Goal: Task Accomplishment & Management: Manage account settings

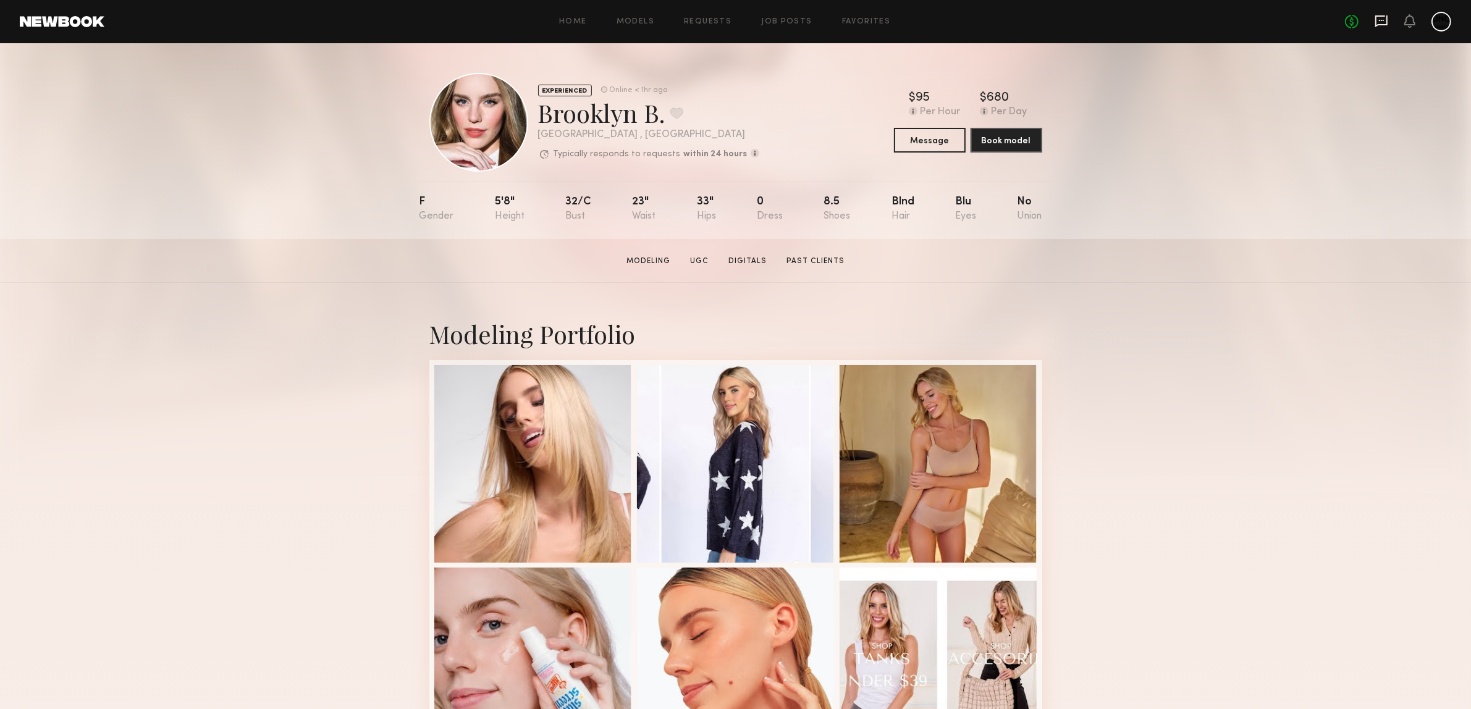
click at [1387, 19] on icon at bounding box center [1381, 21] width 12 height 12
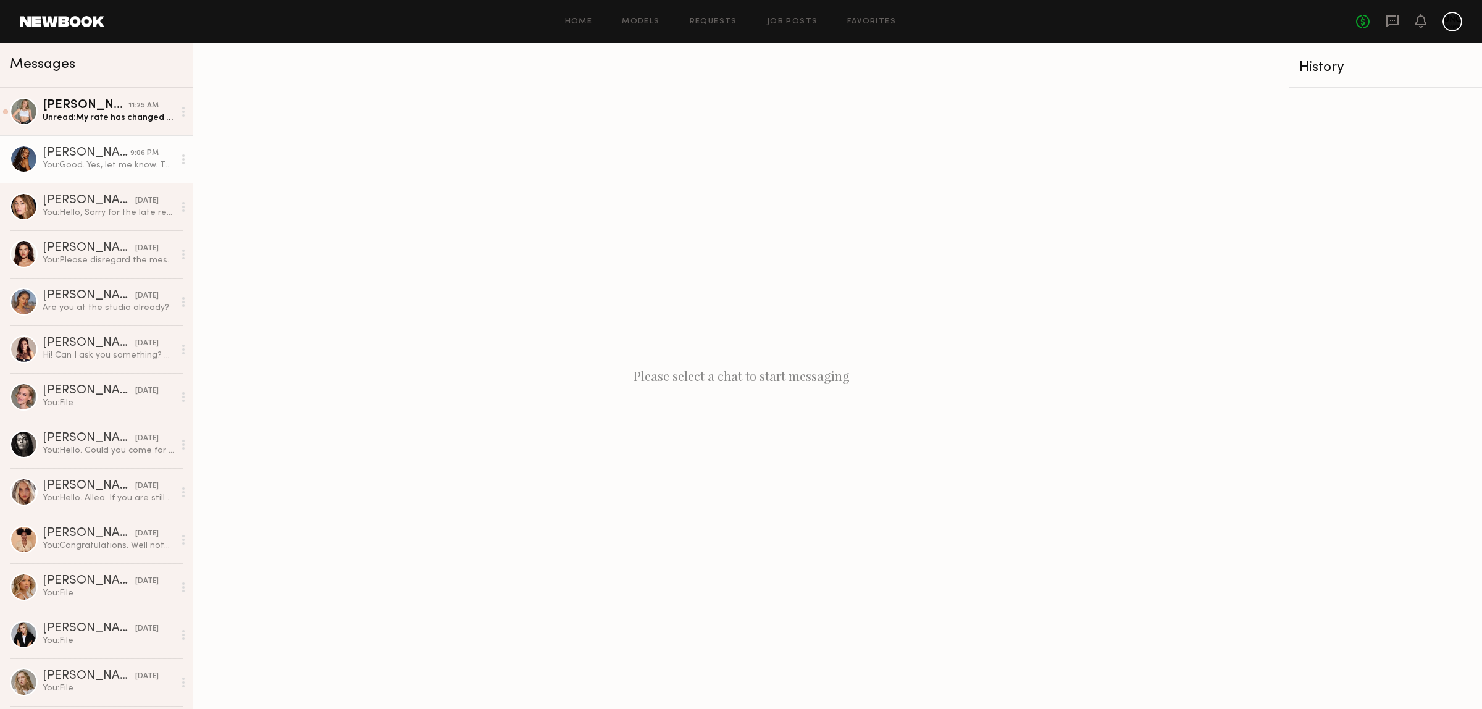
click at [85, 159] on div "Maria F." at bounding box center [87, 153] width 88 height 12
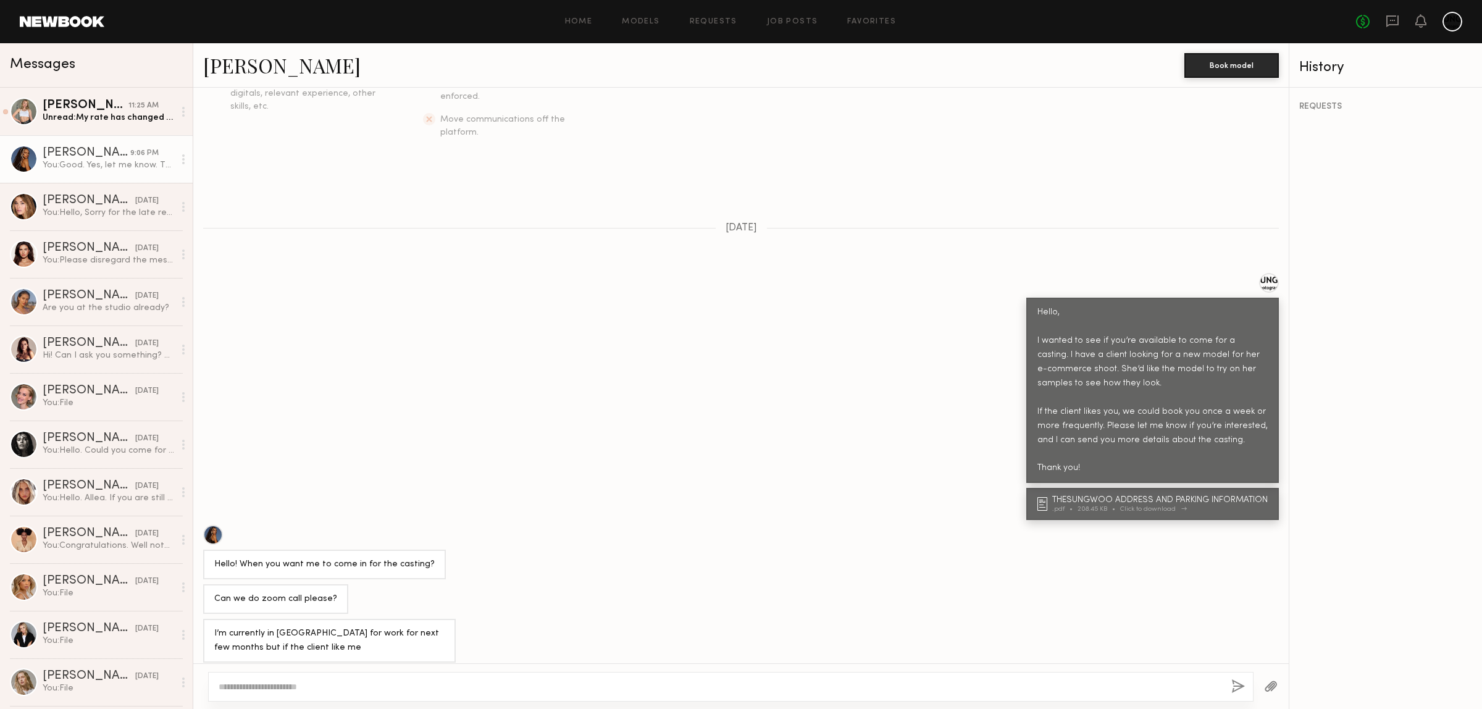
scroll to position [309, 0]
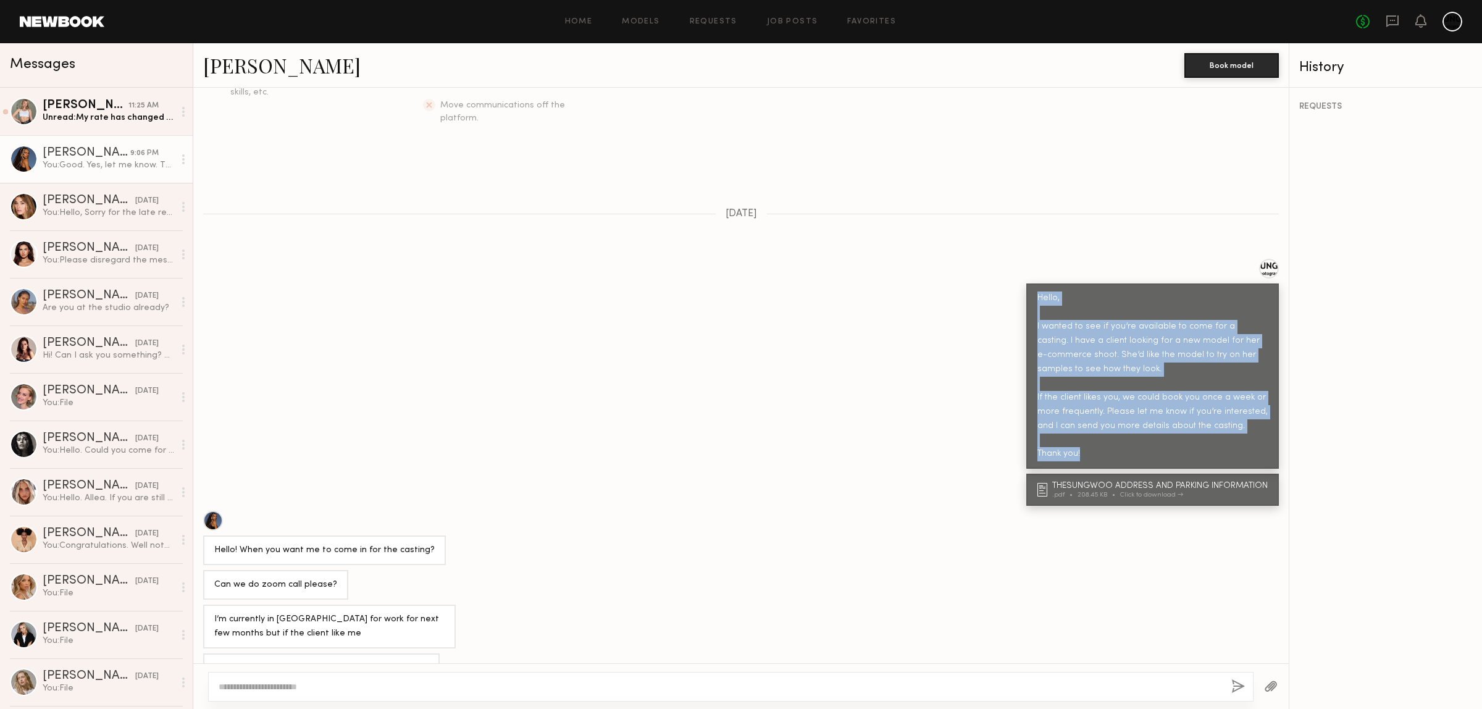
drag, startPoint x: 1020, startPoint y: 275, endPoint x: 1125, endPoint y: 443, distance: 198.1
click at [1125, 443] on div "Hello, I wanted to see if you’re available to come for a casting. I have a clie…" at bounding box center [1152, 375] width 253 height 185
copy div "Hello, I wanted to see if you’re available to come for a casting. I have a clie…"
click at [547, 436] on div "Hello, I wanted to see if you’re available to come for a casting. I have a clie…" at bounding box center [741, 364] width 1096 height 210
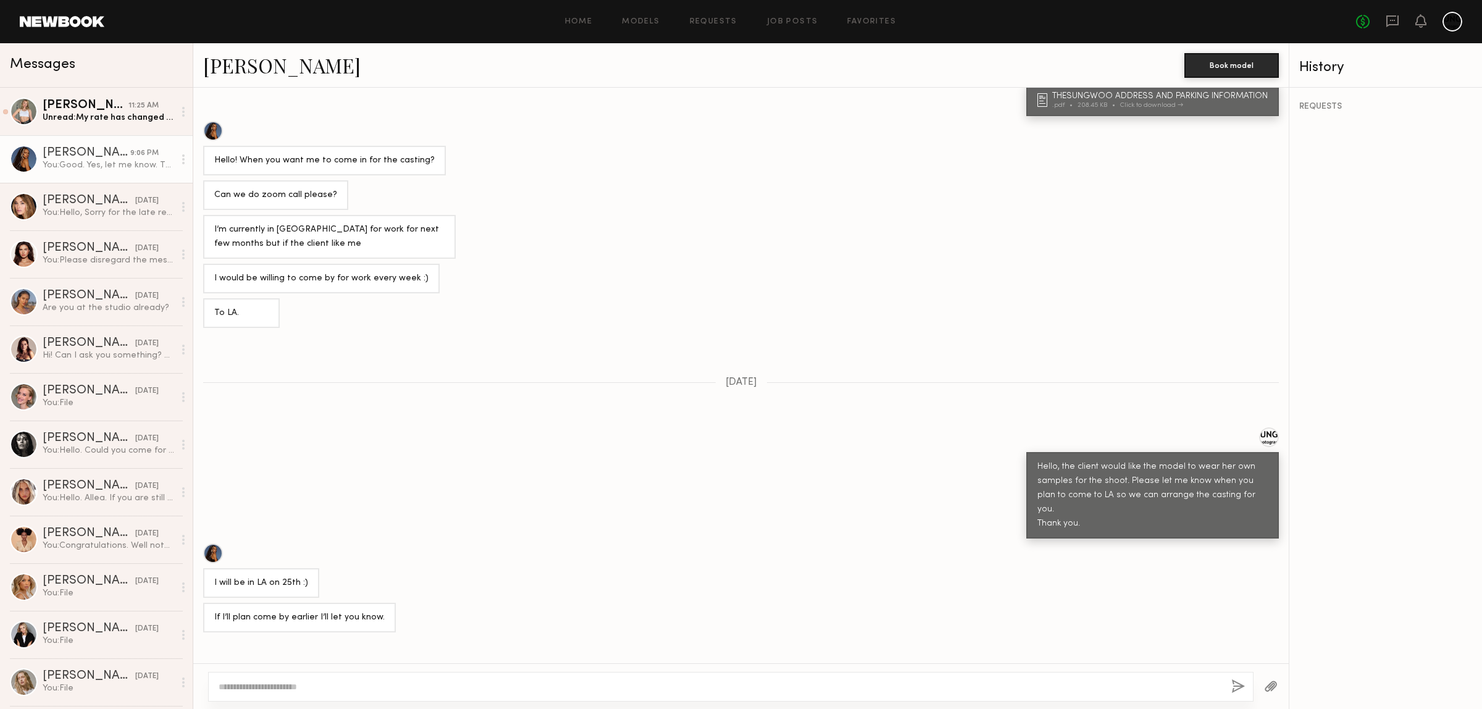
scroll to position [769, 0]
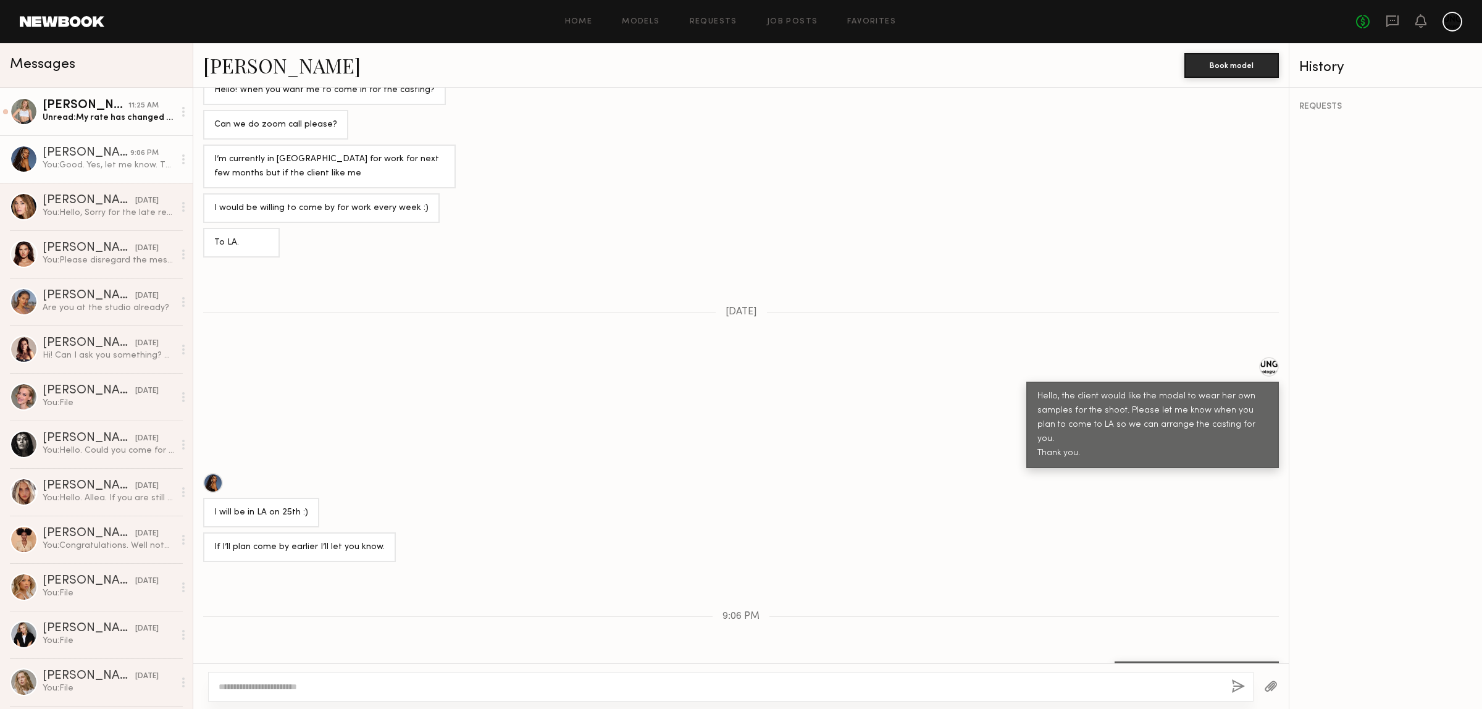
click at [57, 99] on div "[PERSON_NAME]" at bounding box center [86, 105] width 86 height 12
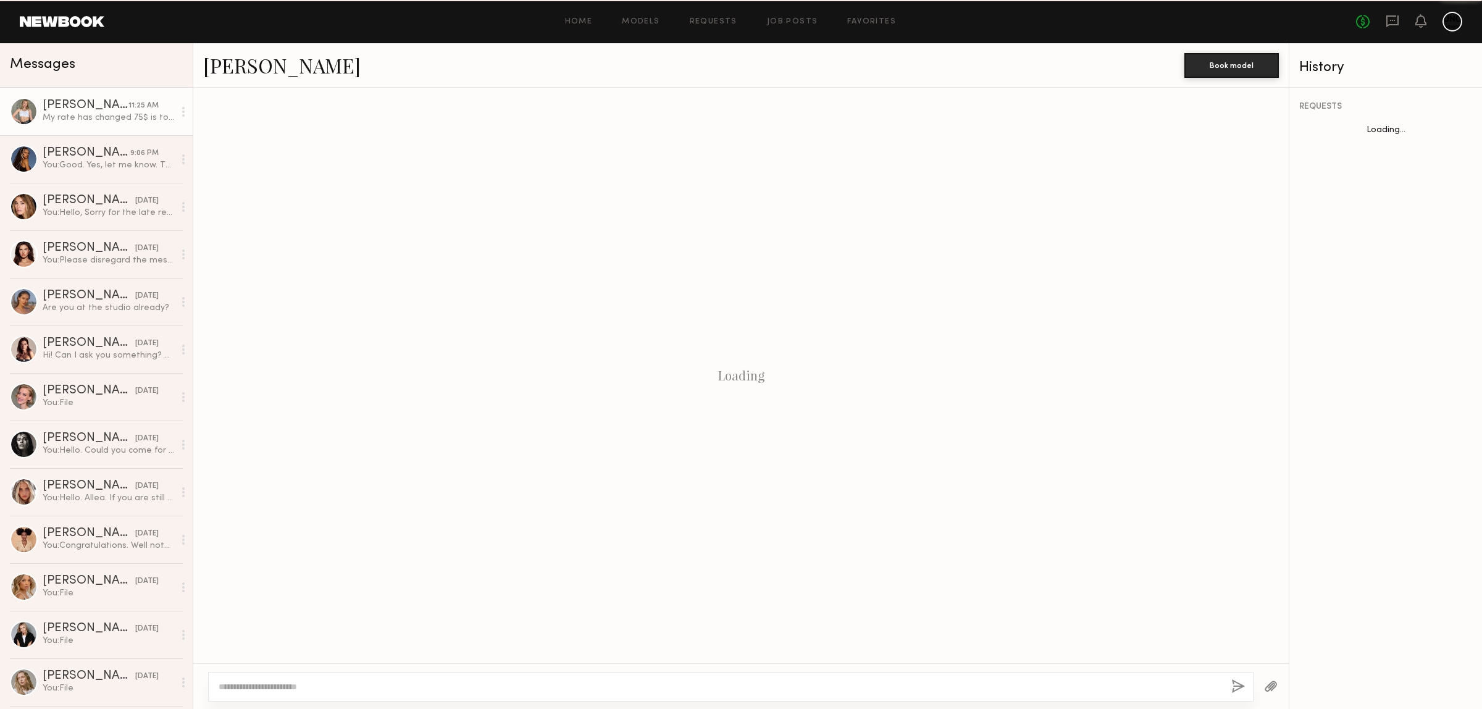
scroll to position [449, 0]
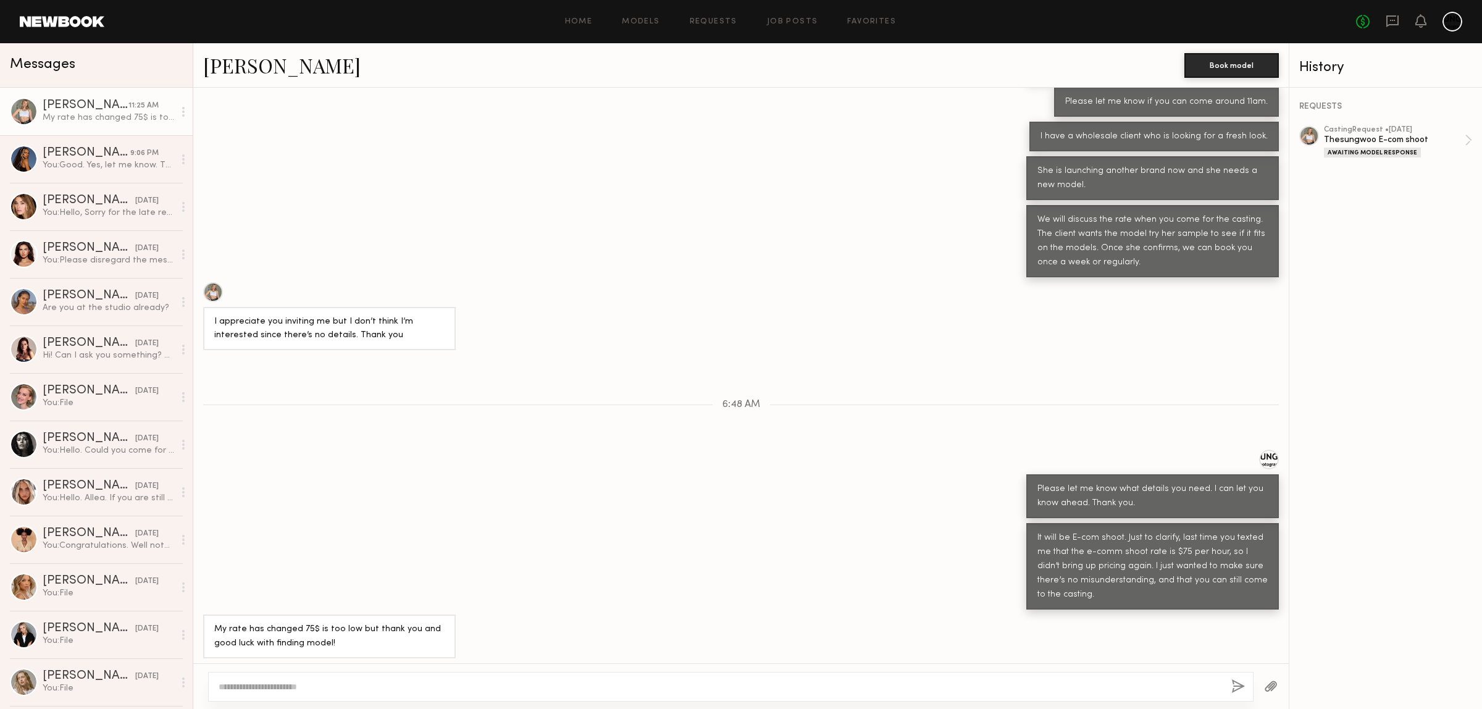
click at [241, 71] on link "[PERSON_NAME]" at bounding box center [281, 65] width 157 height 27
click at [689, 545] on div "It will be E-com shoot. Just to clarify, last time you texted me that the e-com…" at bounding box center [741, 566] width 1096 height 86
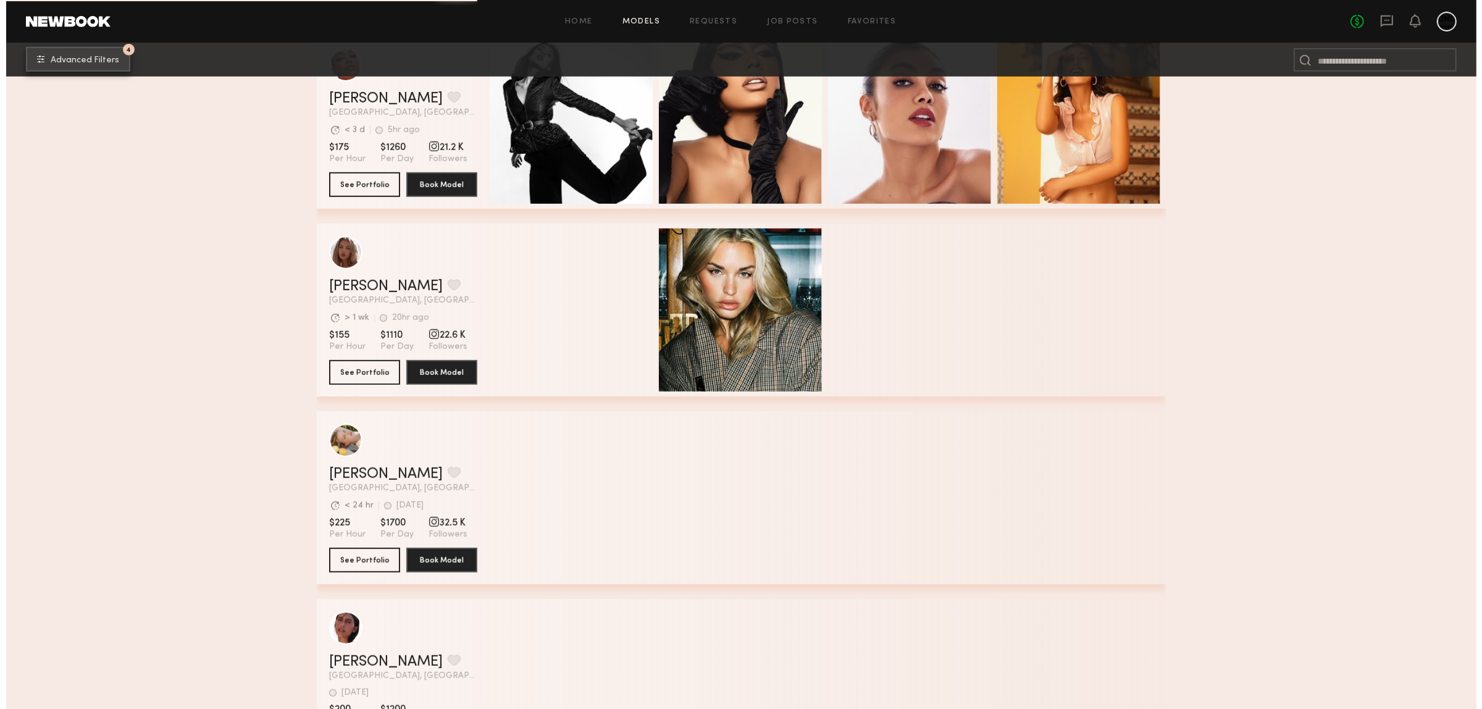
scroll to position [618, 0]
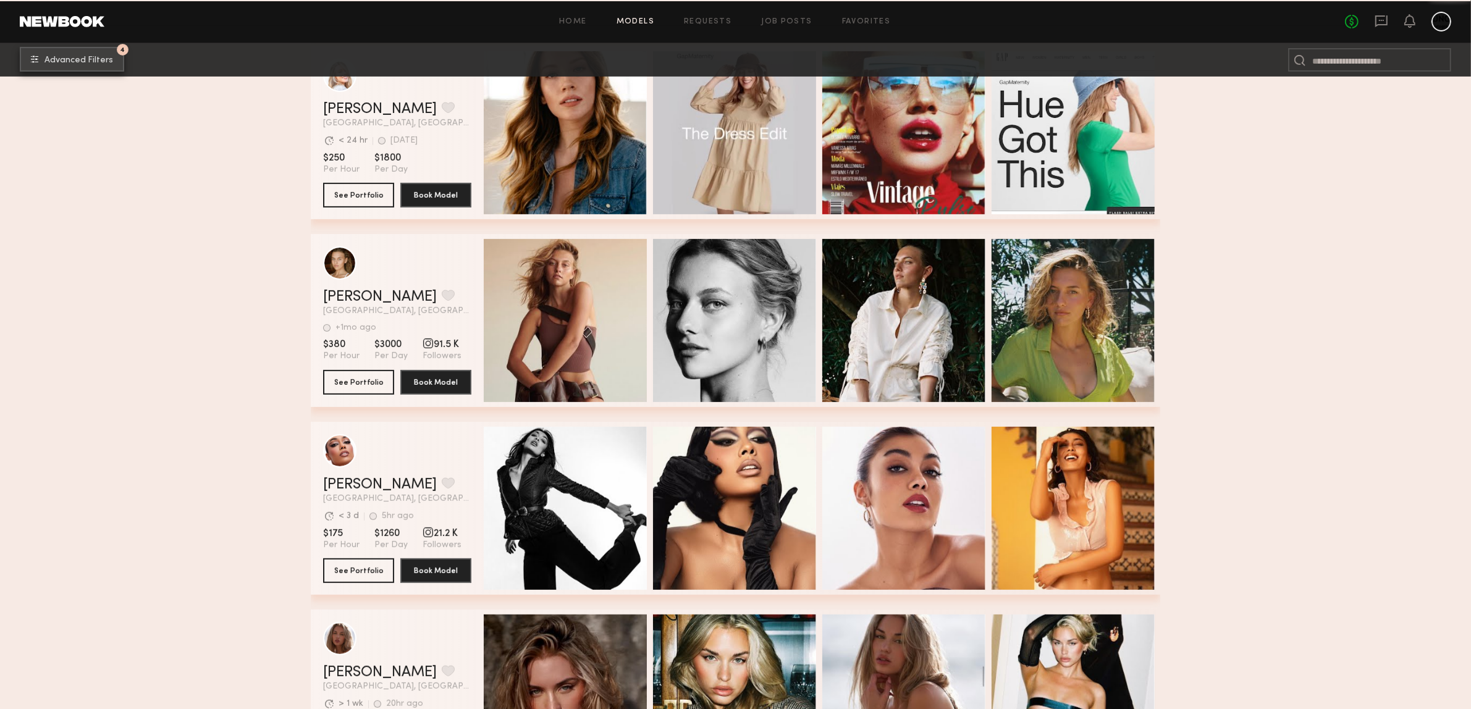
click at [82, 57] on span "Advanced Filters" at bounding box center [78, 60] width 69 height 9
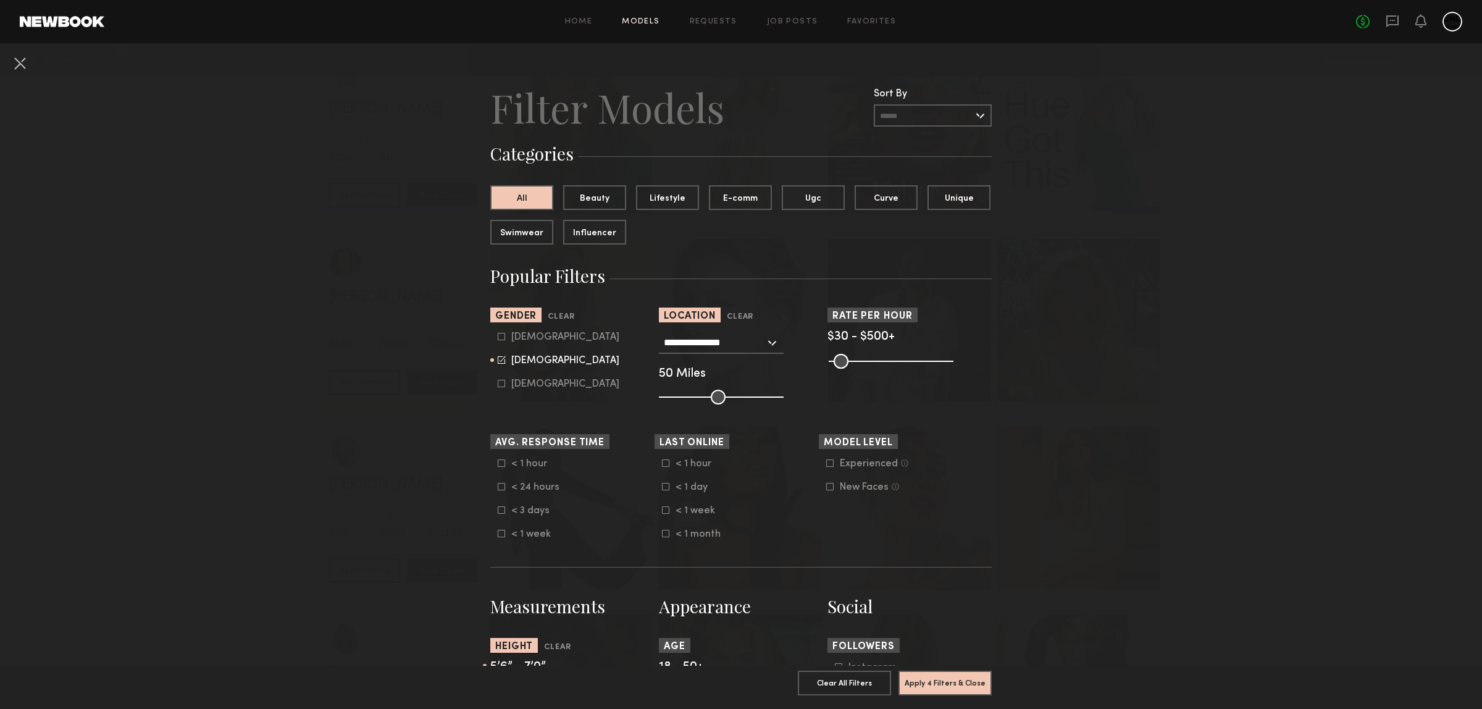
click at [1170, 381] on nb-browse-filters "**********" at bounding box center [741, 720] width 1482 height 1354
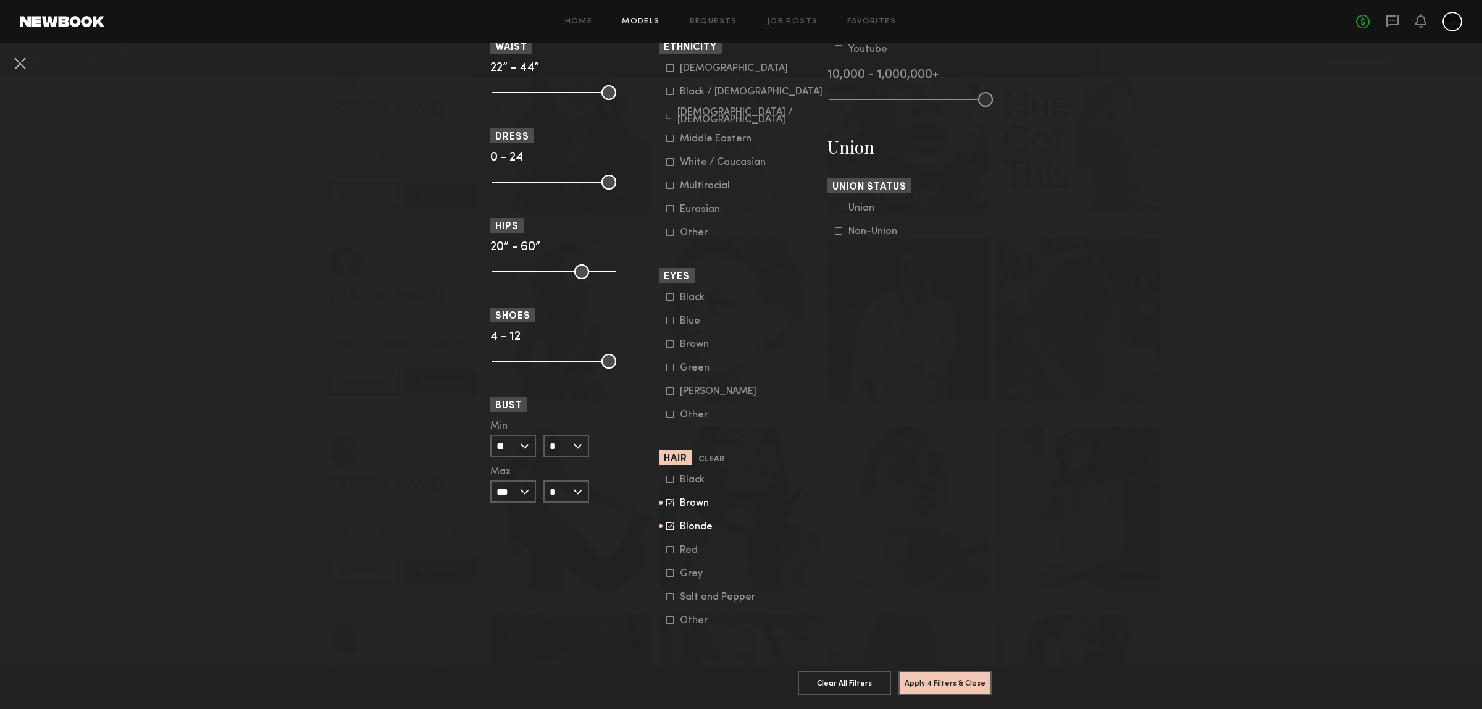
scroll to position [402, 0]
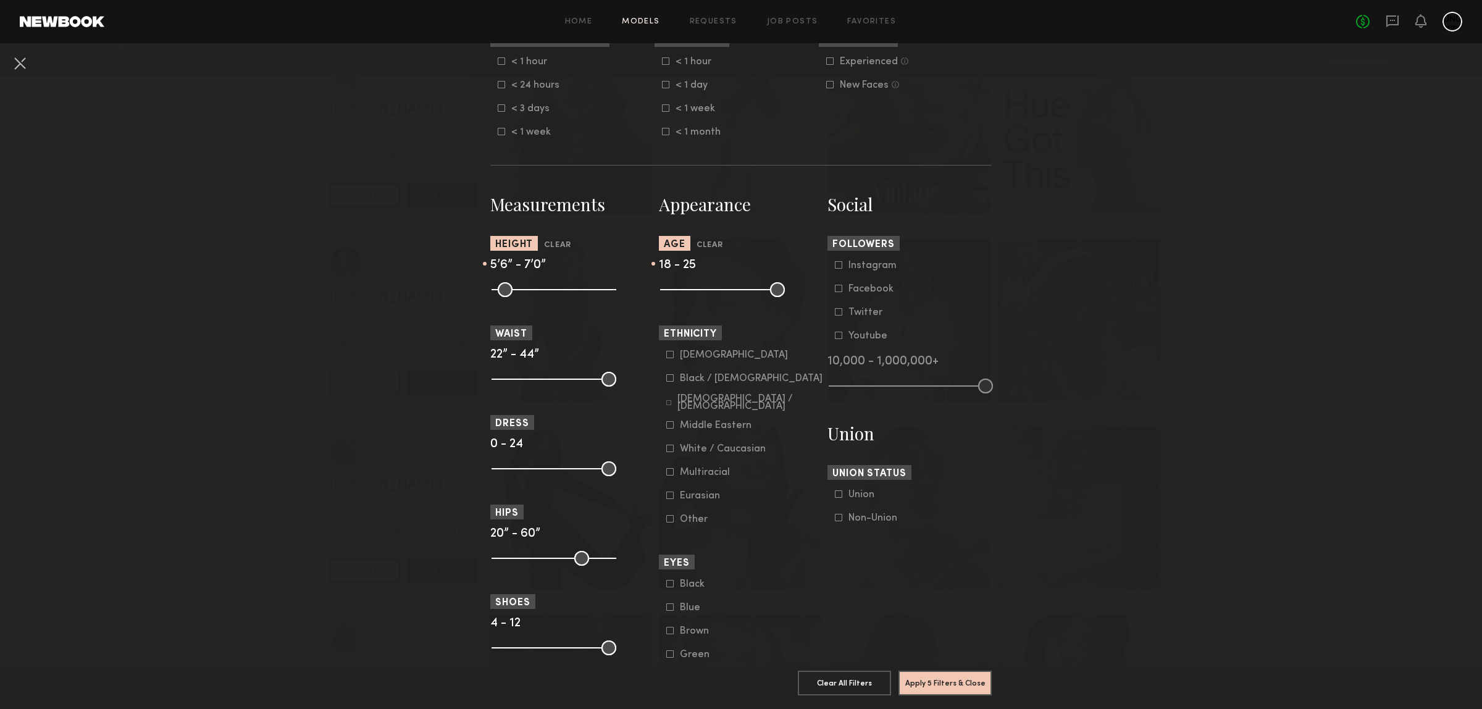
drag, startPoint x: 776, startPoint y: 303, endPoint x: 687, endPoint y: 306, distance: 89.0
type input "**"
click at [687, 297] on input "range" at bounding box center [722, 289] width 125 height 15
click at [921, 671] on button "Apply 5 Filters & Close" at bounding box center [945, 682] width 93 height 25
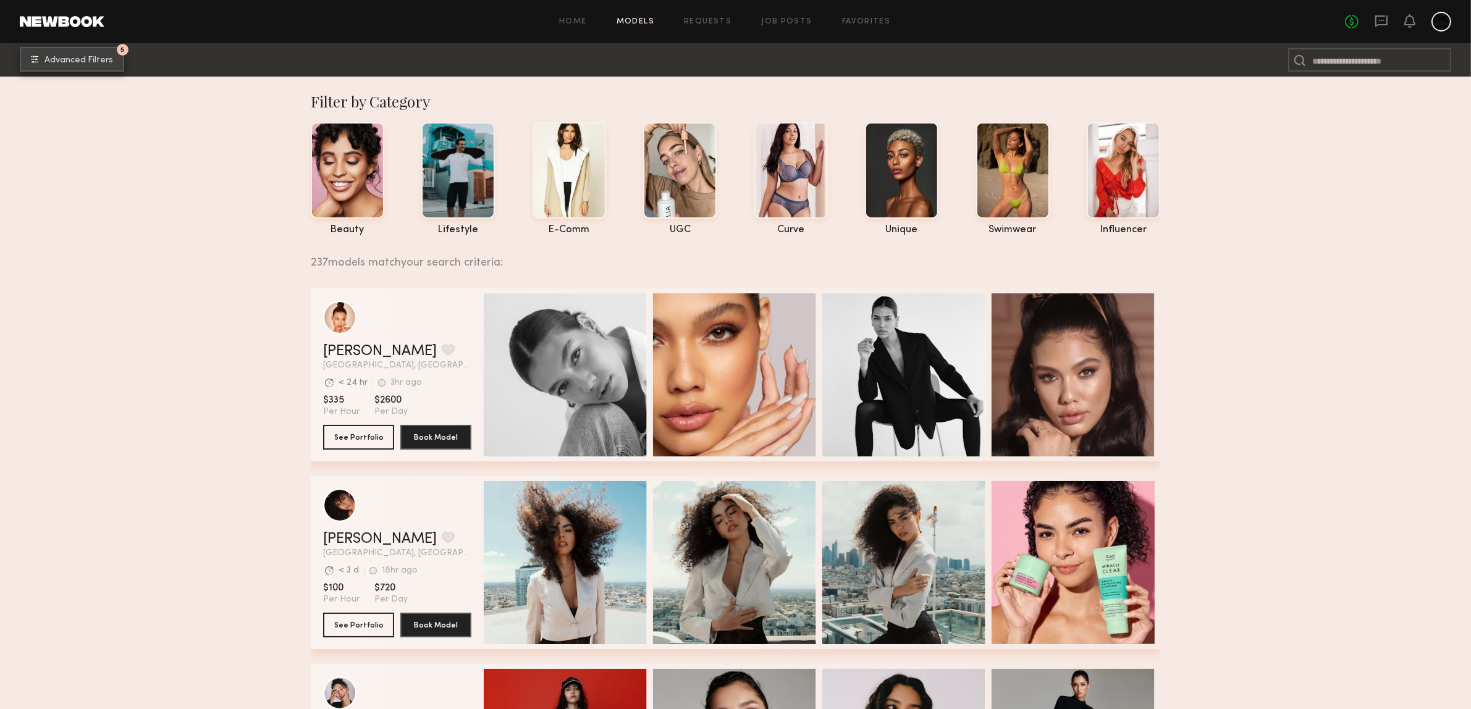
click at [112, 56] on button "5 Advanced Filters" at bounding box center [72, 59] width 104 height 25
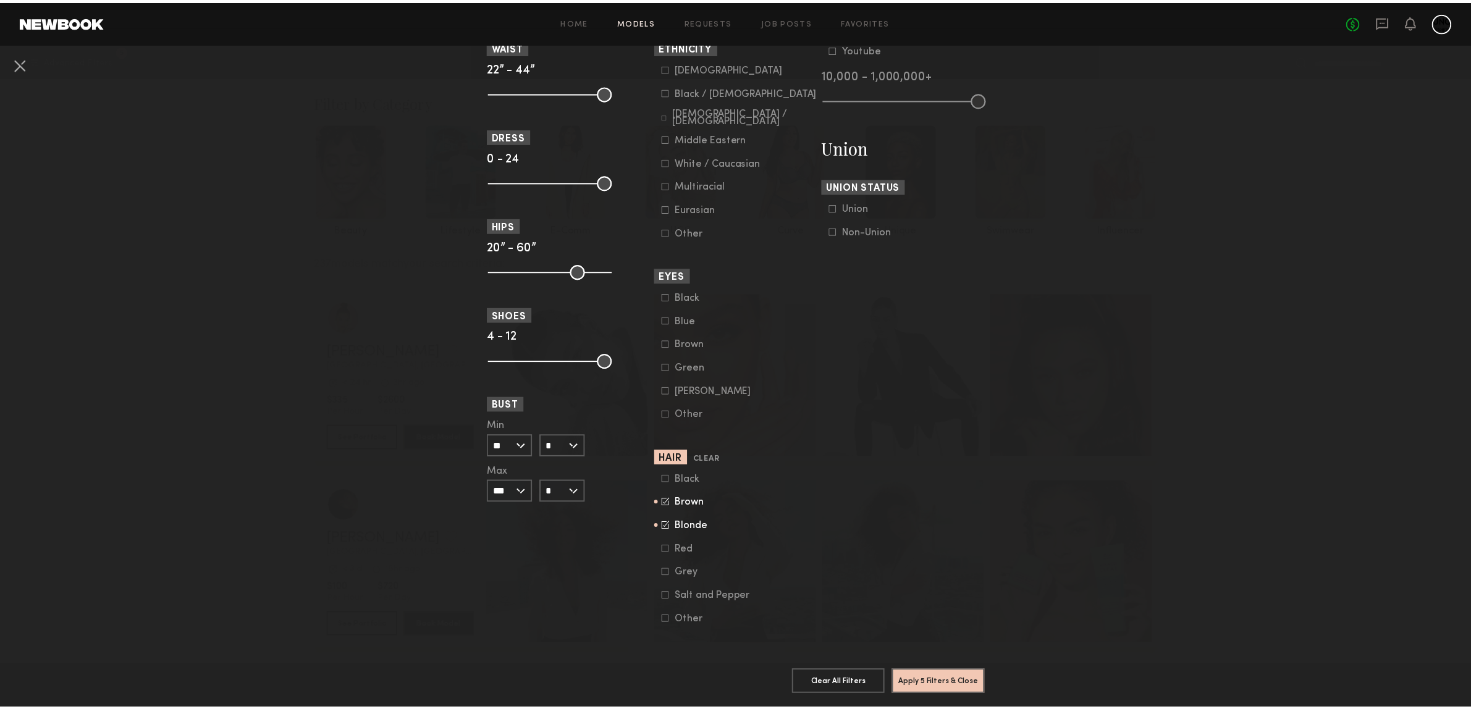
scroll to position [788, 0]
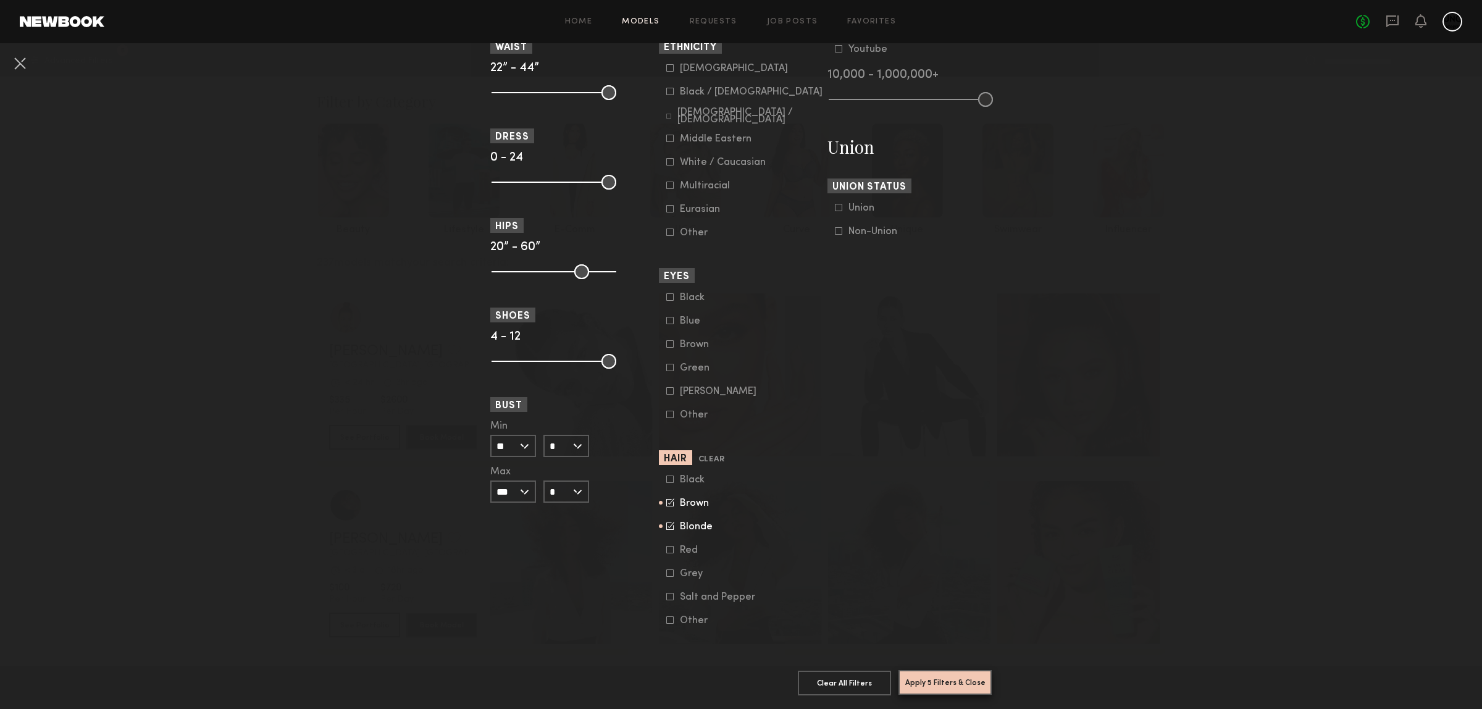
click at [944, 670] on button "Apply 5 Filters & Close" at bounding box center [945, 682] width 93 height 25
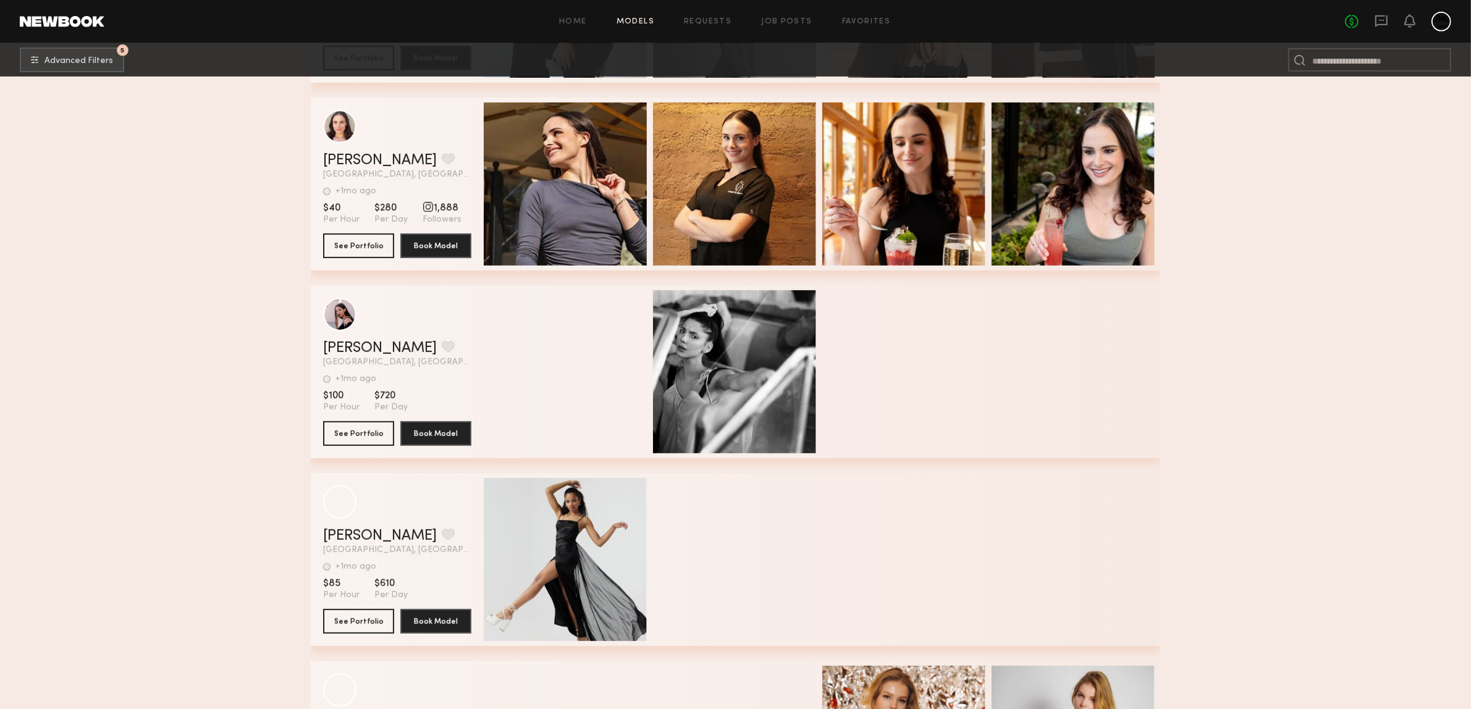
scroll to position [36515, 0]
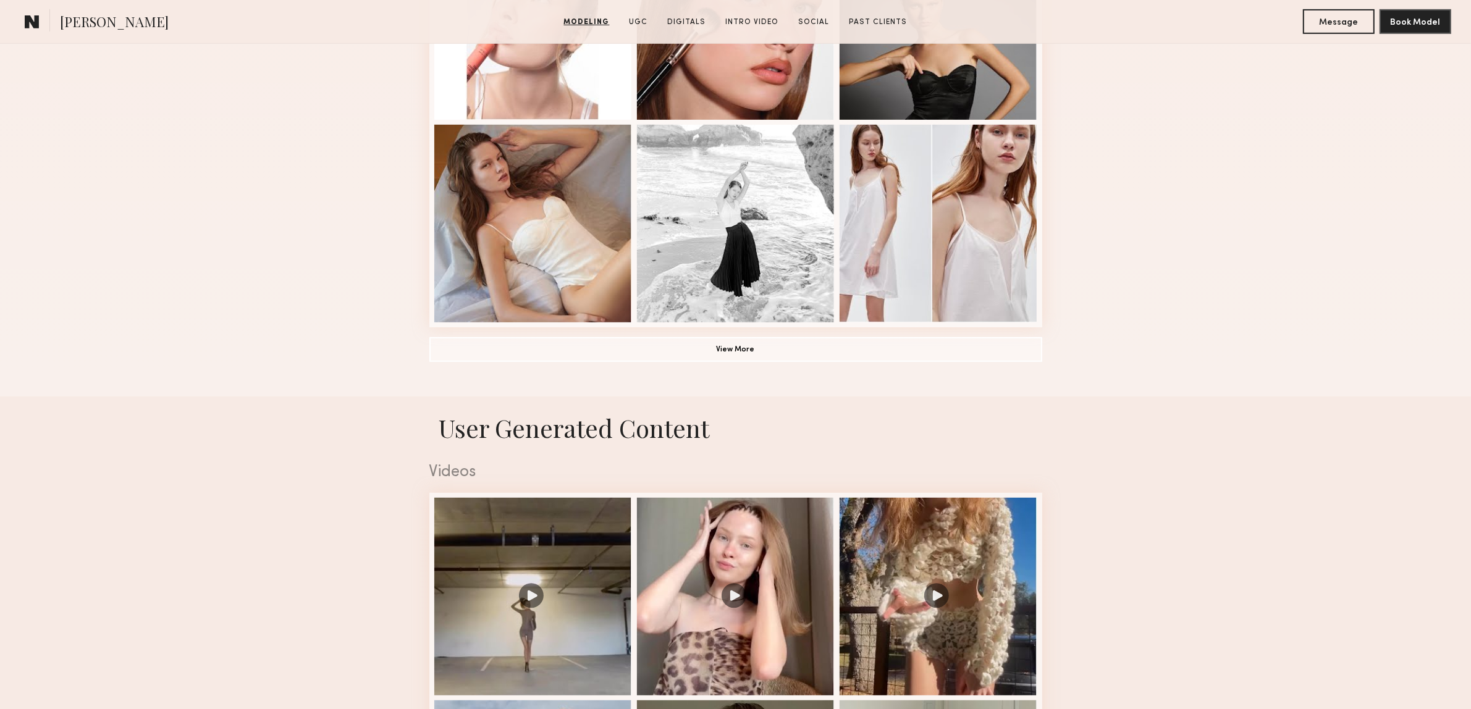
scroll to position [849, 0]
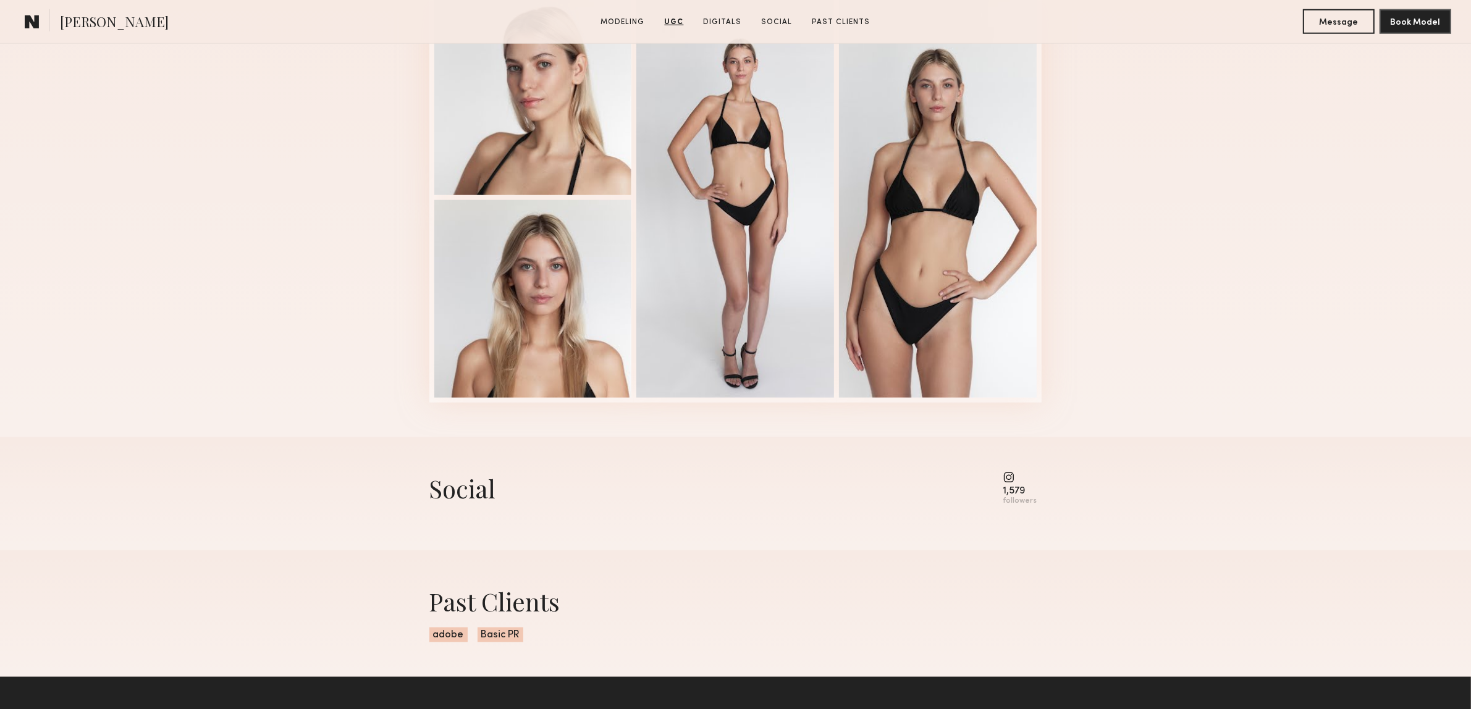
scroll to position [1853, 0]
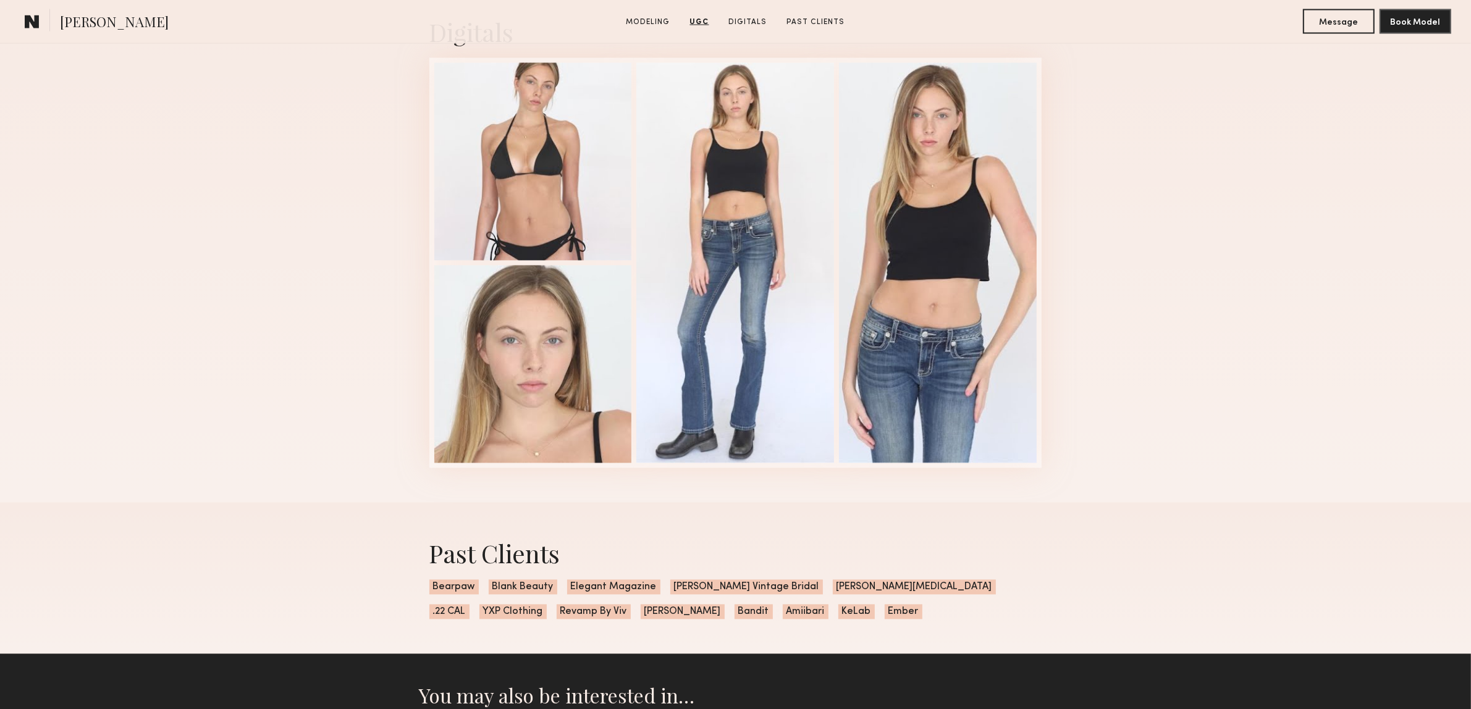
scroll to position [3011, 0]
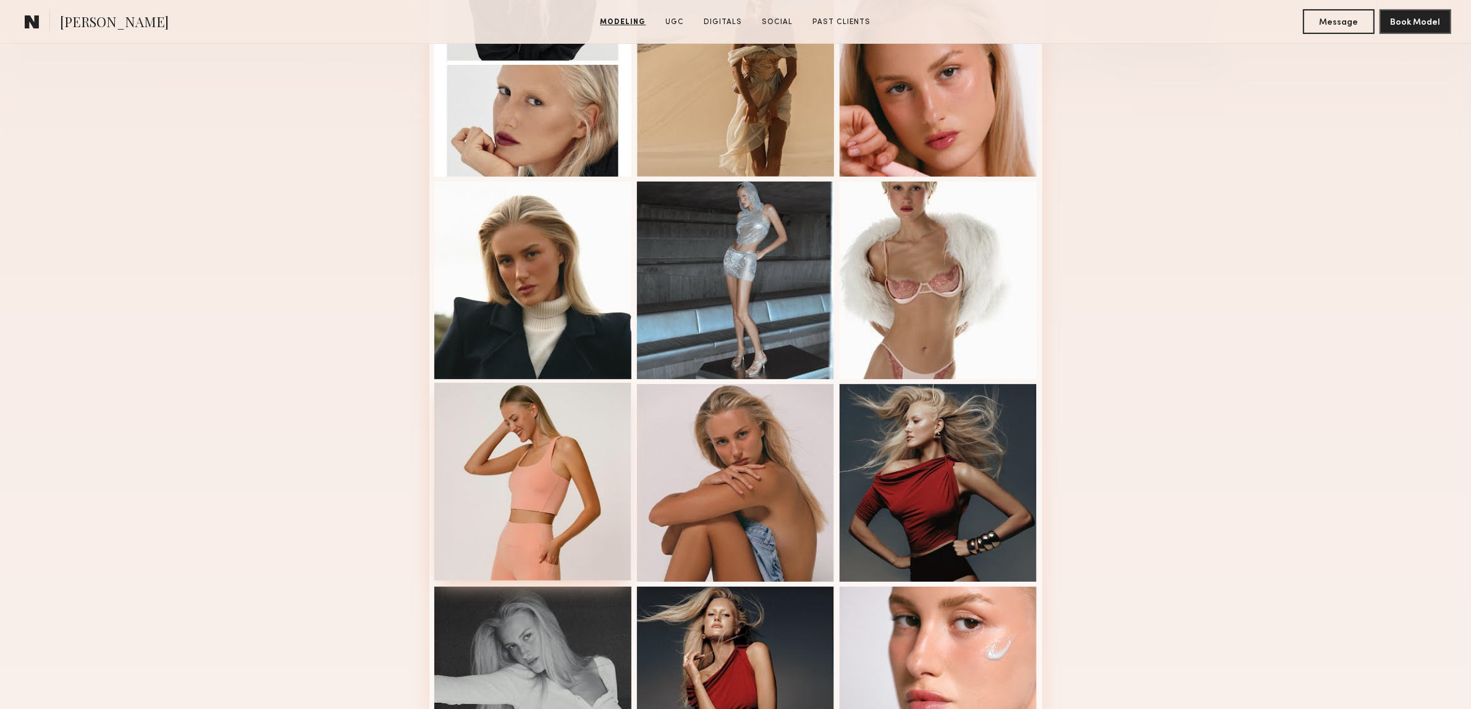
scroll to position [695, 0]
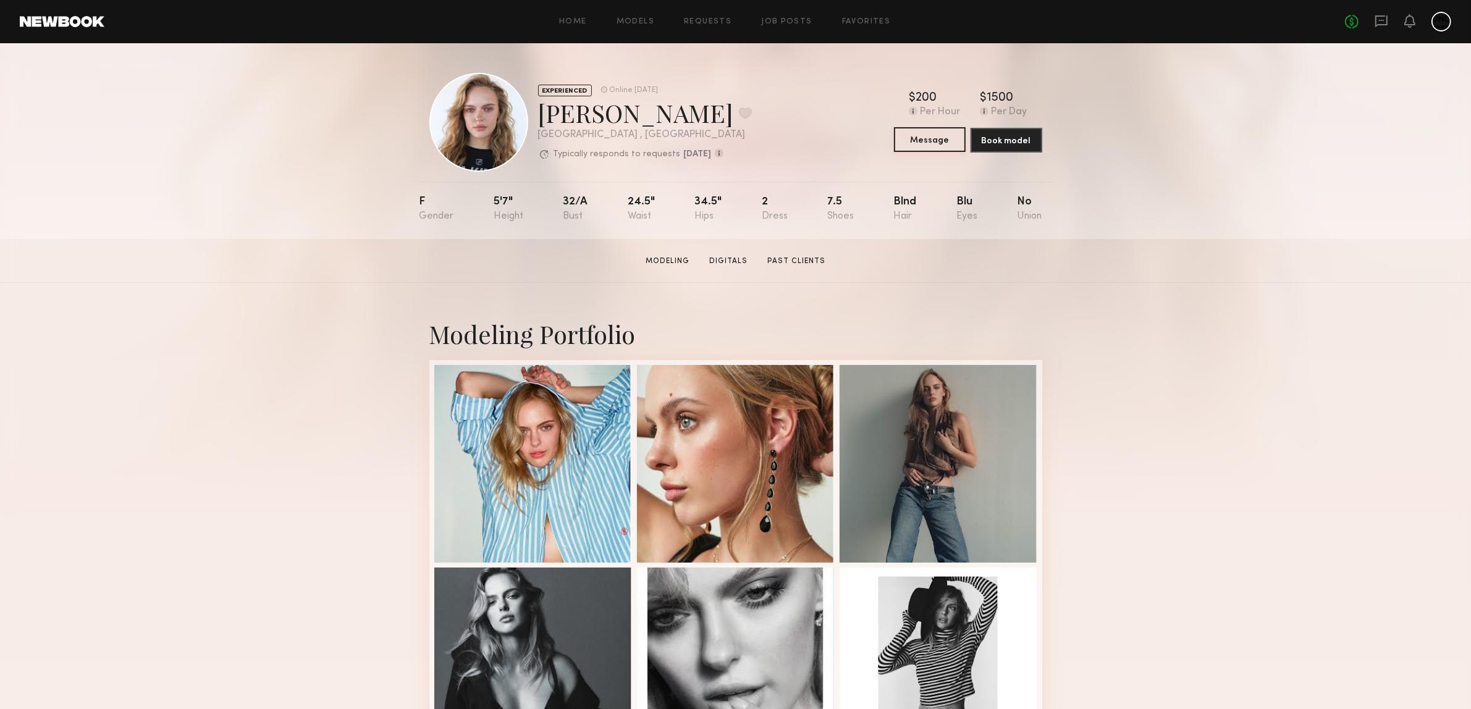
click at [923, 141] on button "Message" at bounding box center [930, 139] width 72 height 25
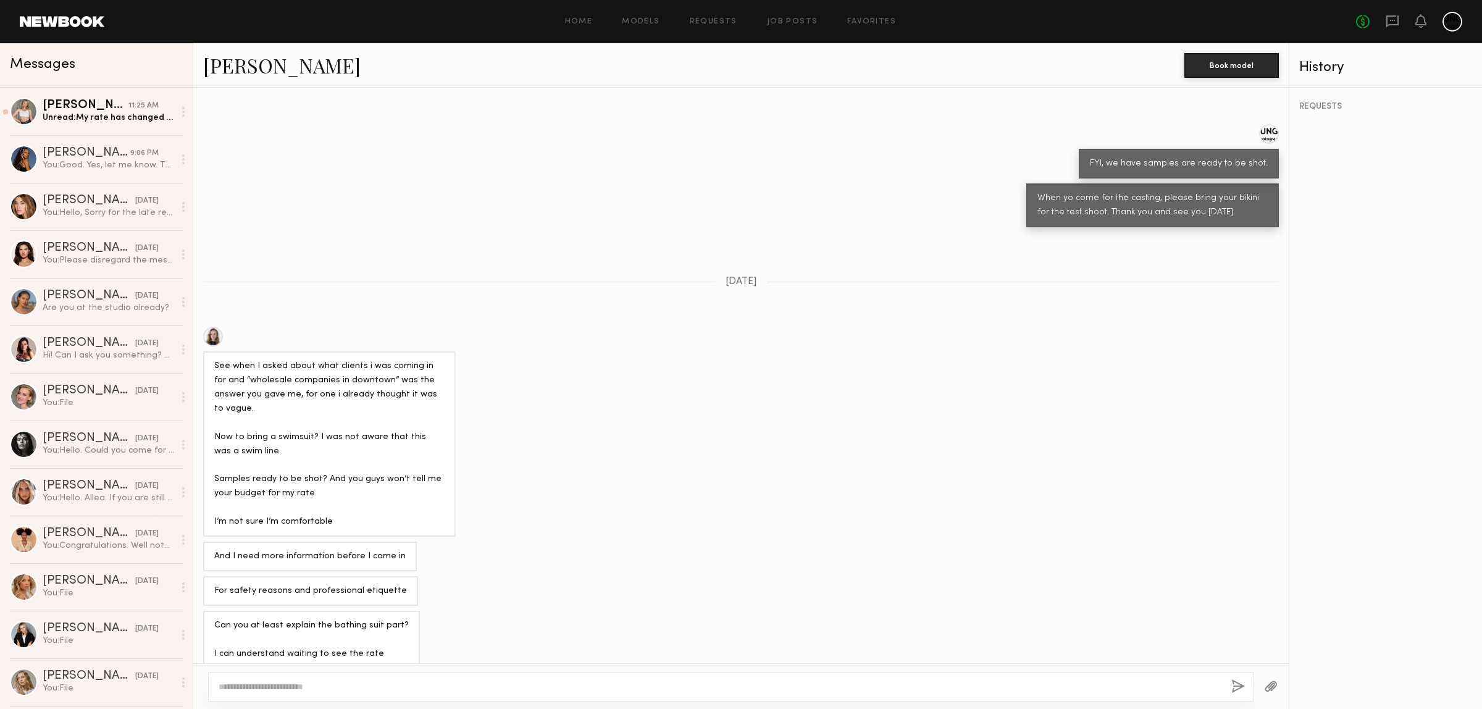
scroll to position [62, 0]
click at [863, 577] on div "For safety reasons and professional etiquette" at bounding box center [741, 592] width 1096 height 30
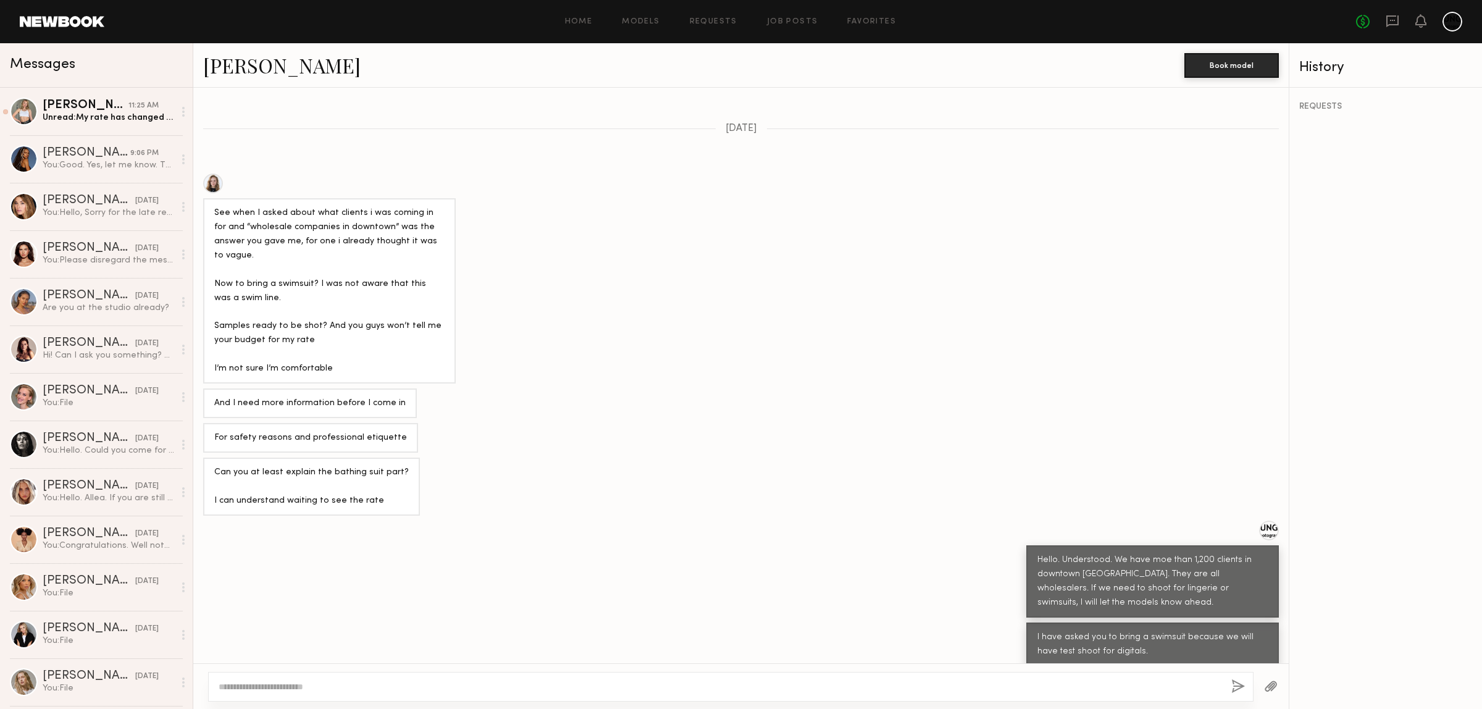
scroll to position [448, 0]
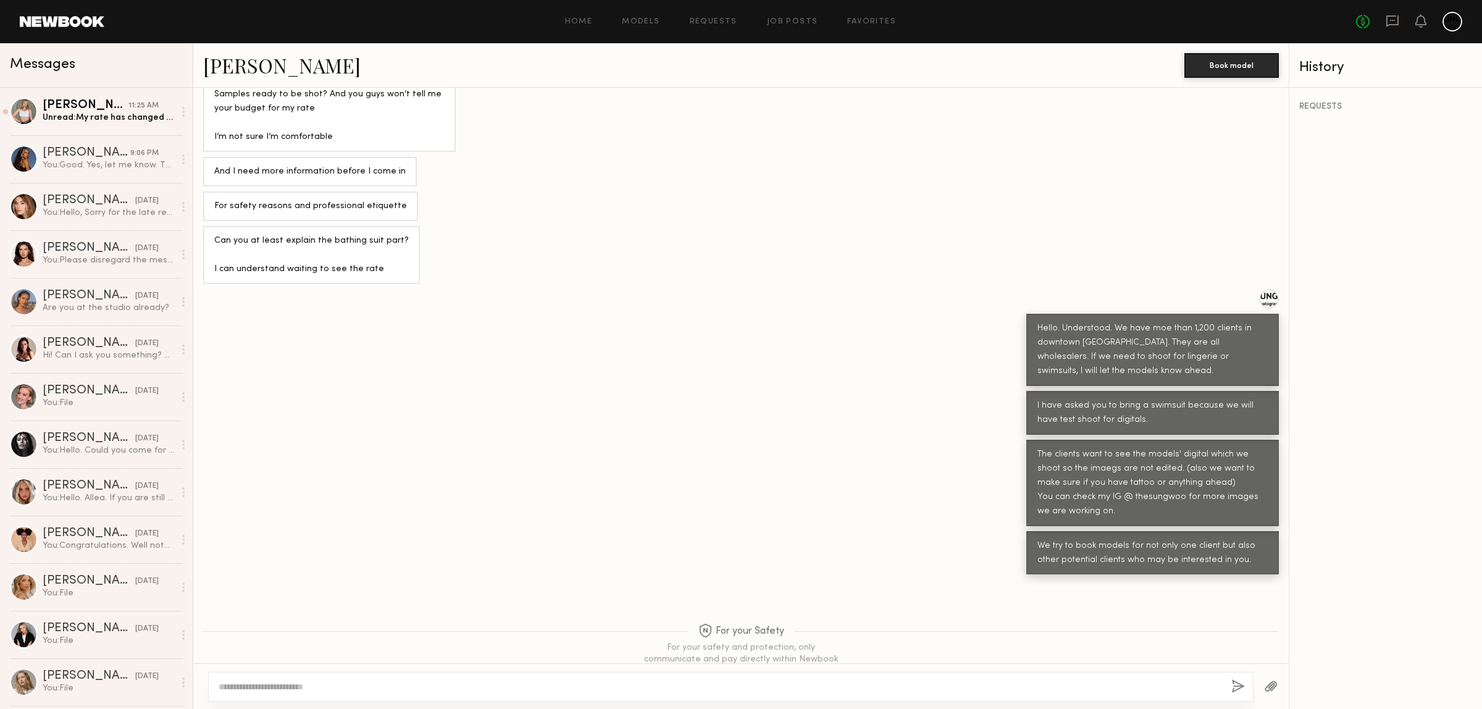
click at [252, 692] on textarea at bounding box center [720, 687] width 1003 height 12
paste textarea "**********"
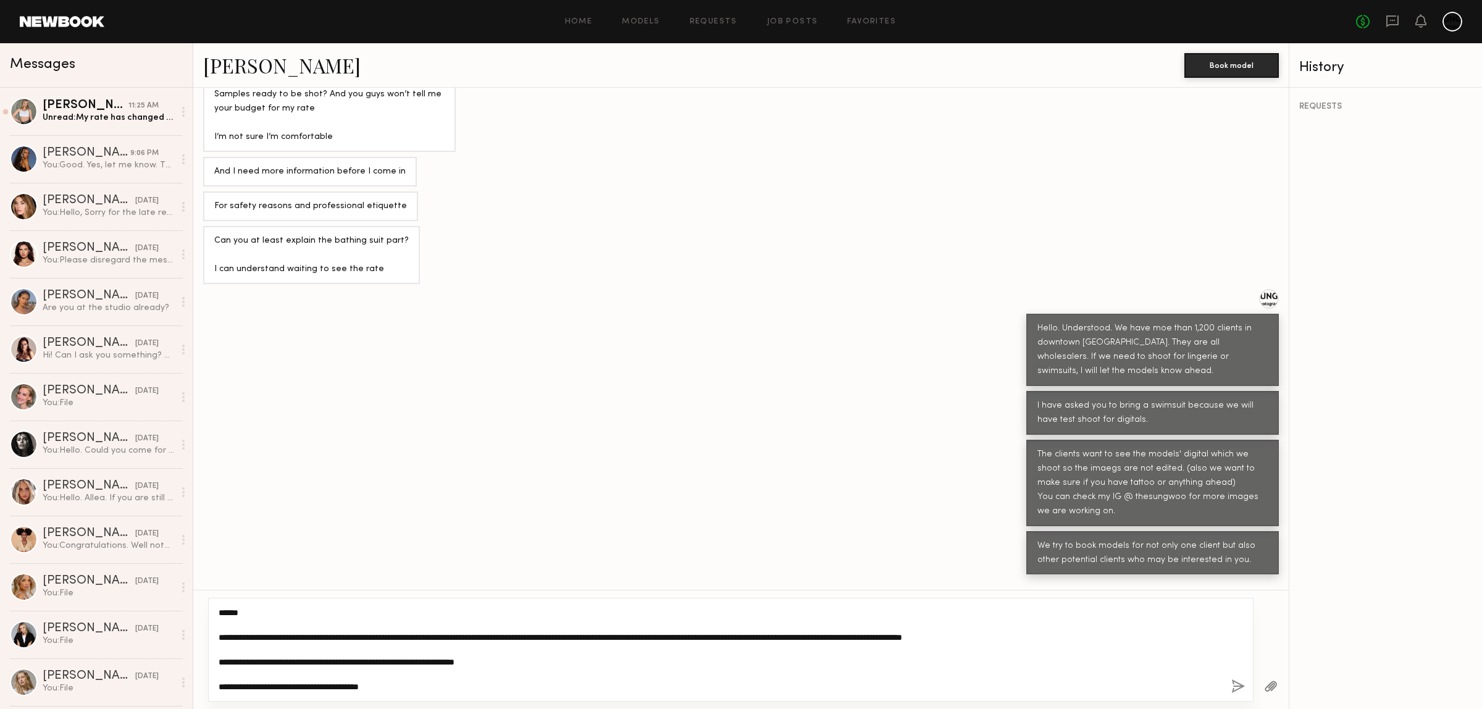
type textarea "**********"
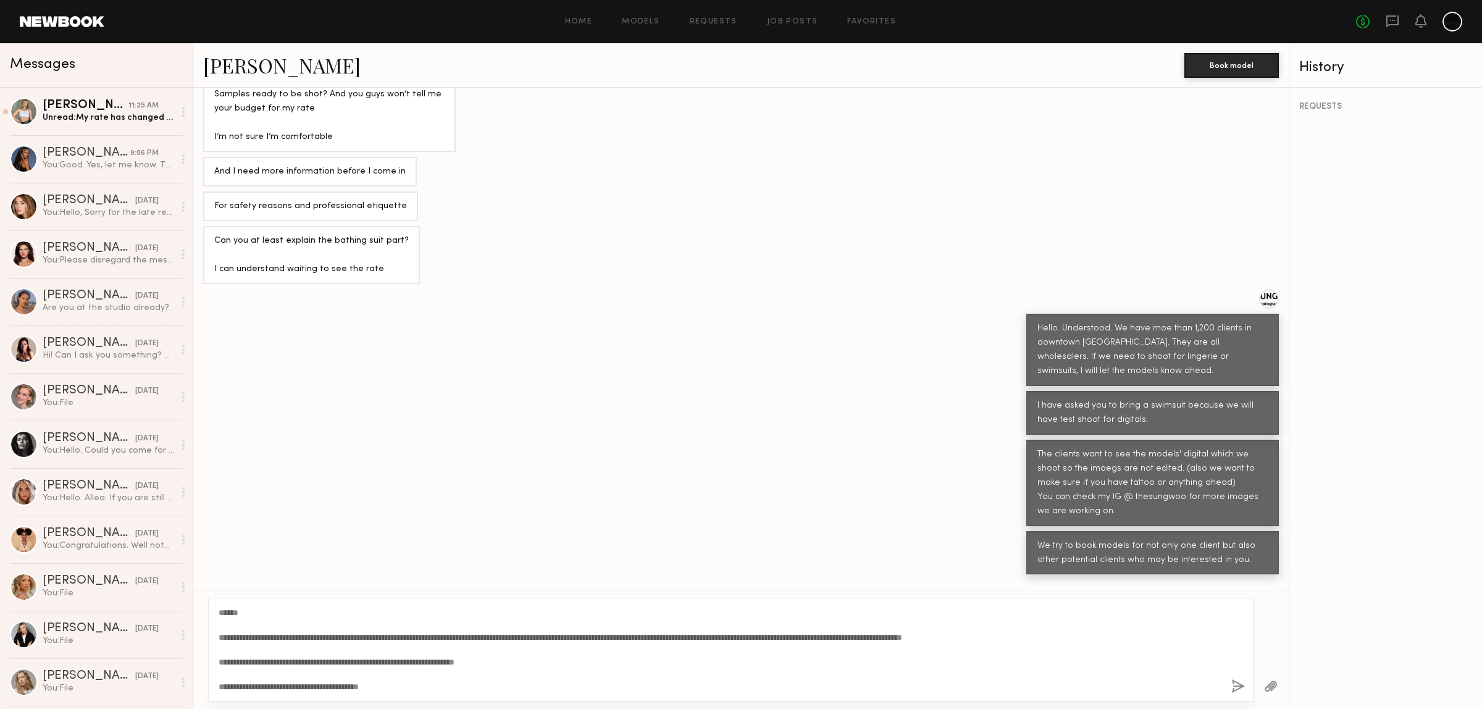
click at [1236, 689] on button "button" at bounding box center [1239, 686] width 14 height 15
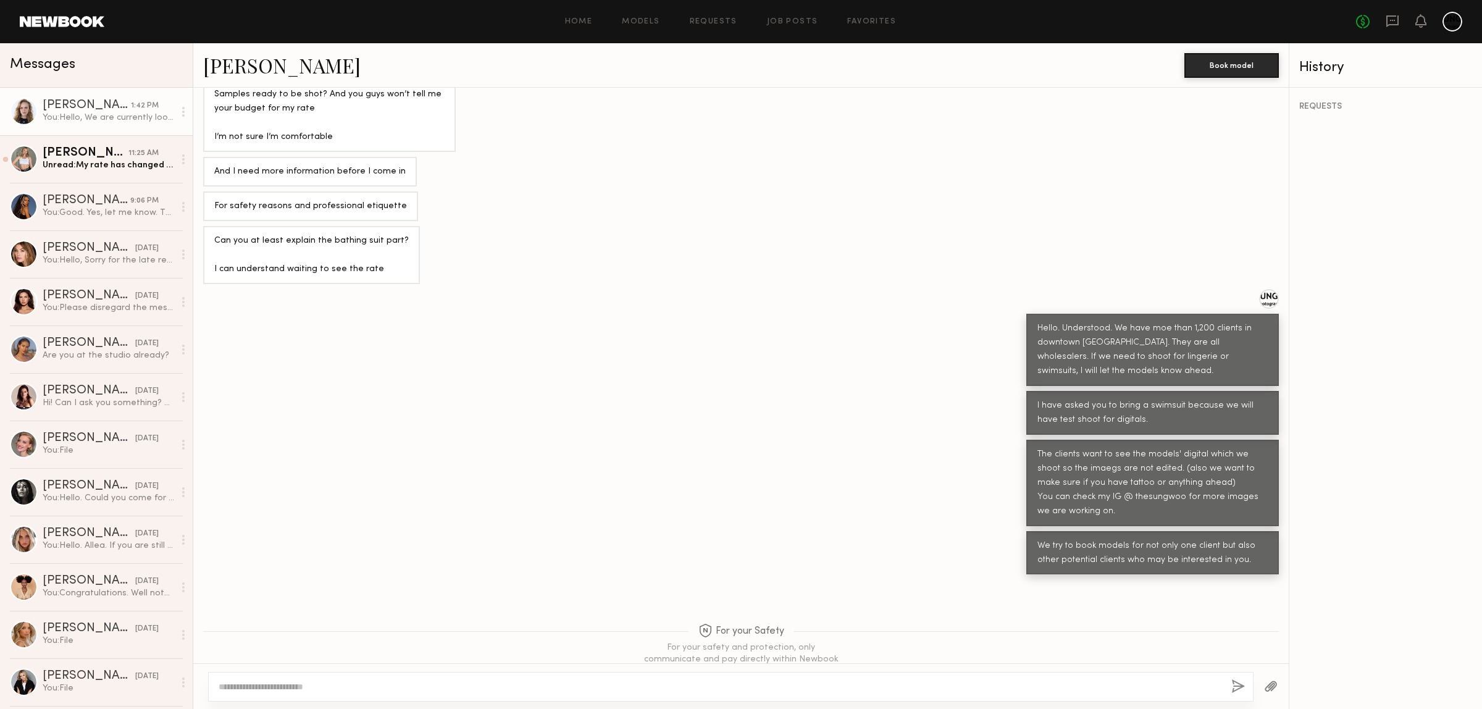
scroll to position [829, 0]
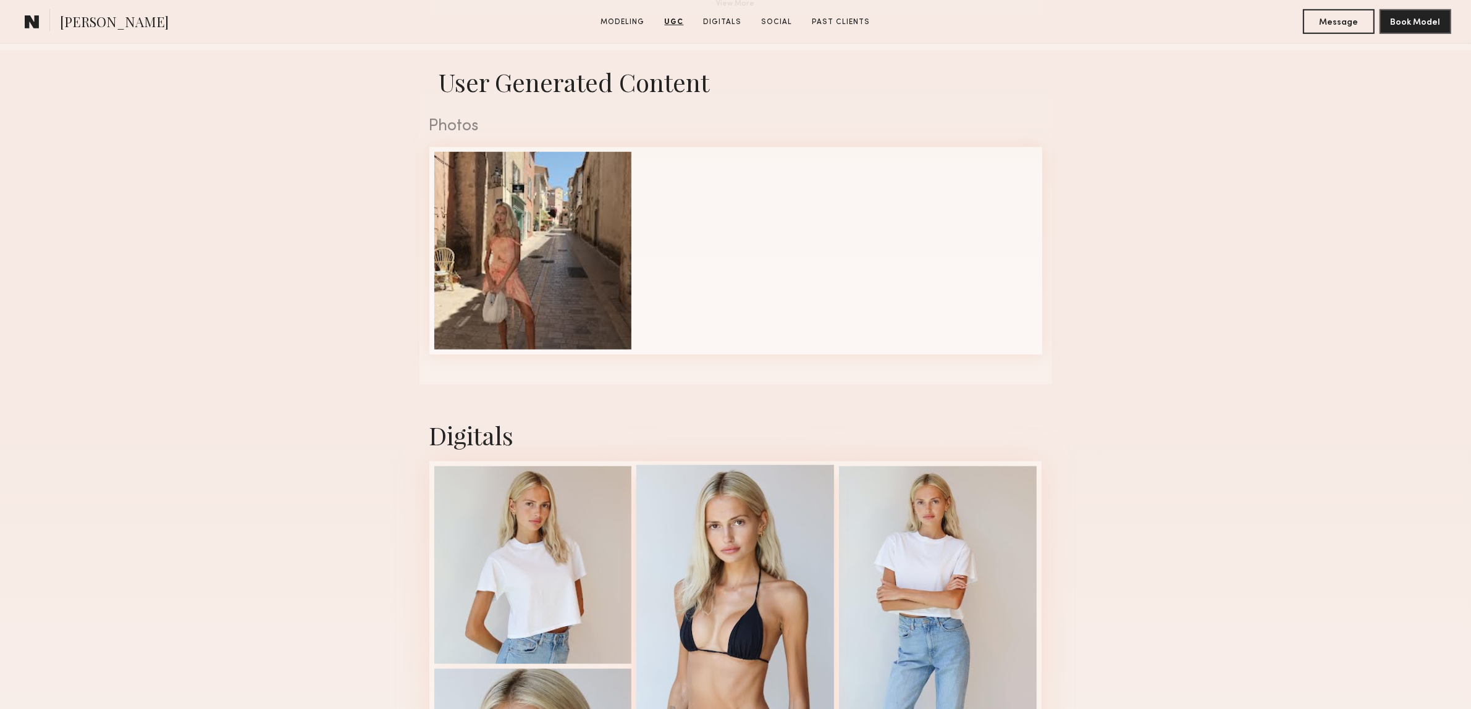
scroll to position [849, 0]
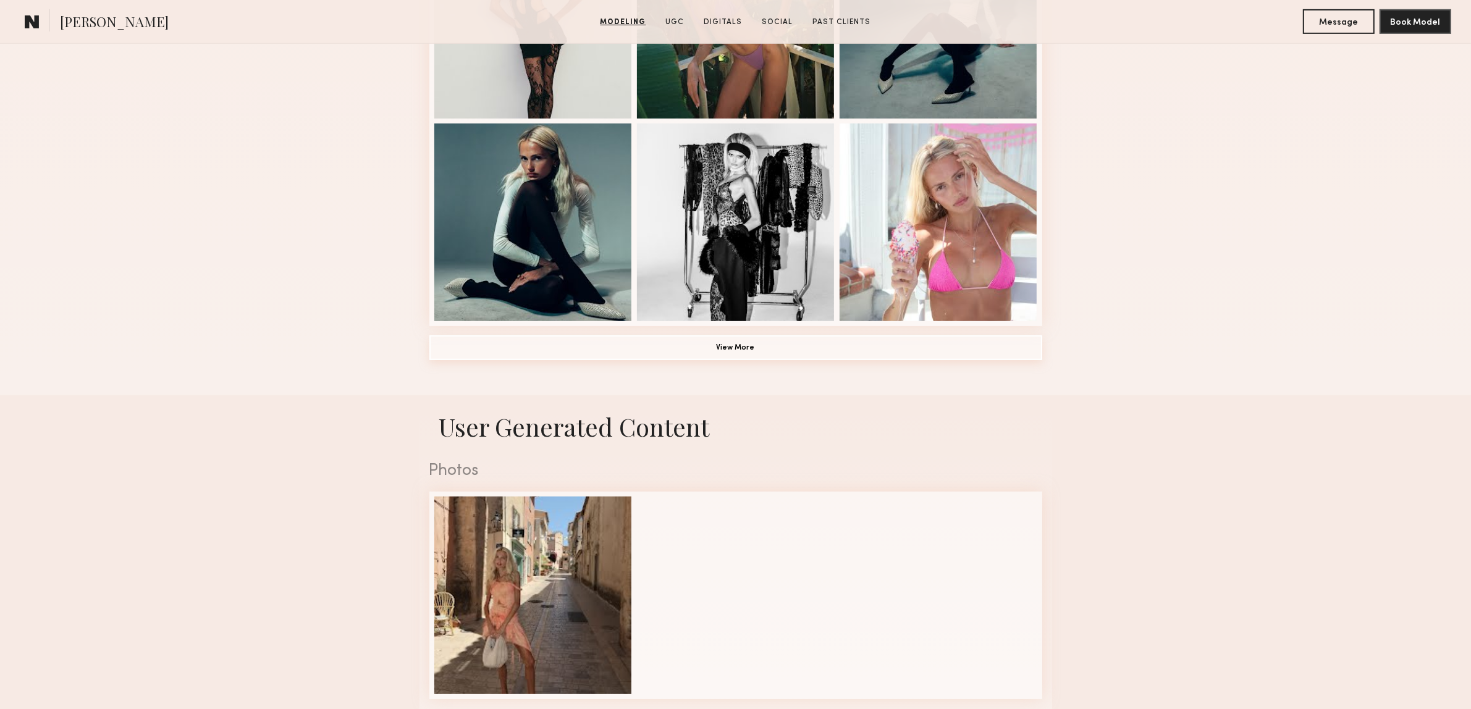
click at [705, 350] on button "View More" at bounding box center [735, 347] width 613 height 25
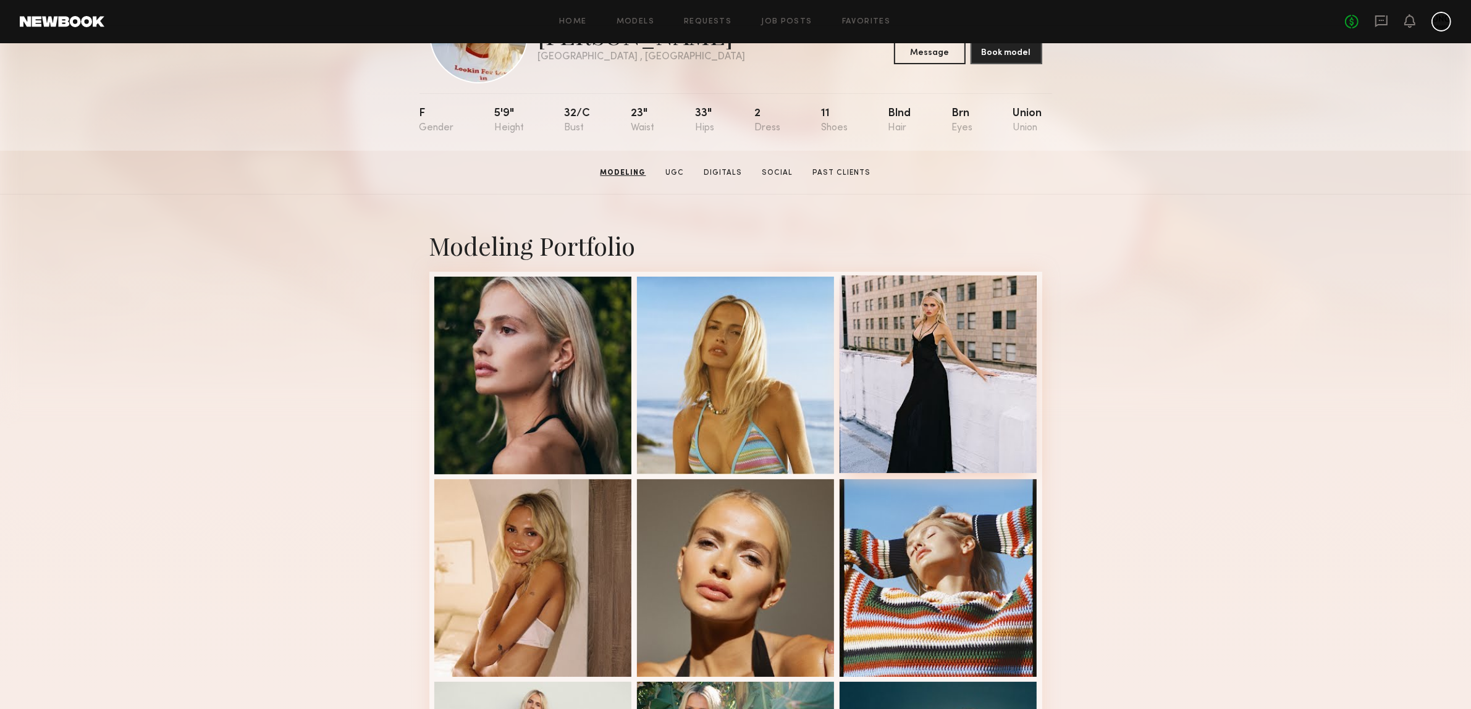
scroll to position [0, 0]
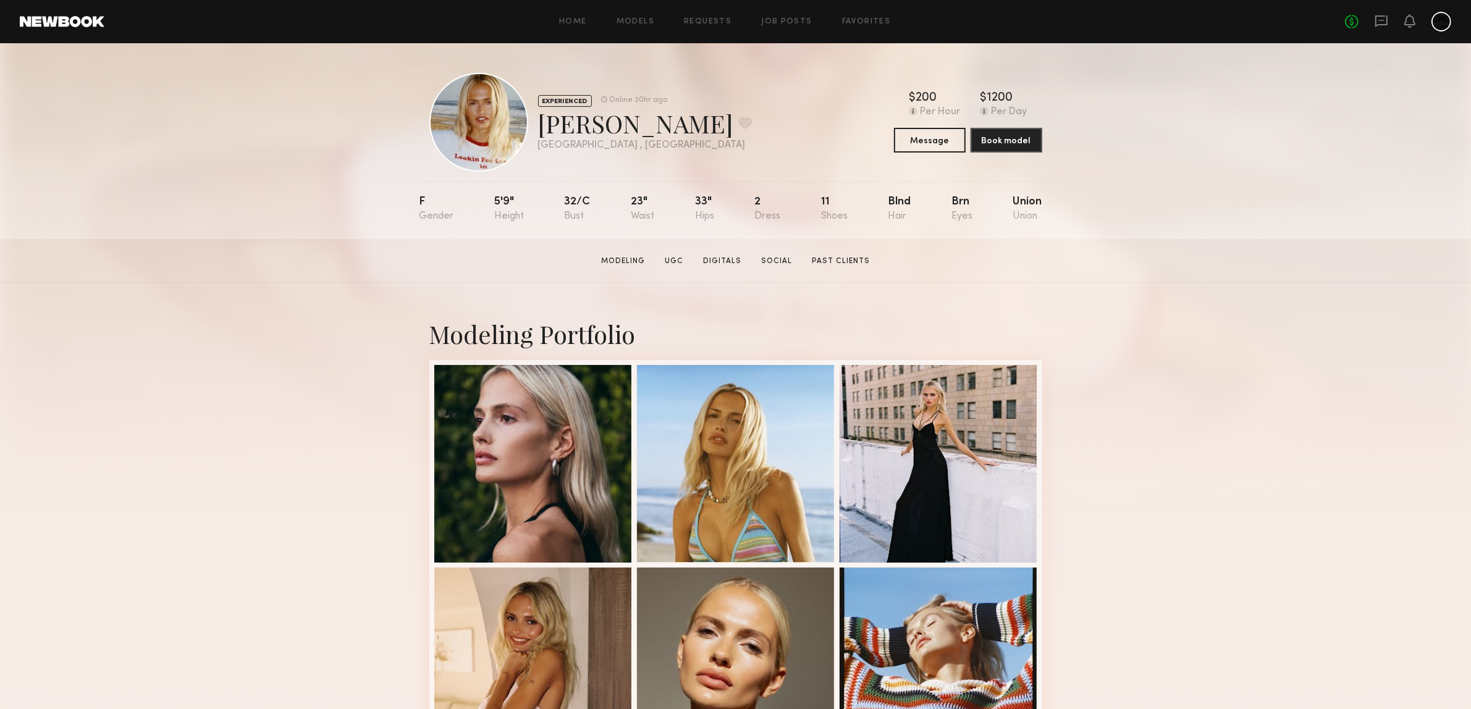
click at [934, 139] on button "Message" at bounding box center [930, 139] width 72 height 25
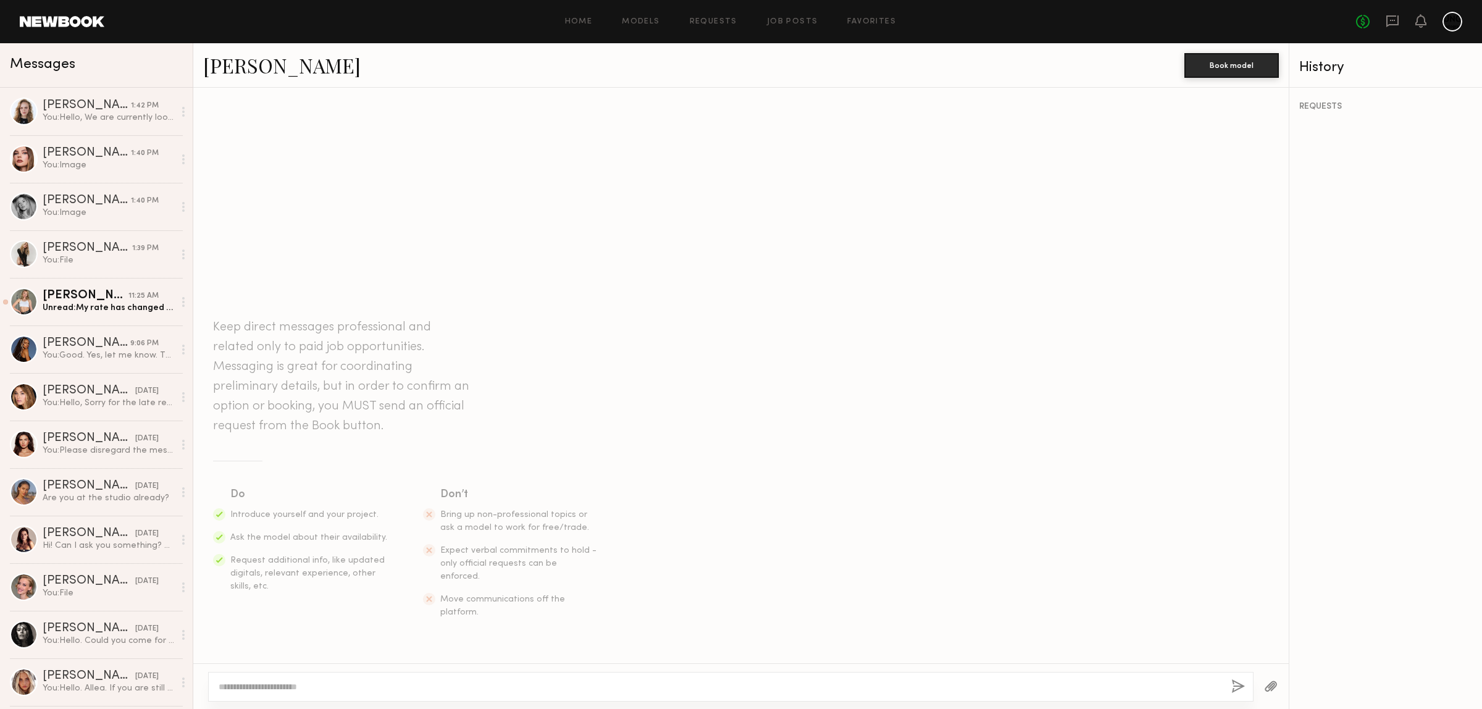
click at [331, 684] on textarea at bounding box center [720, 687] width 1003 height 12
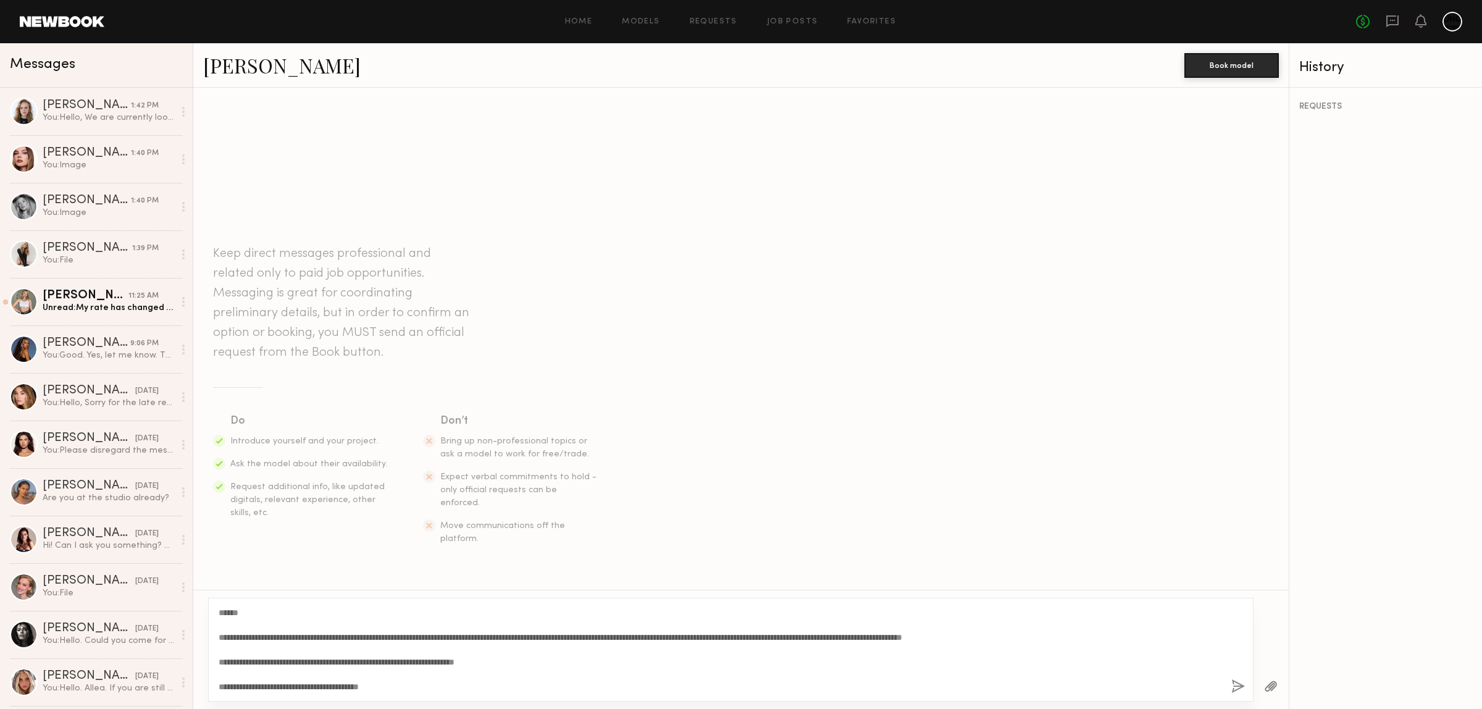
type textarea "**********"
click at [1232, 687] on button "button" at bounding box center [1239, 686] width 14 height 15
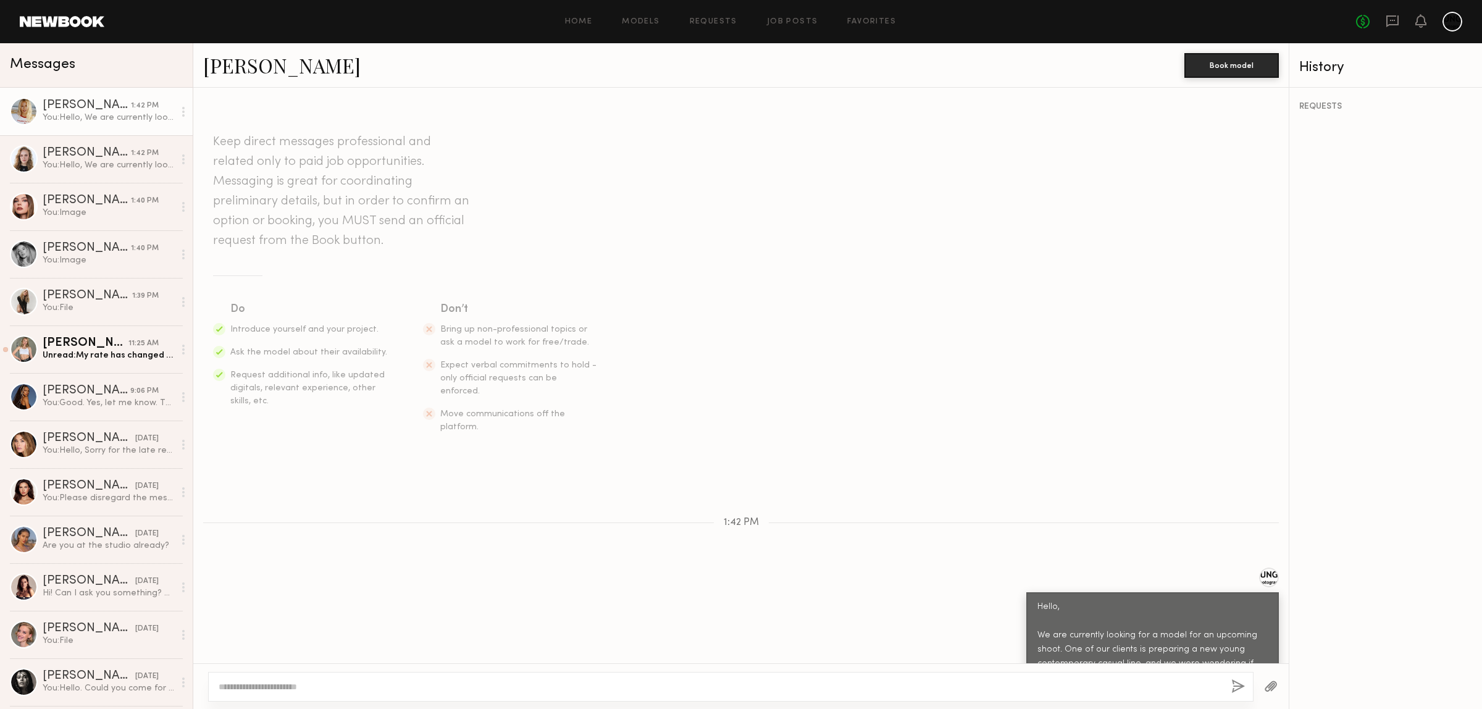
scroll to position [109, 0]
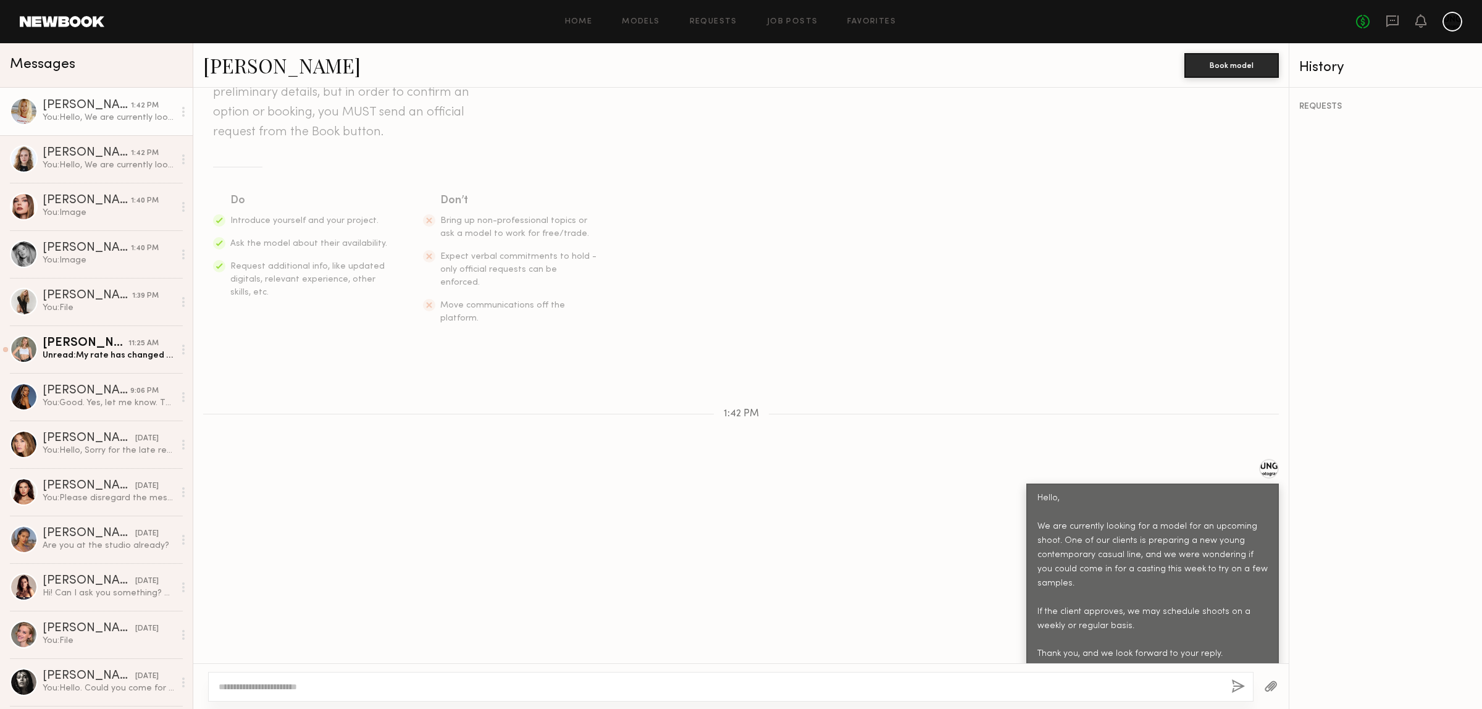
click at [1266, 686] on button "button" at bounding box center [1271, 686] width 14 height 15
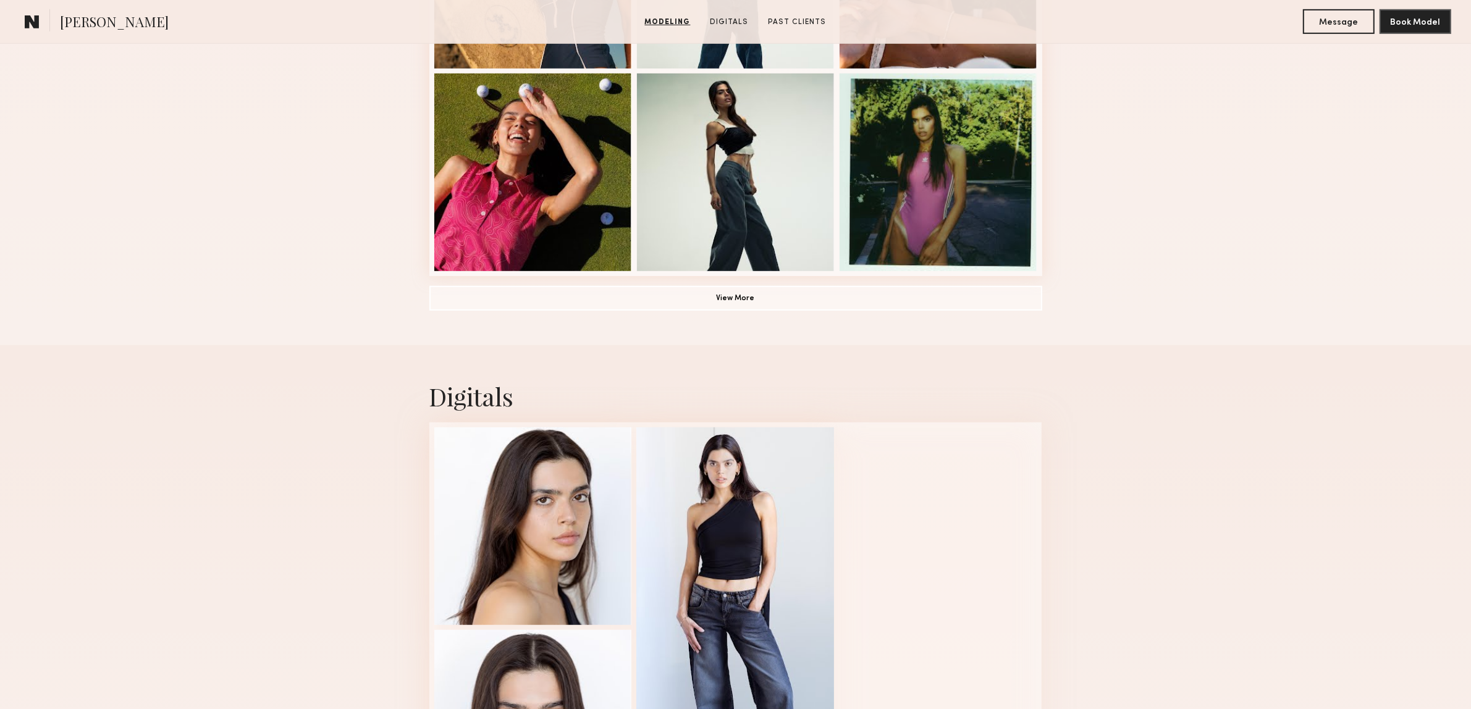
scroll to position [1158, 0]
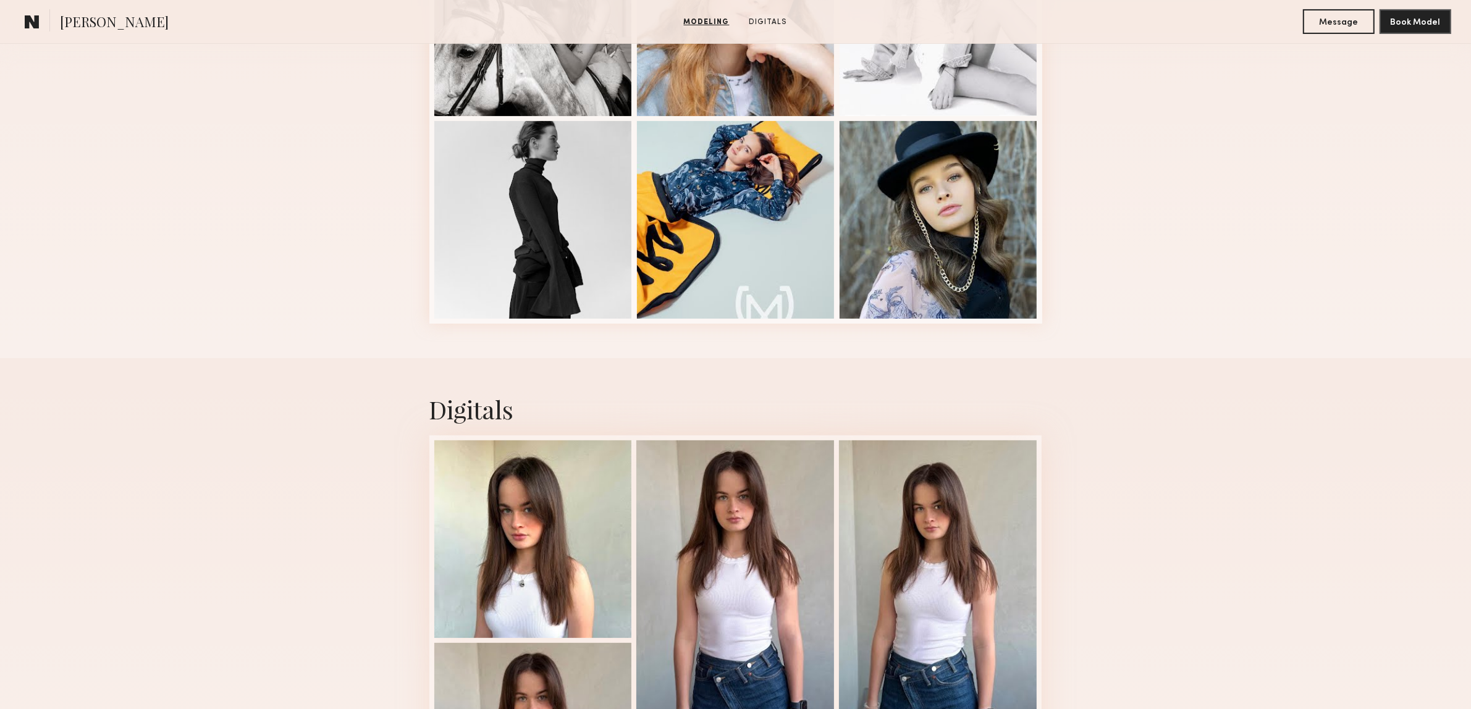
scroll to position [695, 0]
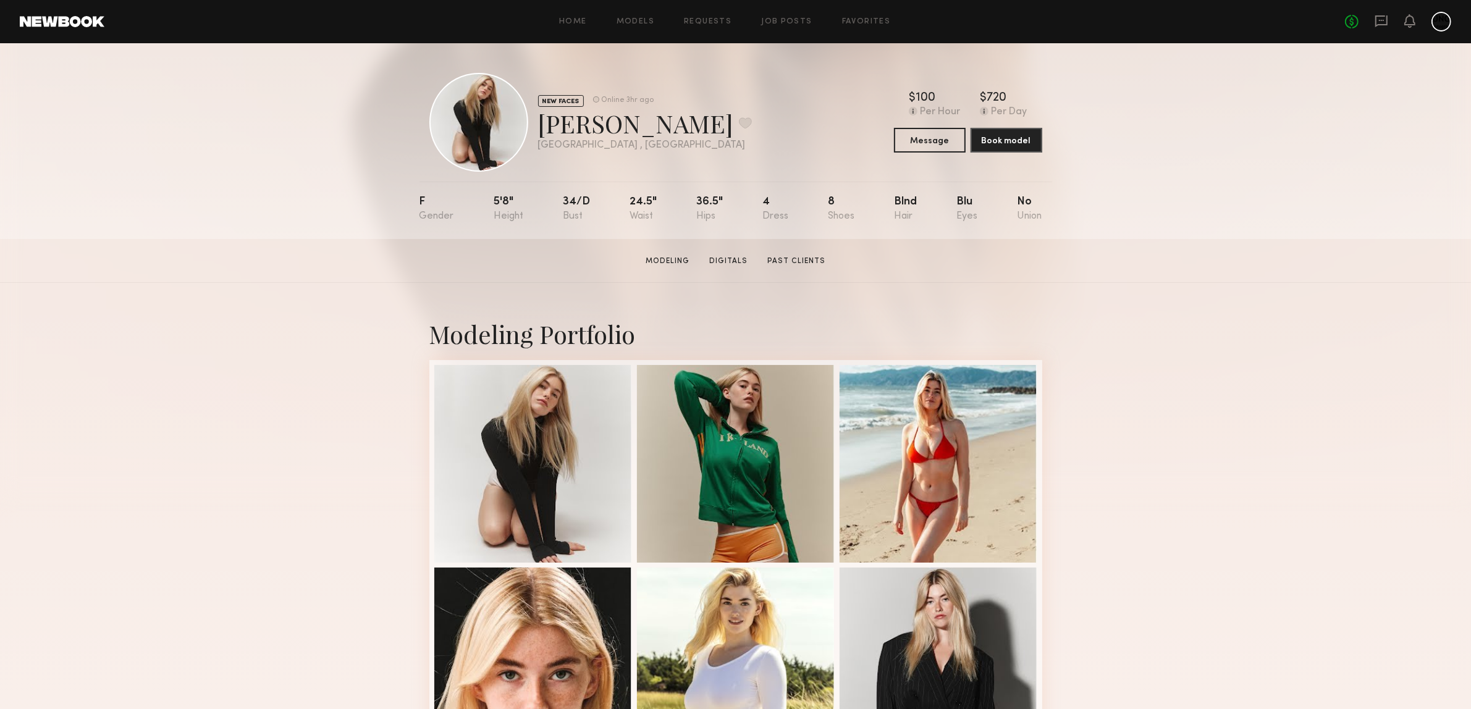
click at [1272, 434] on div "Modeling Portfolio" at bounding box center [735, 544] width 1471 height 522
click at [938, 143] on button "Message" at bounding box center [930, 139] width 72 height 25
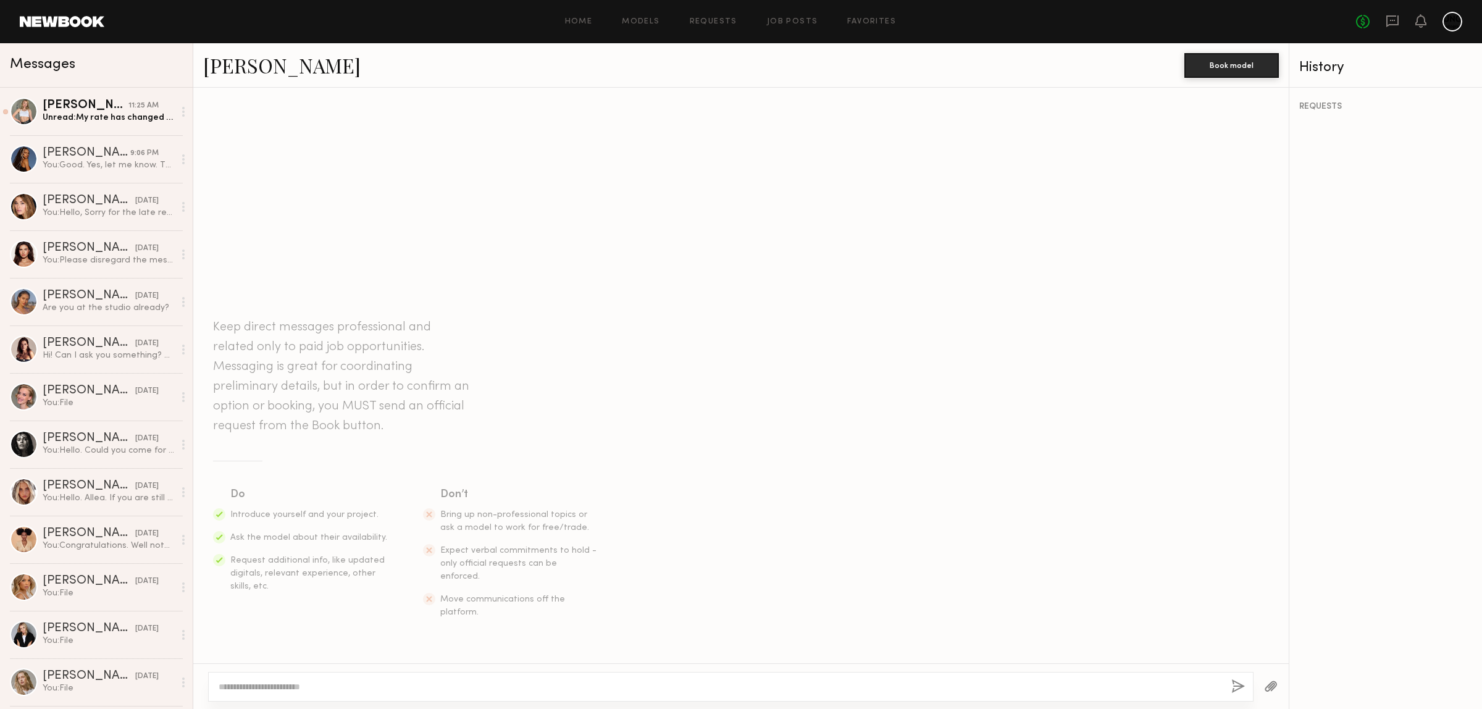
click at [332, 674] on div at bounding box center [731, 687] width 1046 height 30
click at [323, 686] on textarea at bounding box center [720, 687] width 1003 height 12
paste textarea "**********"
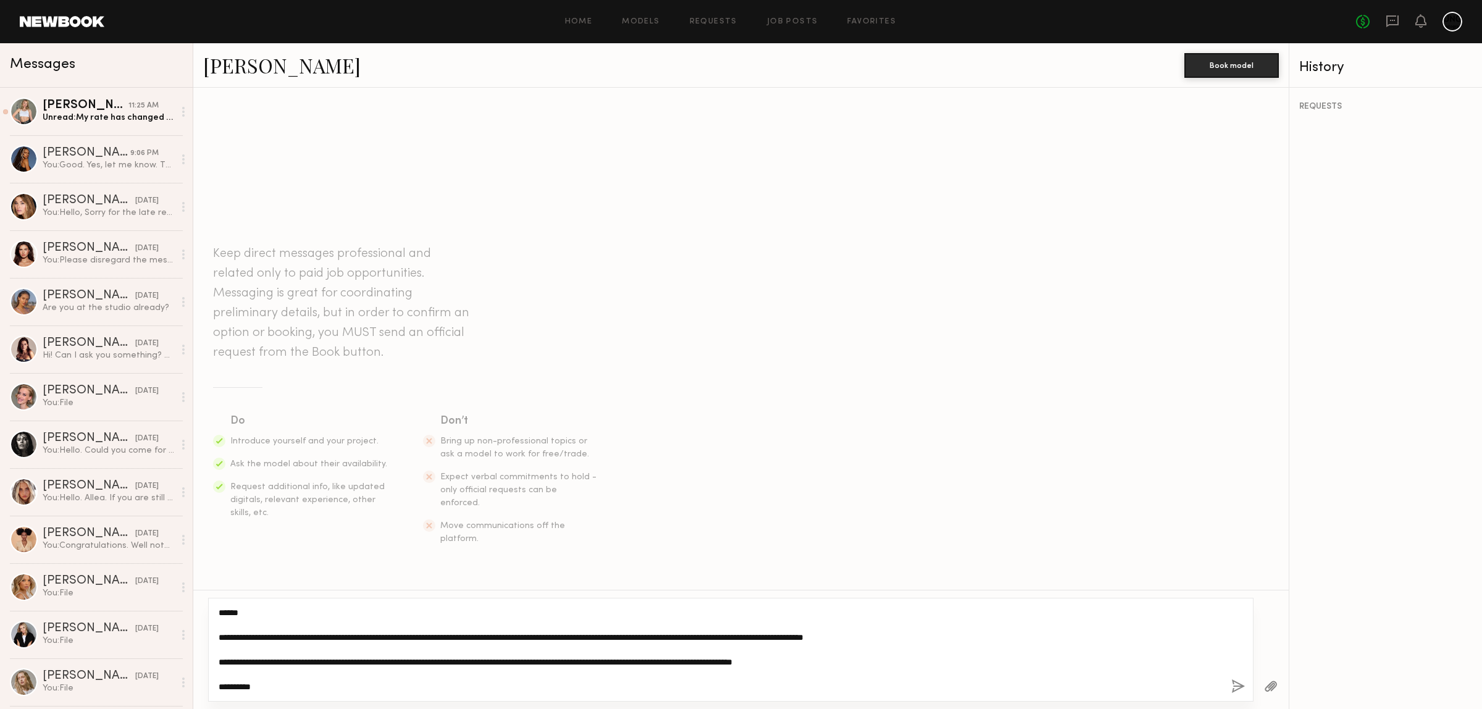
type textarea "**********"
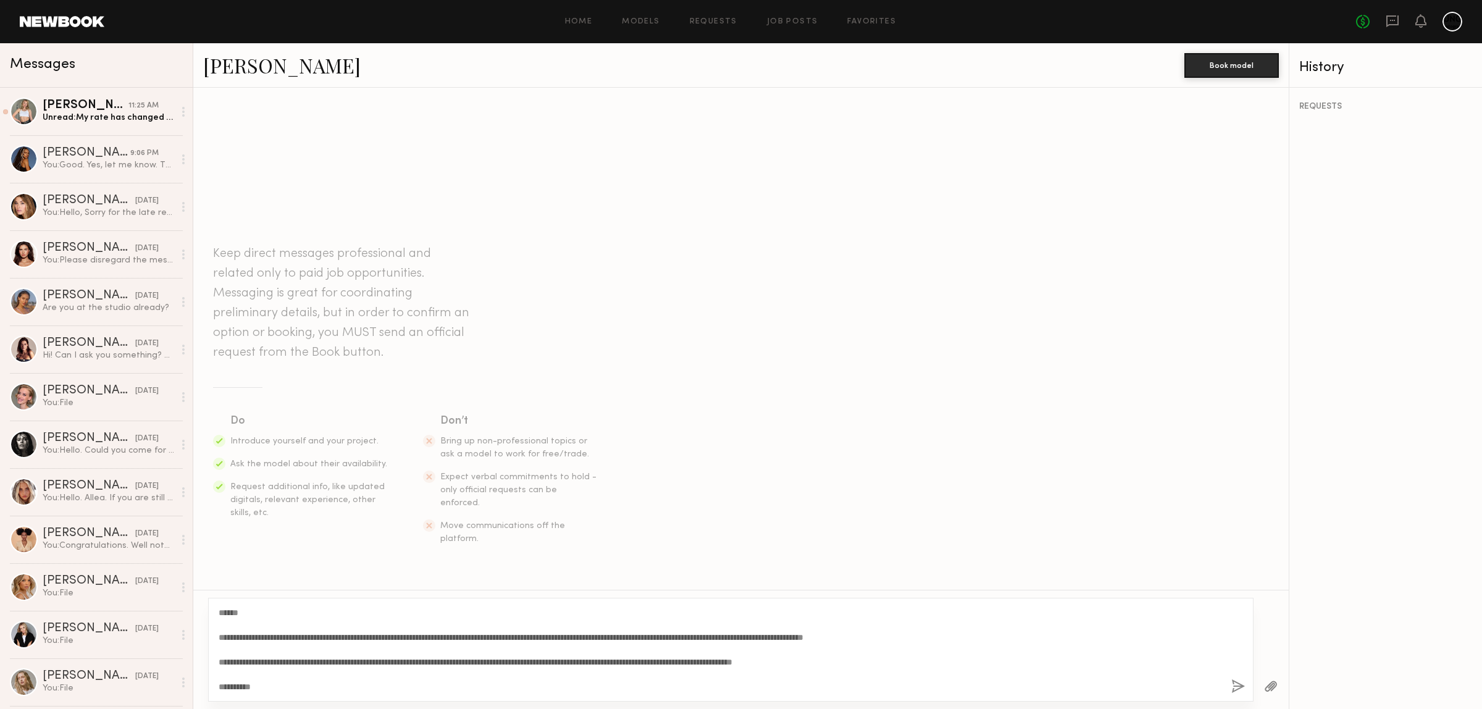
click at [1238, 689] on button "button" at bounding box center [1239, 686] width 14 height 15
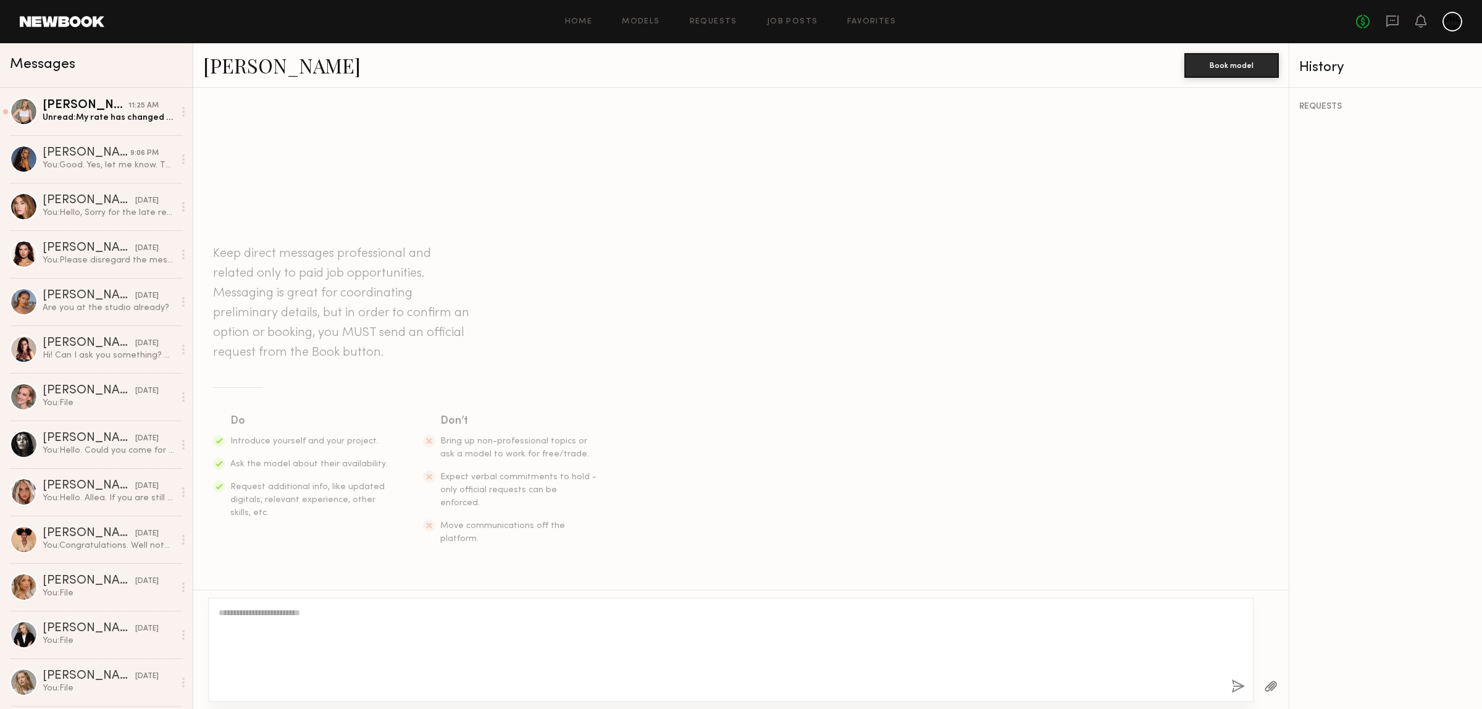
scroll to position [109, 0]
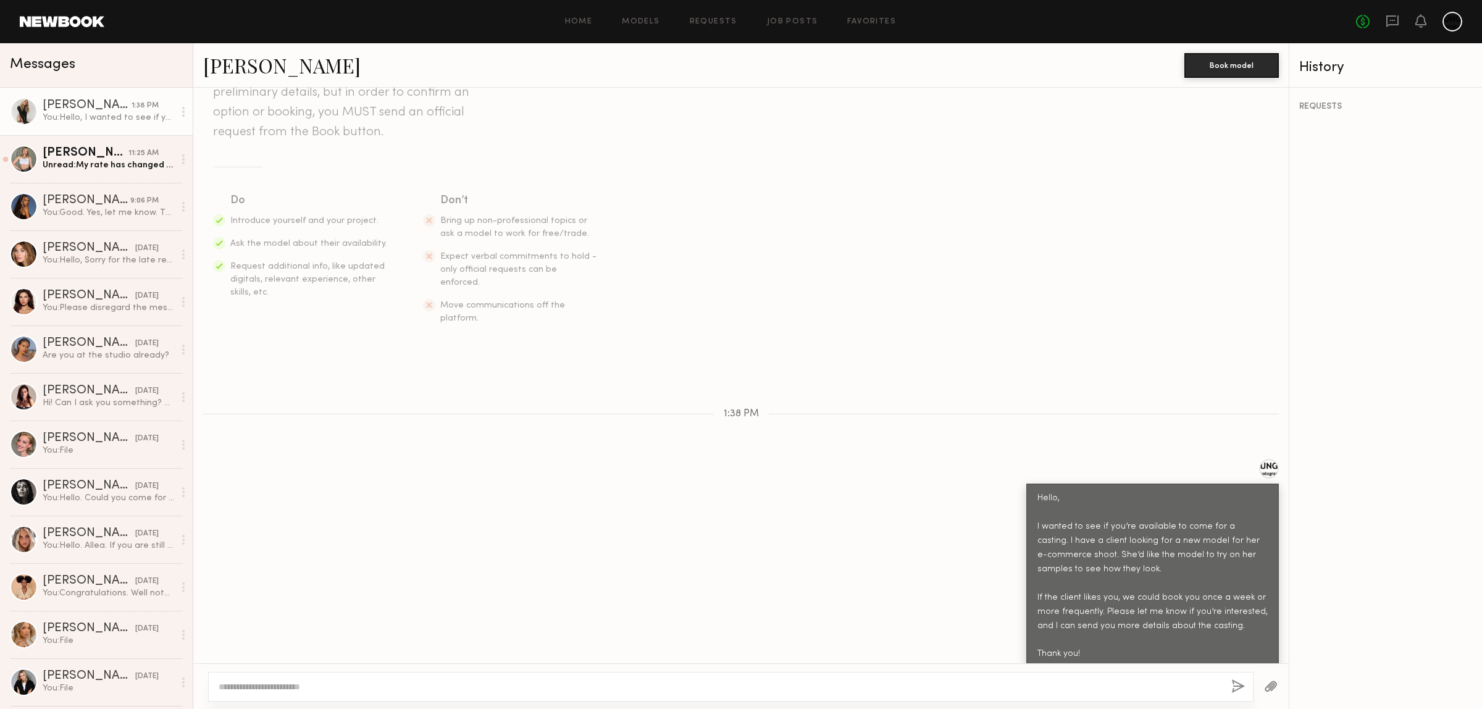
click at [1266, 684] on button "button" at bounding box center [1271, 686] width 14 height 15
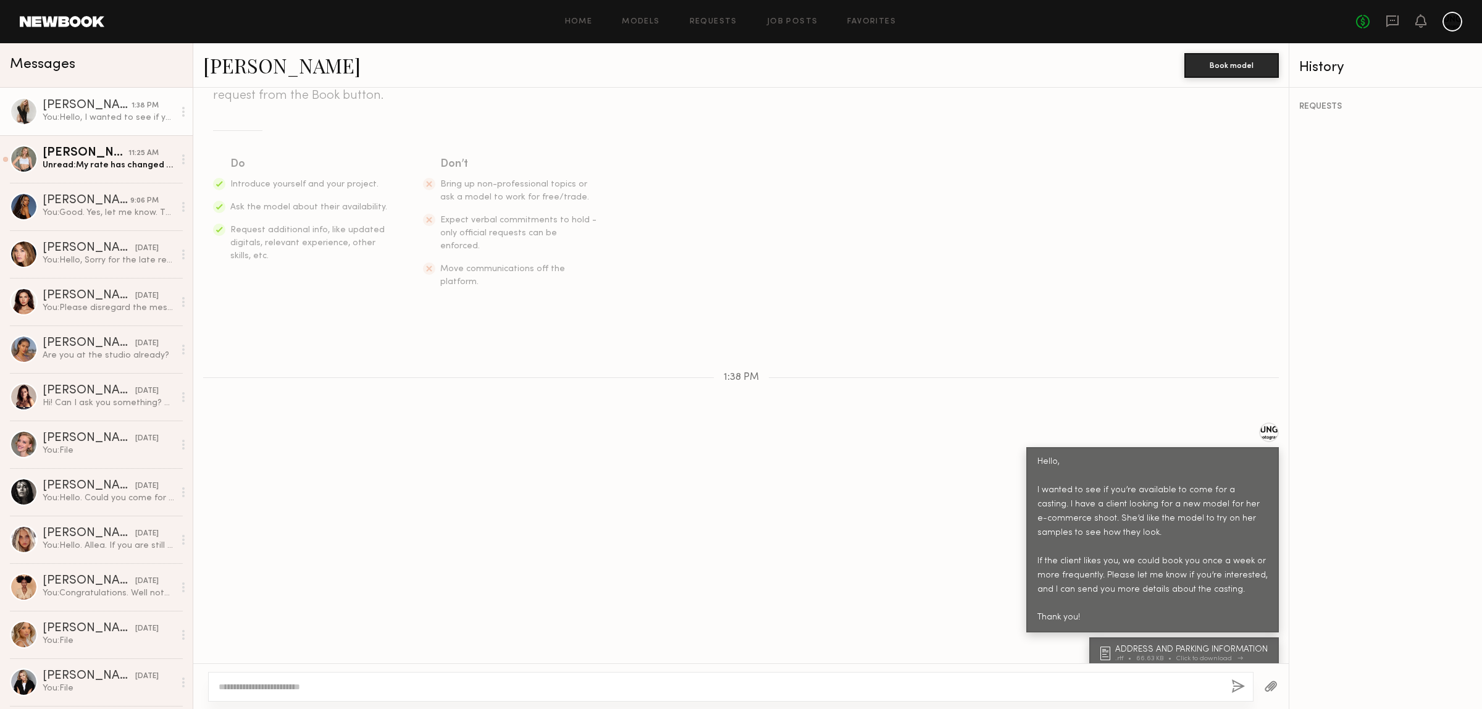
click at [1198, 655] on div "Click to download" at bounding box center [1208, 658] width 63 height 7
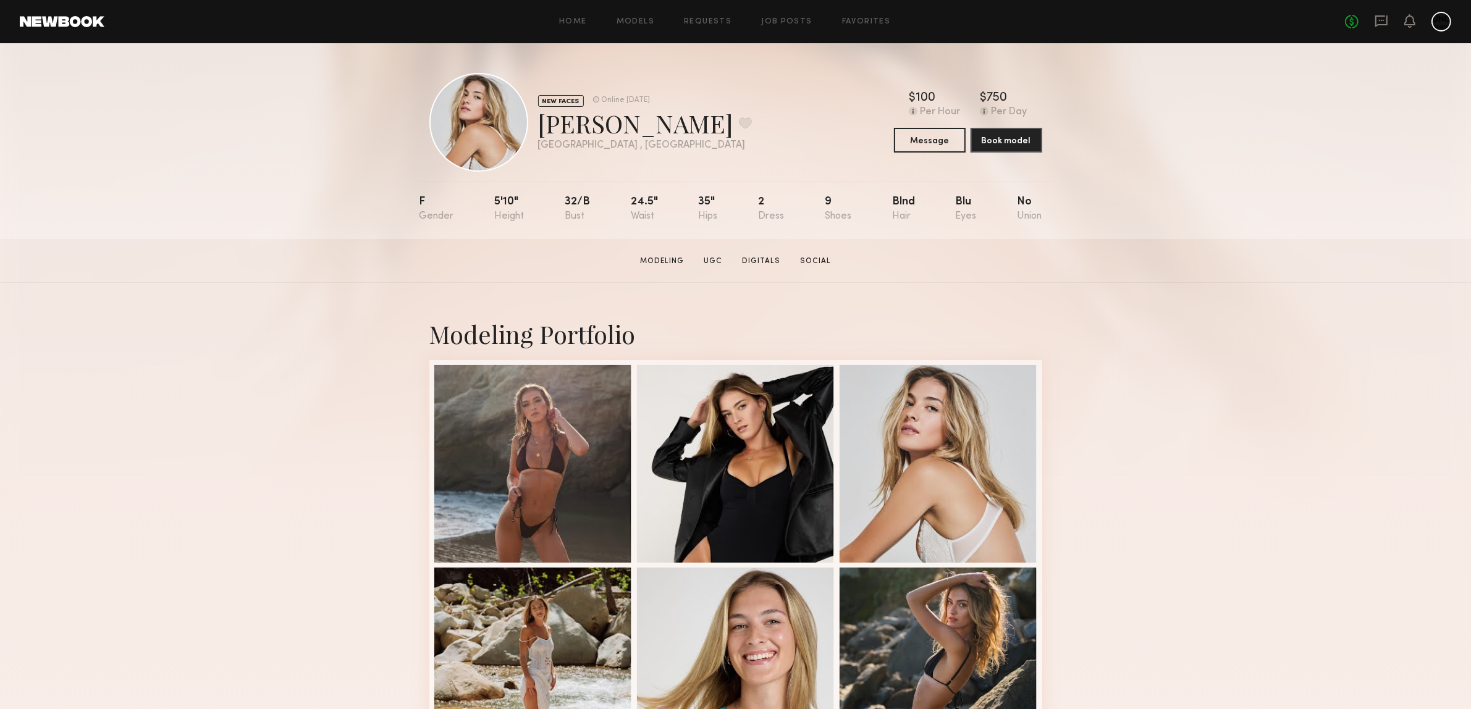
click at [1316, 254] on section "[PERSON_NAME] Modeling UGC Digitals Social Message Book Model" at bounding box center [735, 261] width 1471 height 44
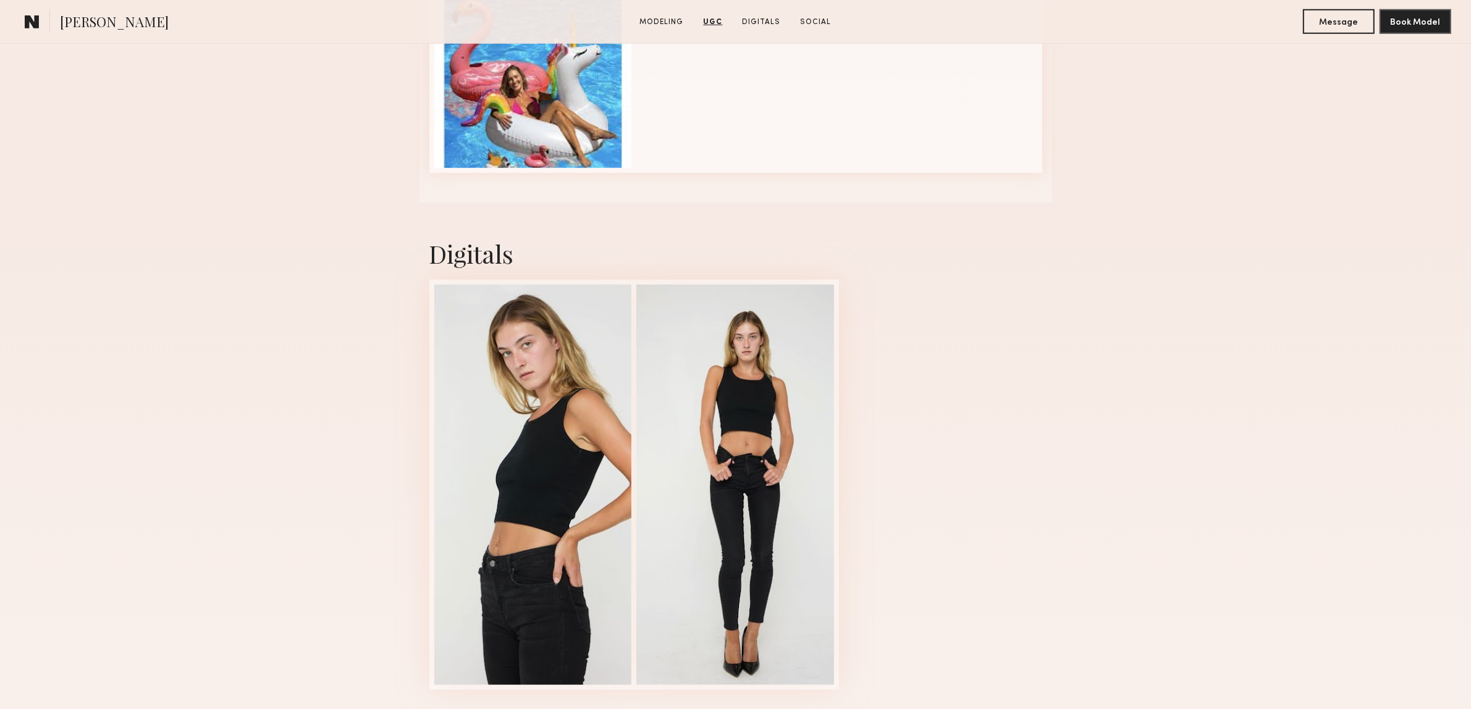
scroll to position [1390, 0]
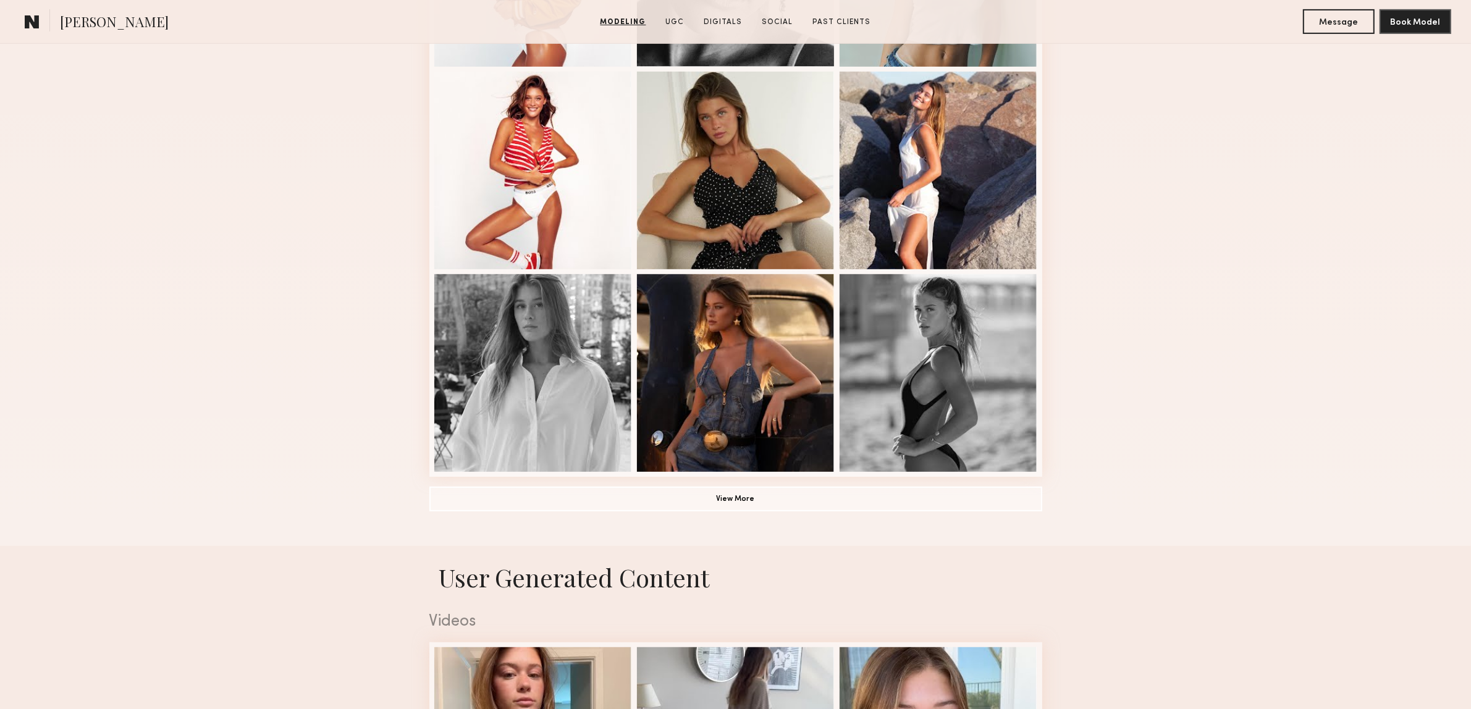
scroll to position [695, 0]
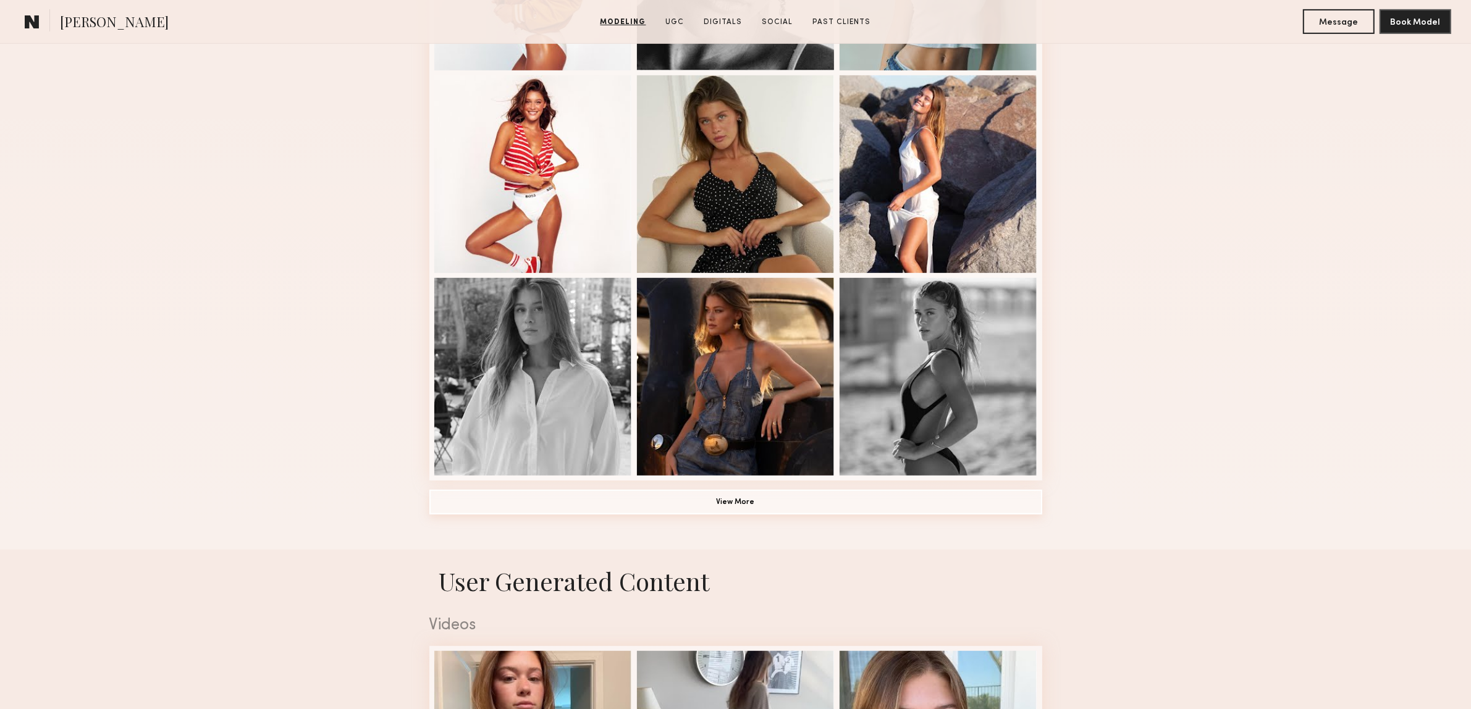
click at [727, 510] on button "View More" at bounding box center [735, 502] width 613 height 25
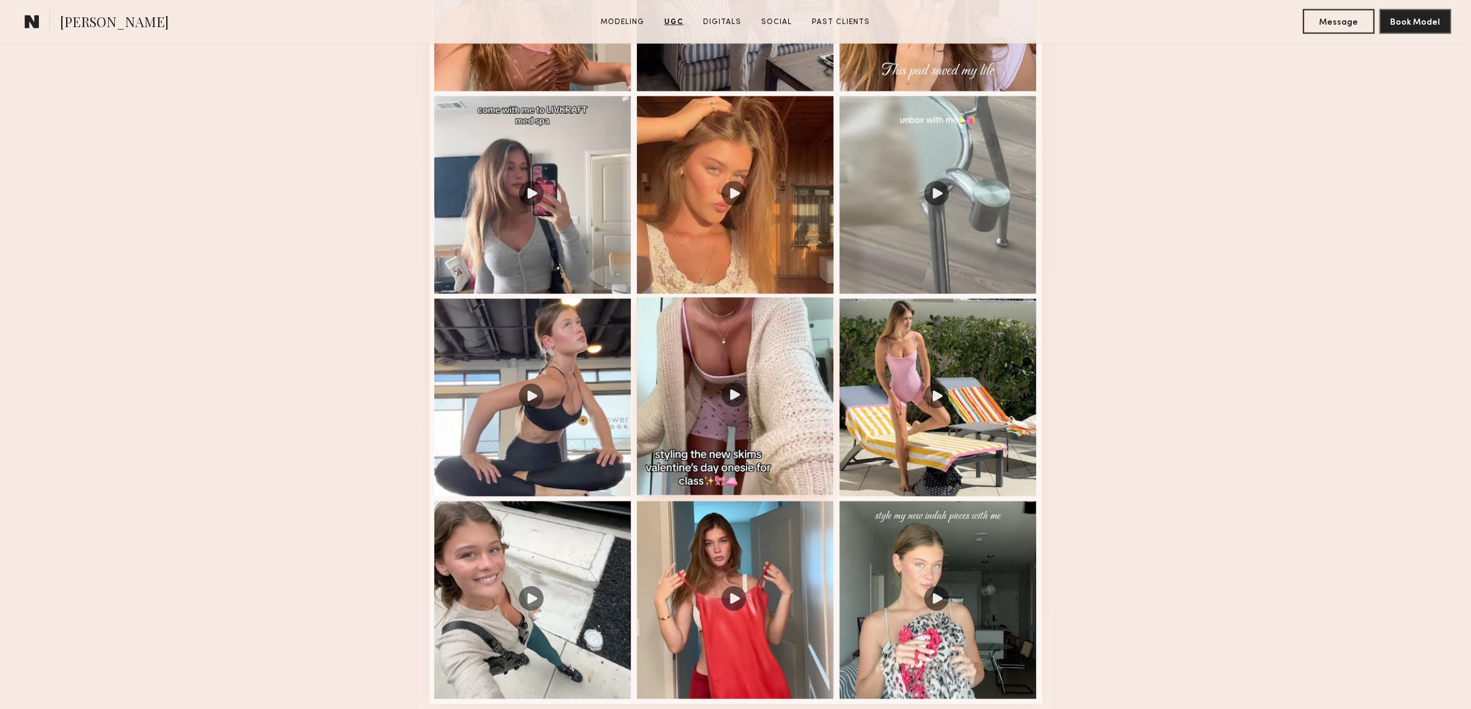
scroll to position [2548, 0]
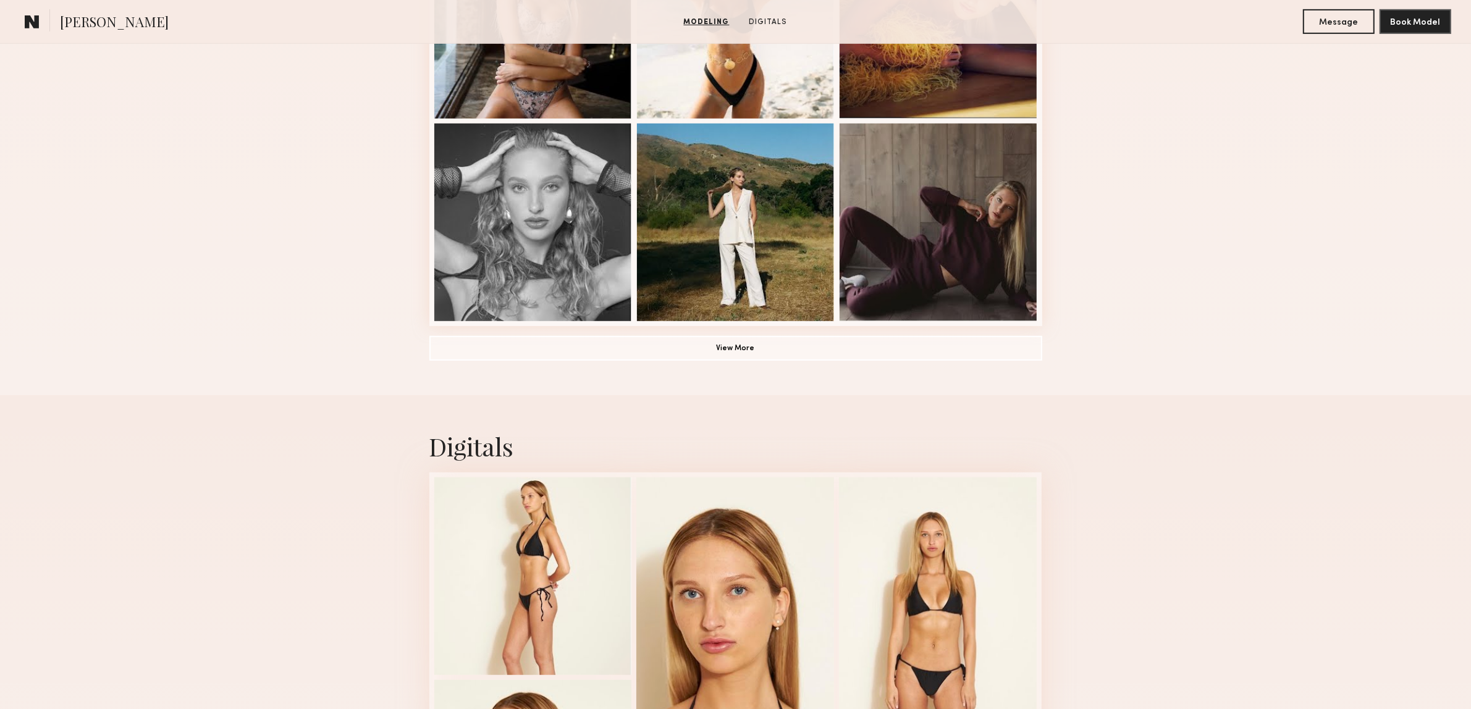
scroll to position [1117, 0]
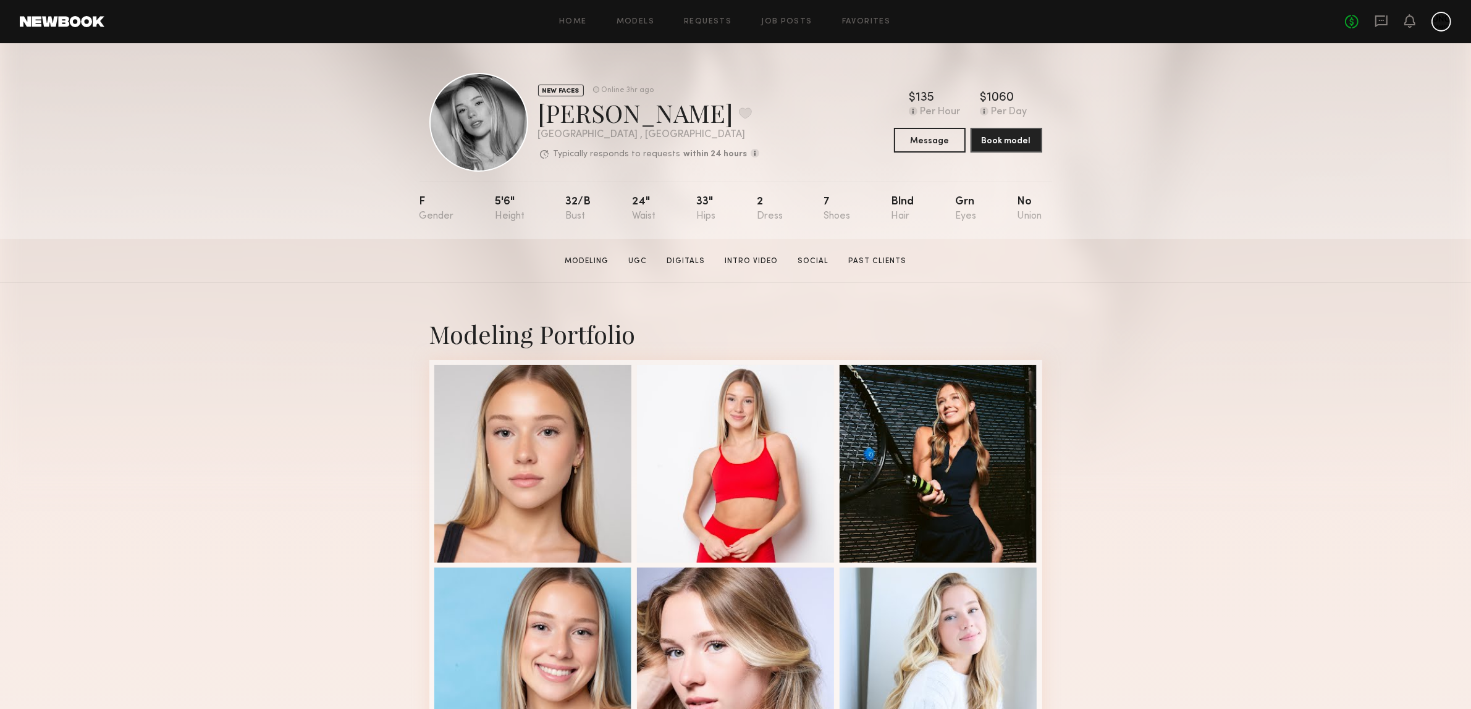
click at [946, 138] on button "Message" at bounding box center [930, 139] width 72 height 25
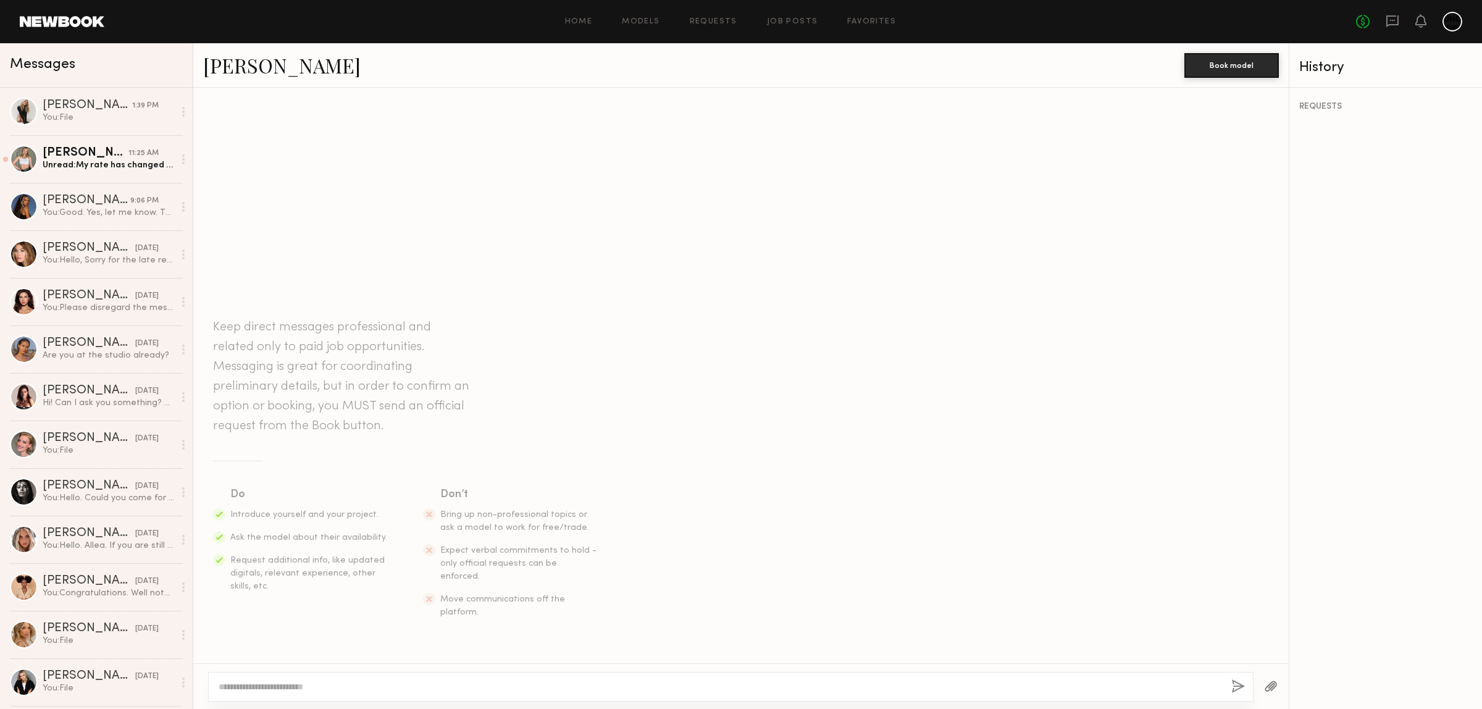
click at [390, 687] on textarea at bounding box center [720, 687] width 1003 height 12
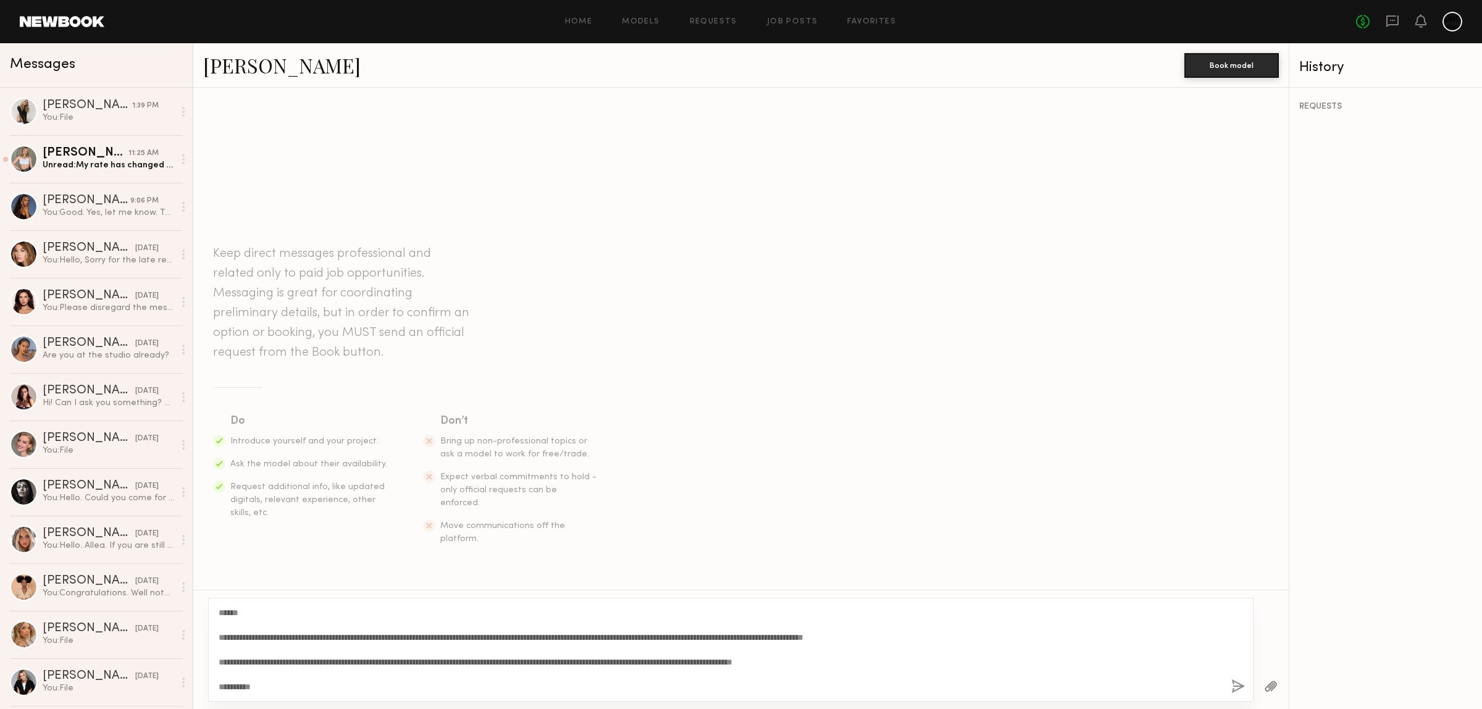
type textarea "**********"
click at [1240, 686] on button "button" at bounding box center [1239, 686] width 14 height 15
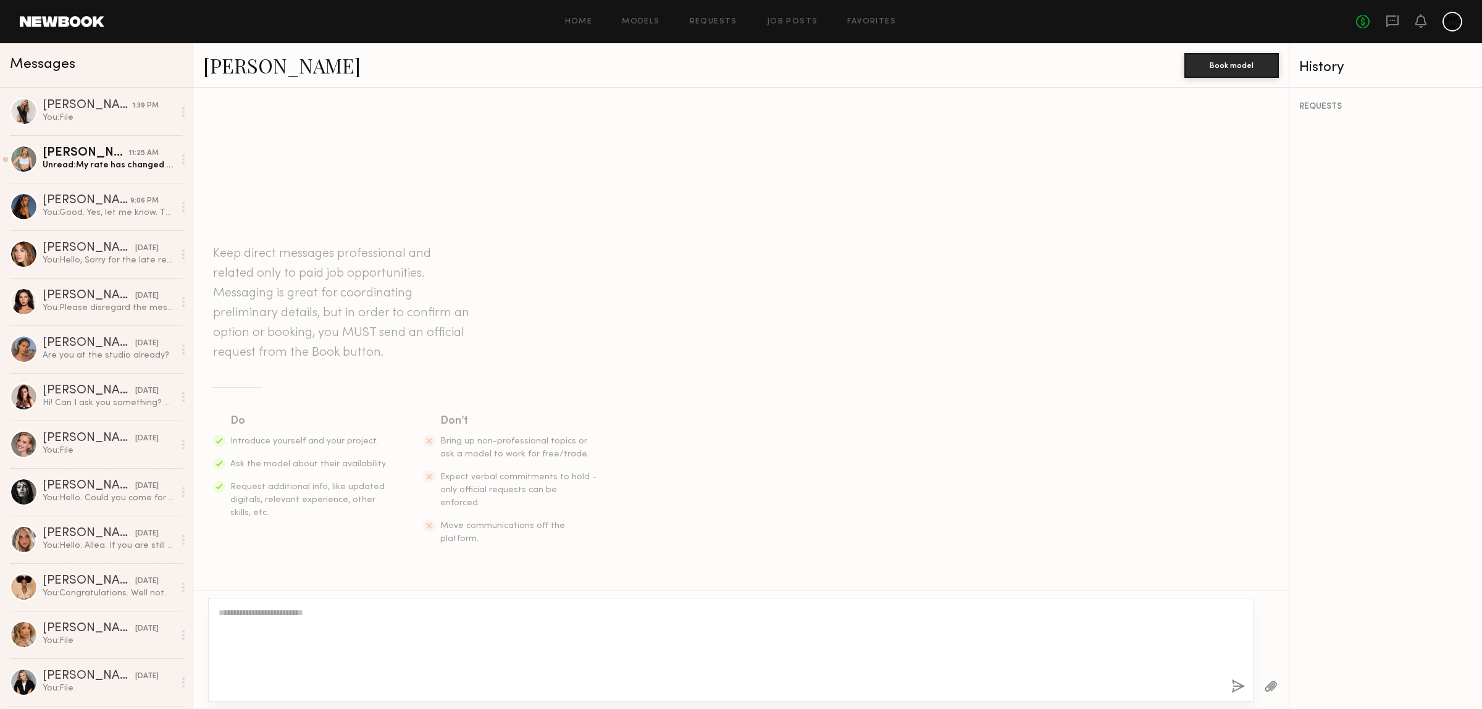
scroll to position [109, 0]
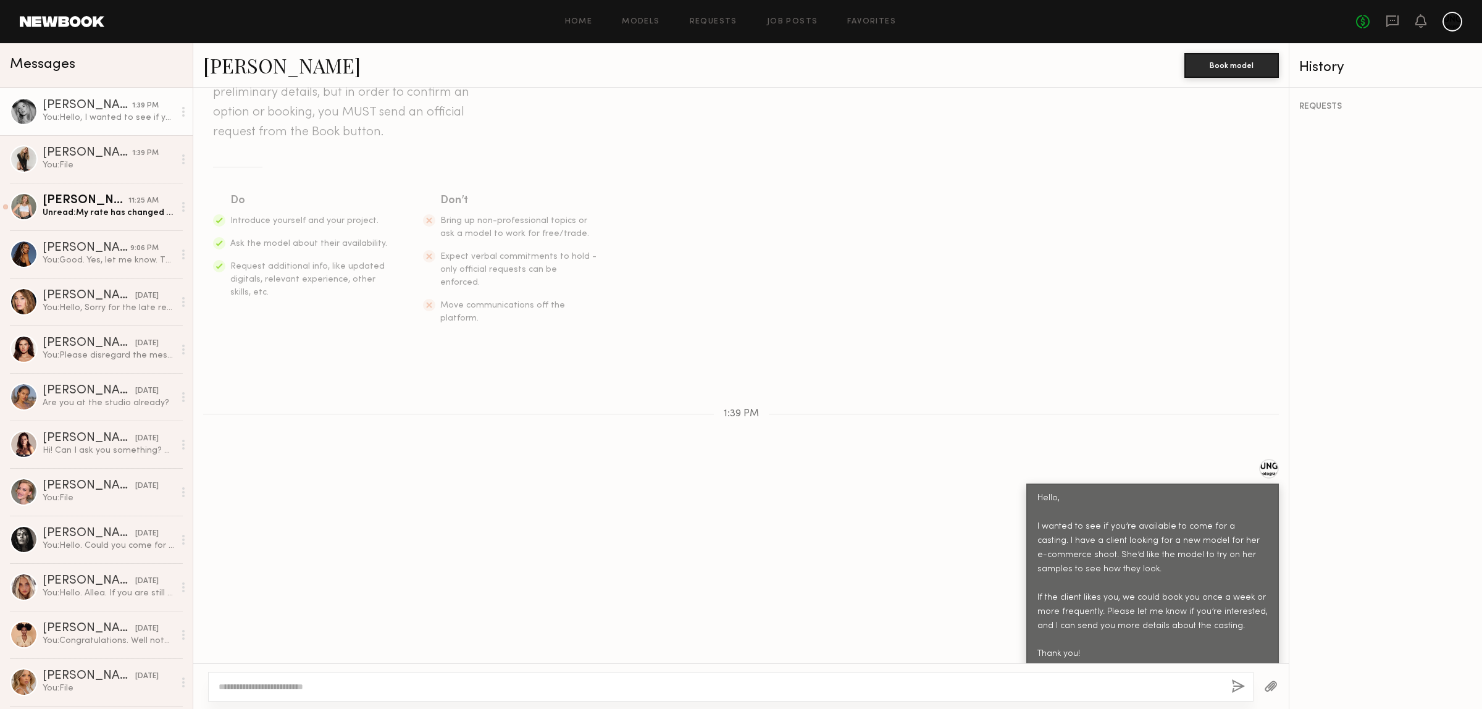
click at [1270, 689] on button "button" at bounding box center [1271, 686] width 14 height 15
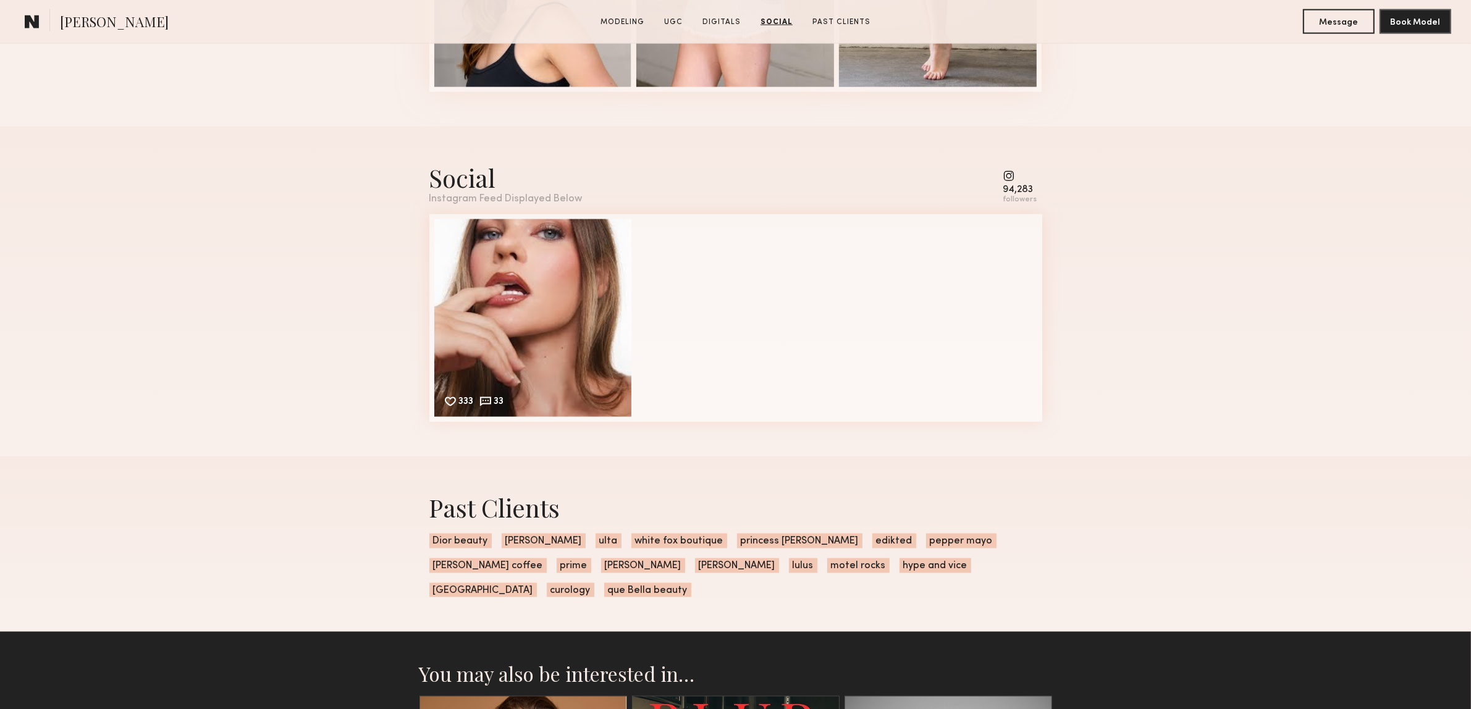
scroll to position [2007, 0]
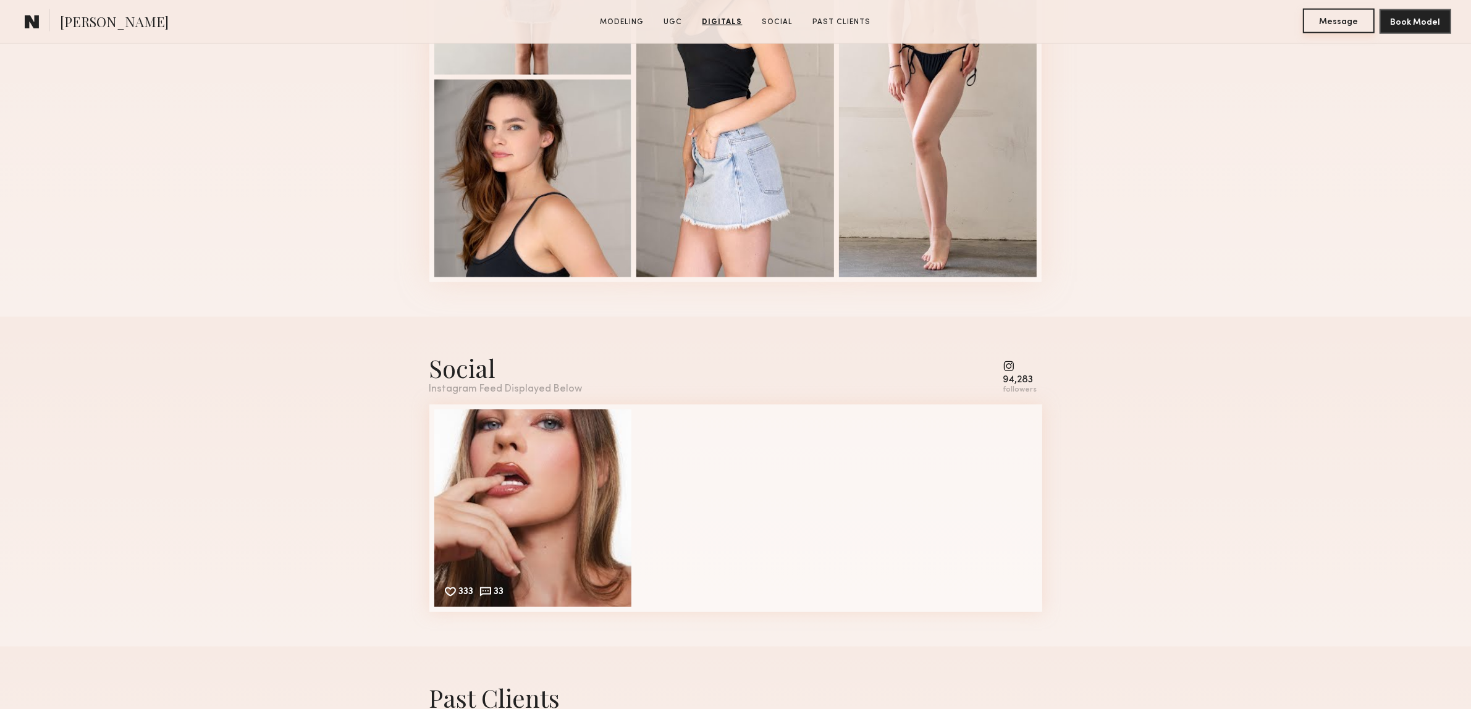
click at [1335, 23] on button "Message" at bounding box center [1339, 21] width 72 height 25
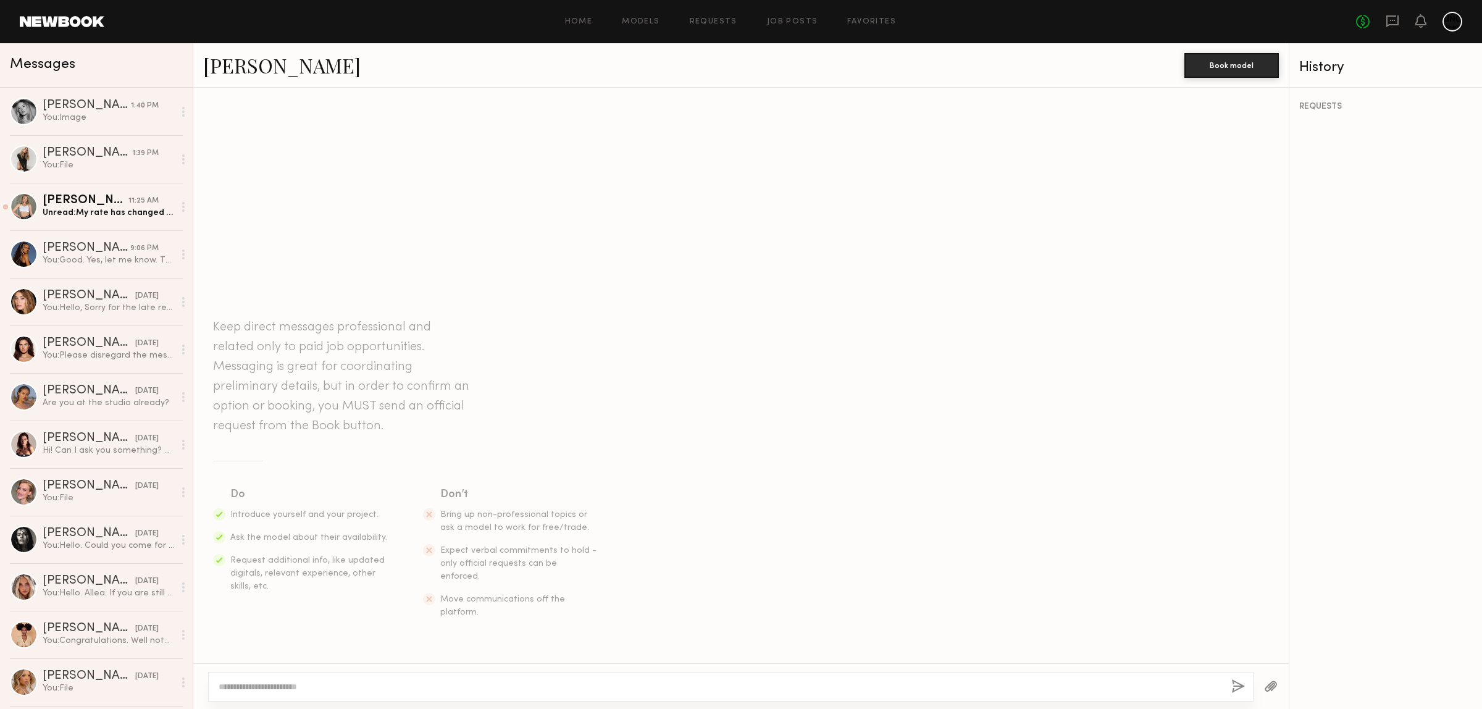
click at [319, 681] on div at bounding box center [720, 687] width 1003 height 12
click at [374, 694] on div at bounding box center [731, 687] width 1046 height 30
click at [271, 687] on textarea at bounding box center [720, 687] width 1003 height 12
paste textarea "**********"
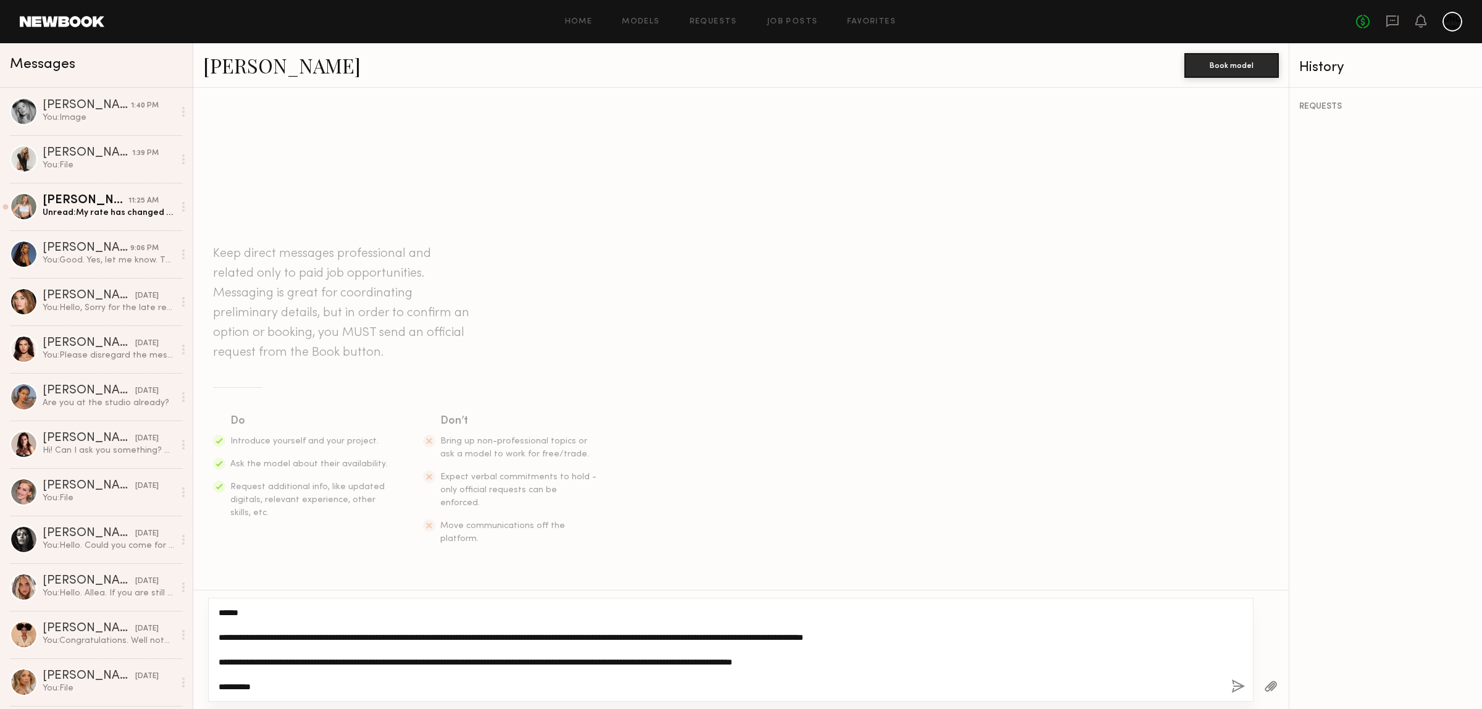
type textarea "**********"
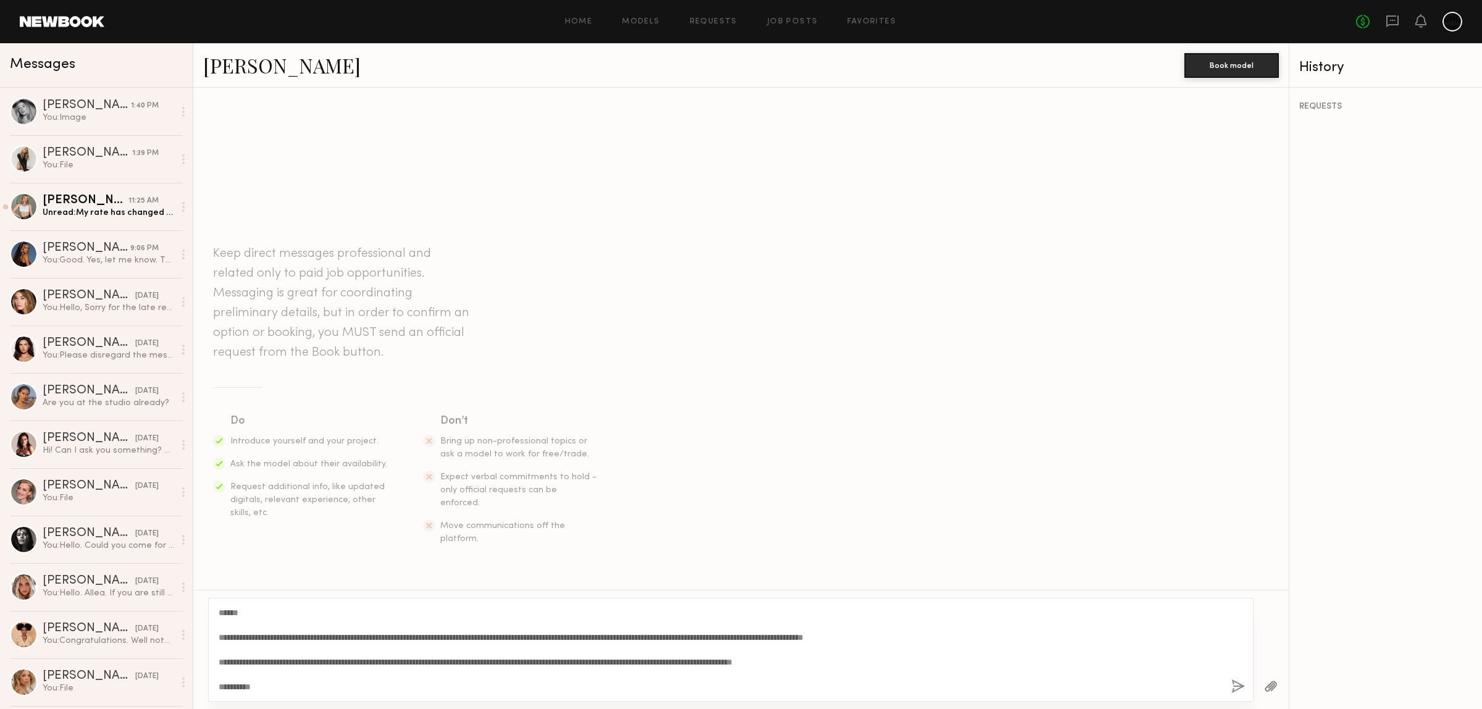
click at [1233, 689] on button "button" at bounding box center [1239, 686] width 14 height 15
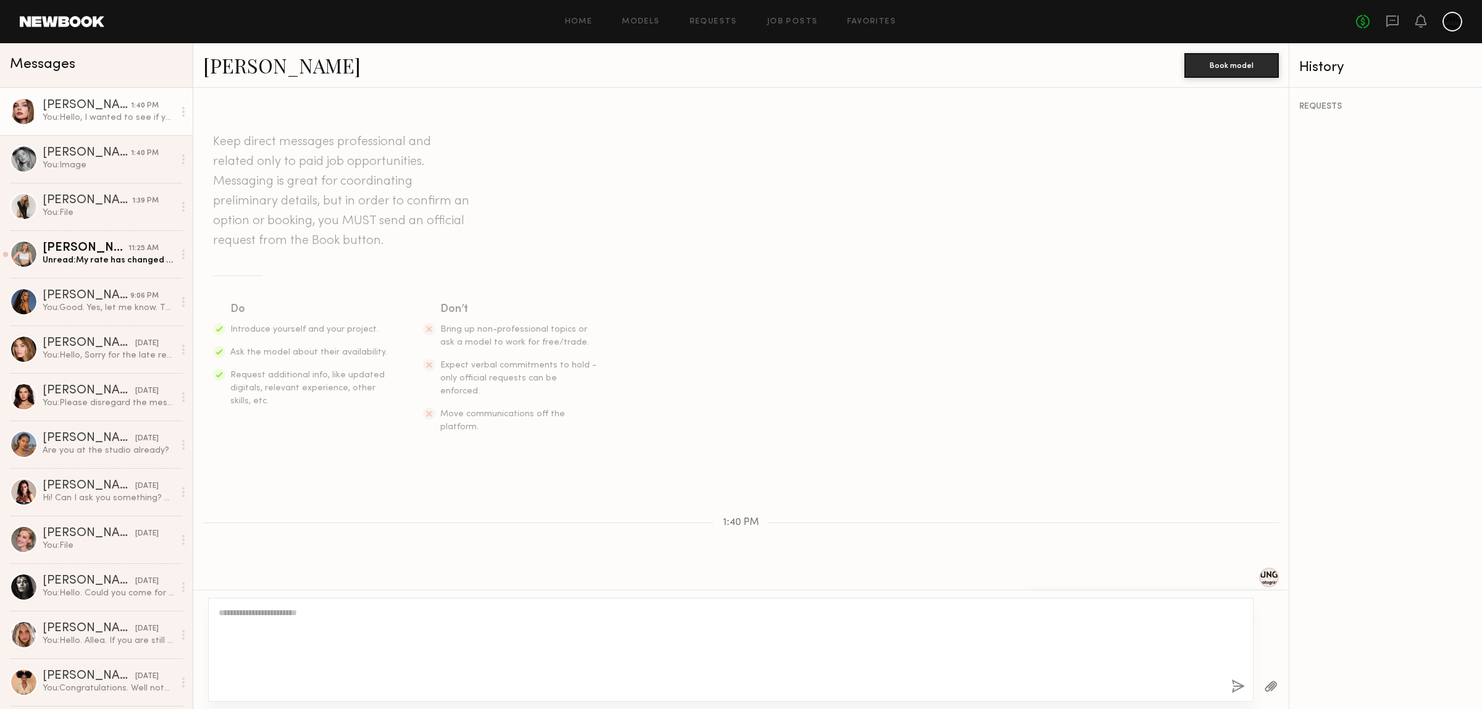
scroll to position [109, 0]
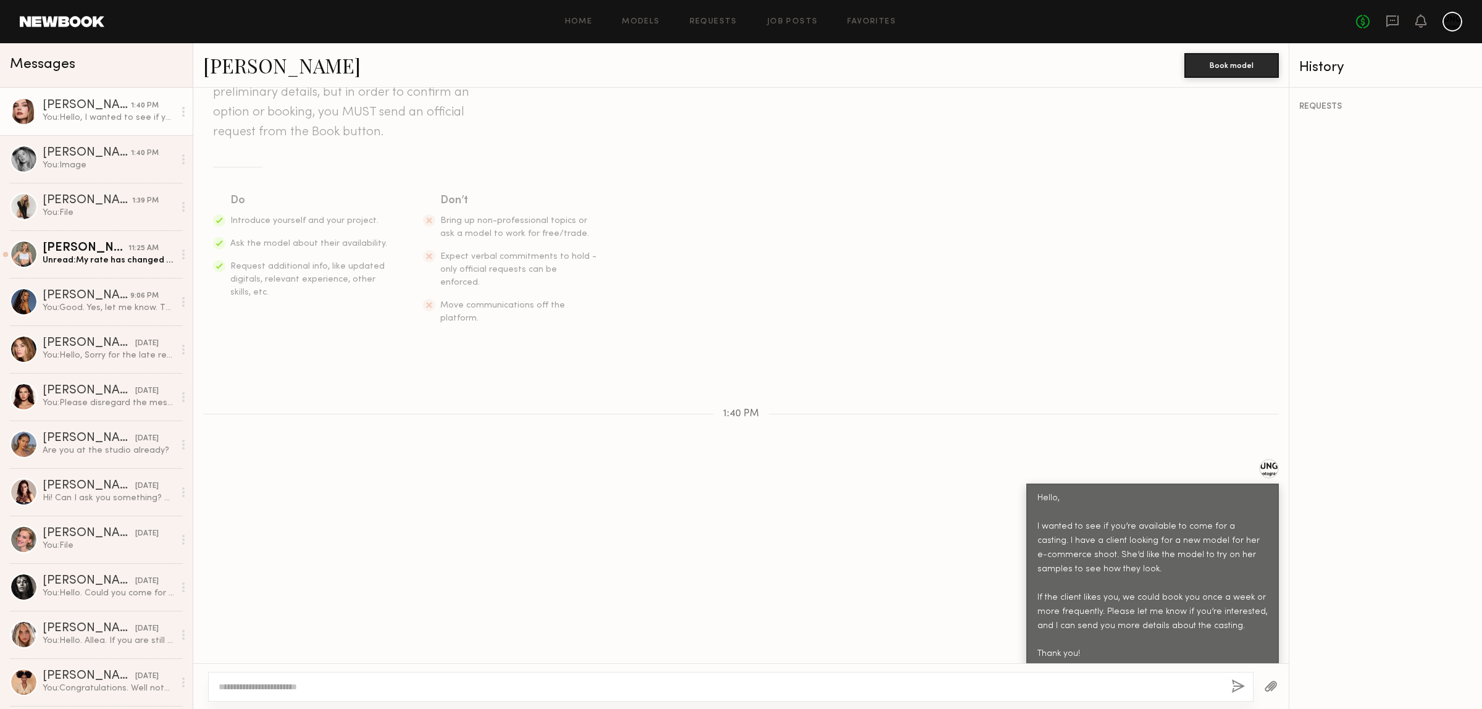
click at [1274, 686] on button "button" at bounding box center [1271, 686] width 14 height 15
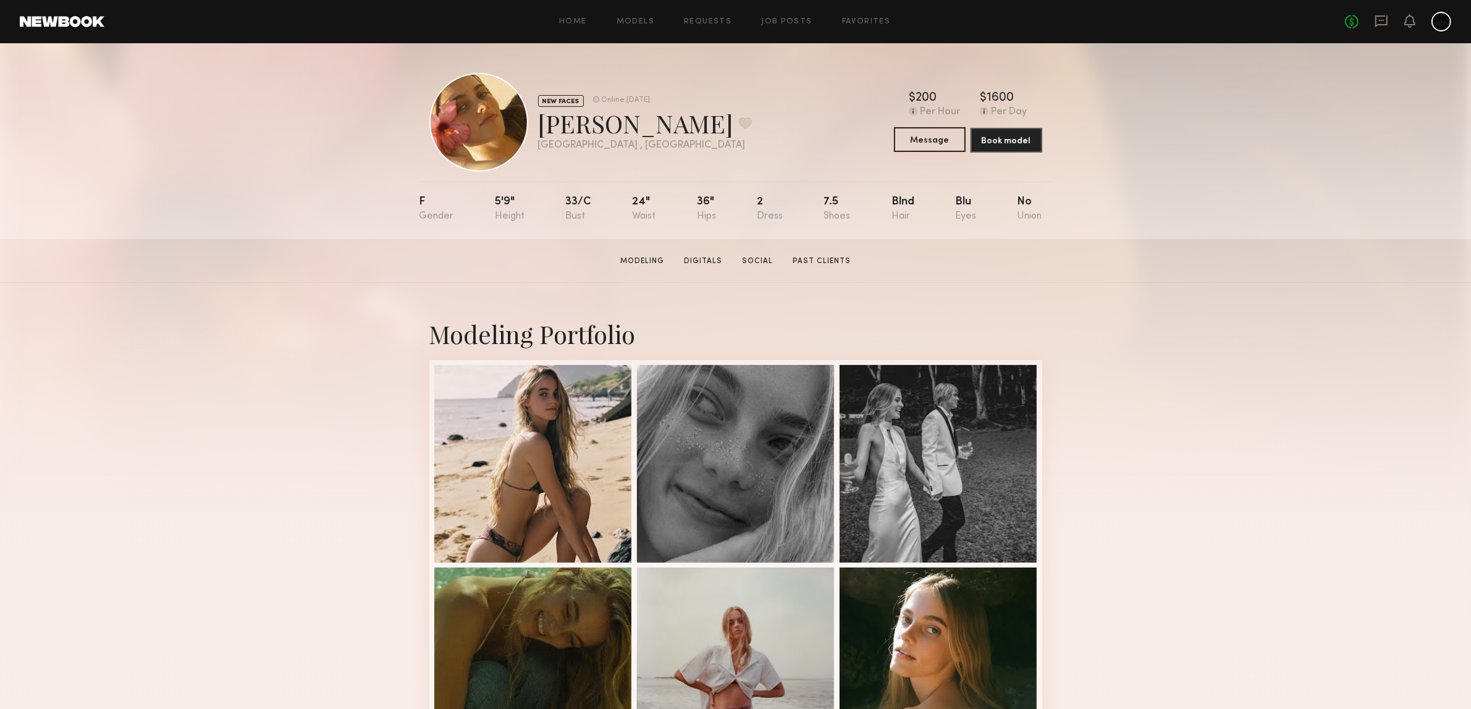
click at [943, 150] on button "Message" at bounding box center [930, 139] width 72 height 25
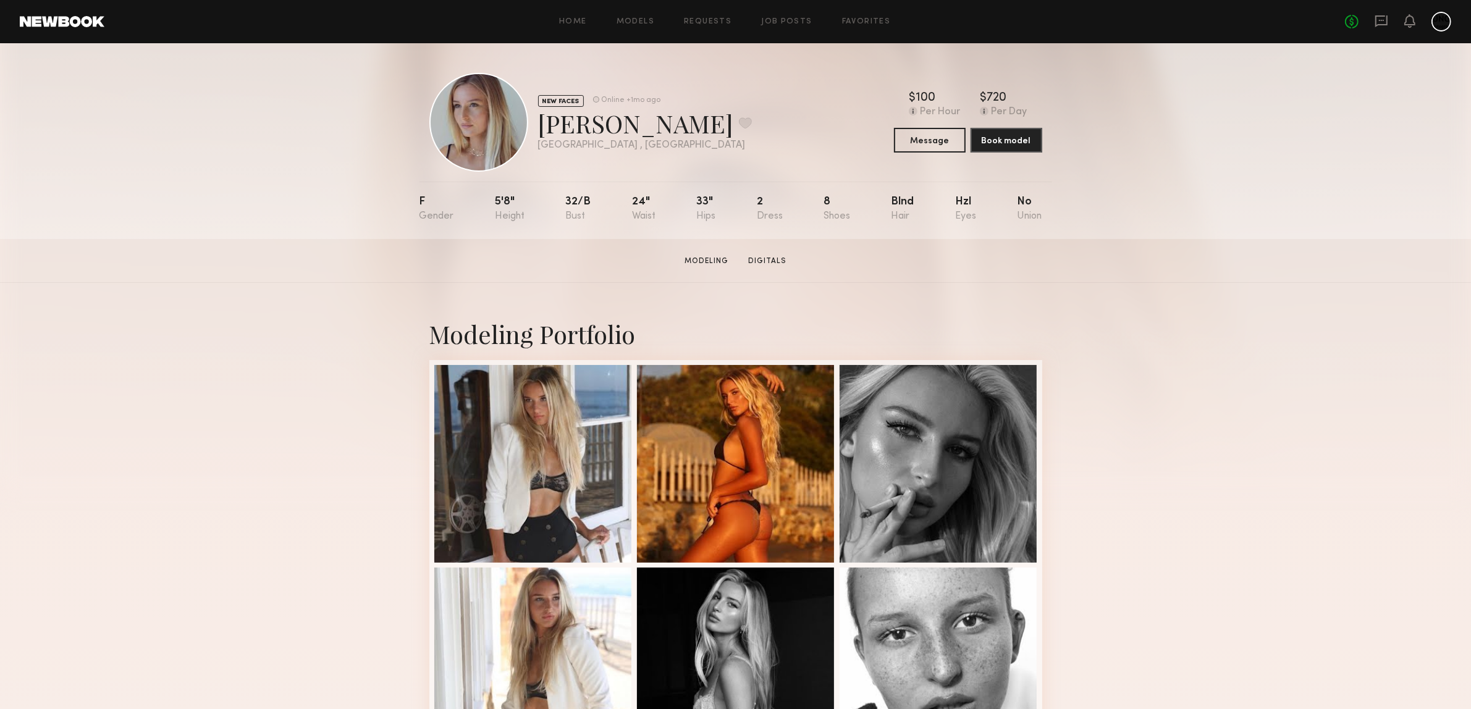
click at [928, 146] on button "Message" at bounding box center [930, 139] width 72 height 25
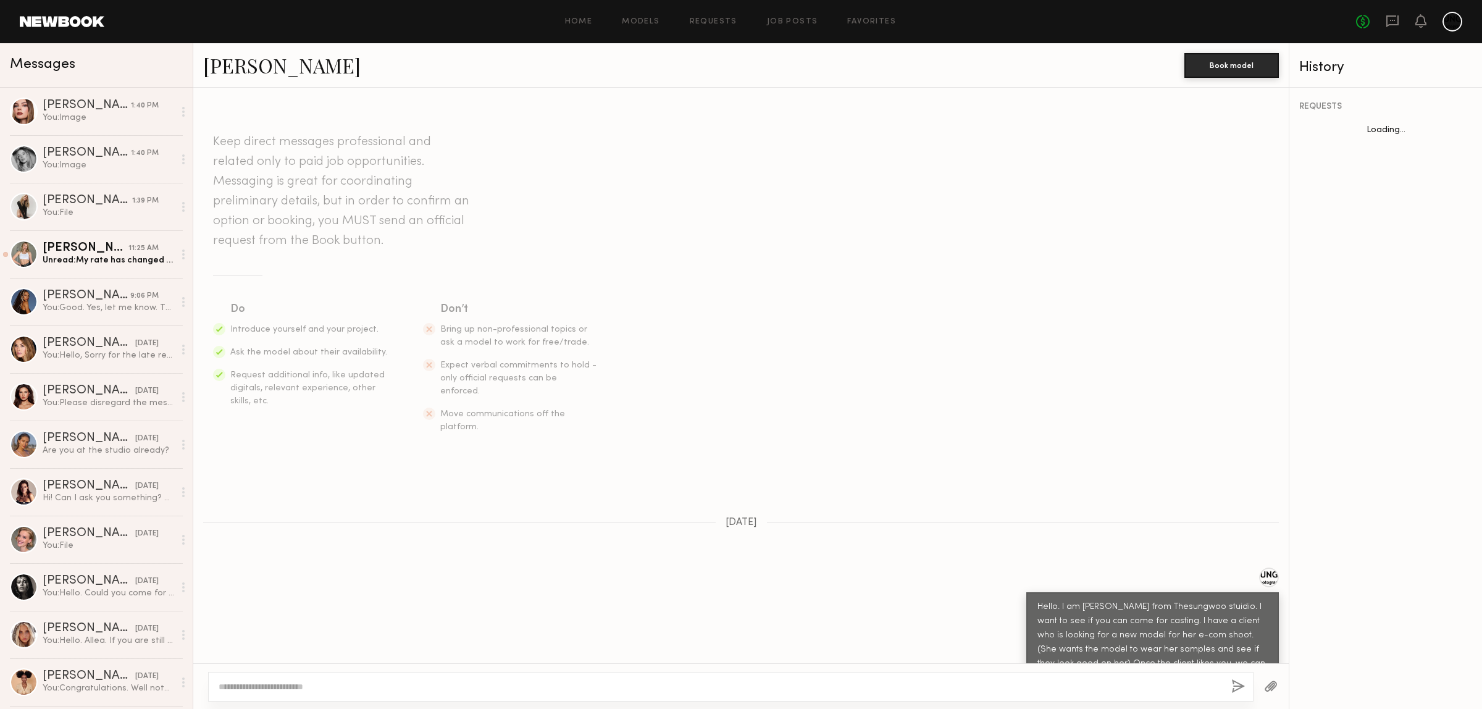
scroll to position [899, 0]
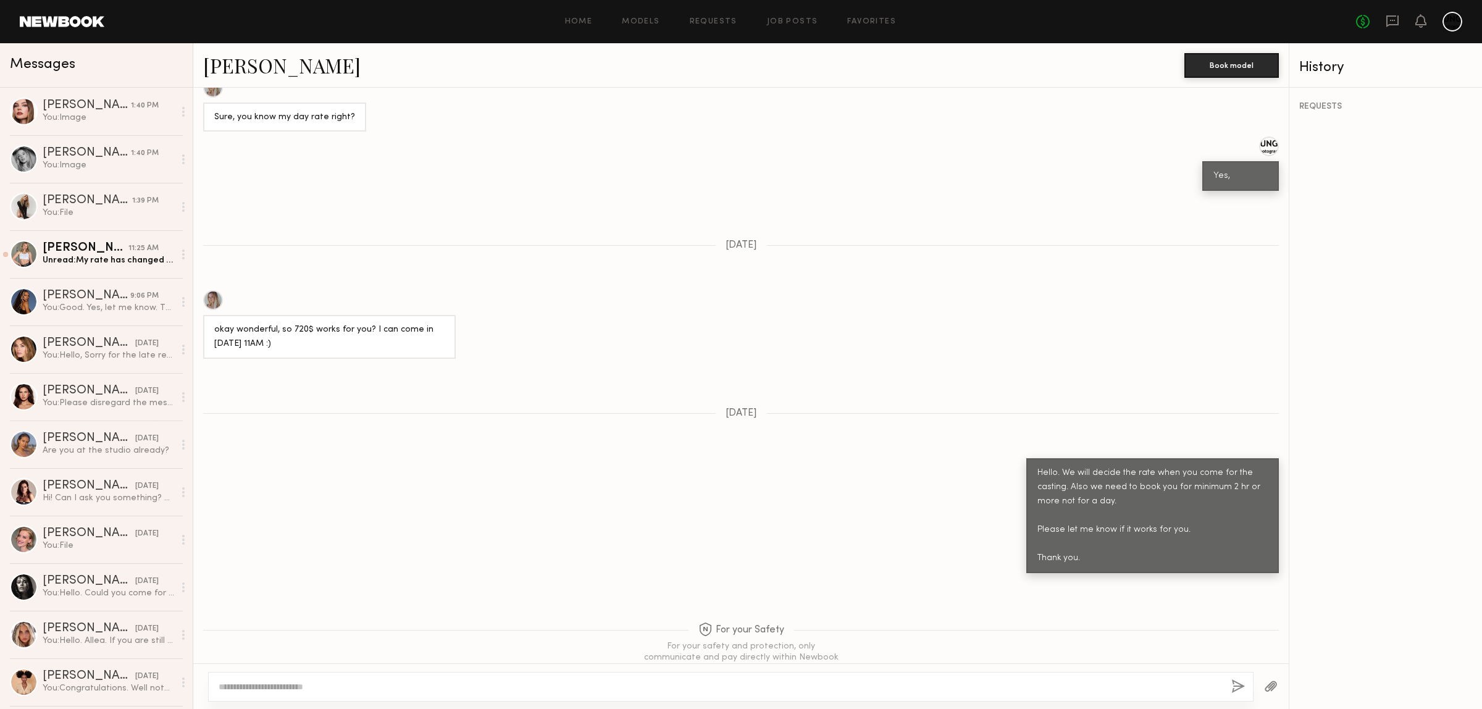
click at [294, 689] on textarea at bounding box center [720, 687] width 1003 height 12
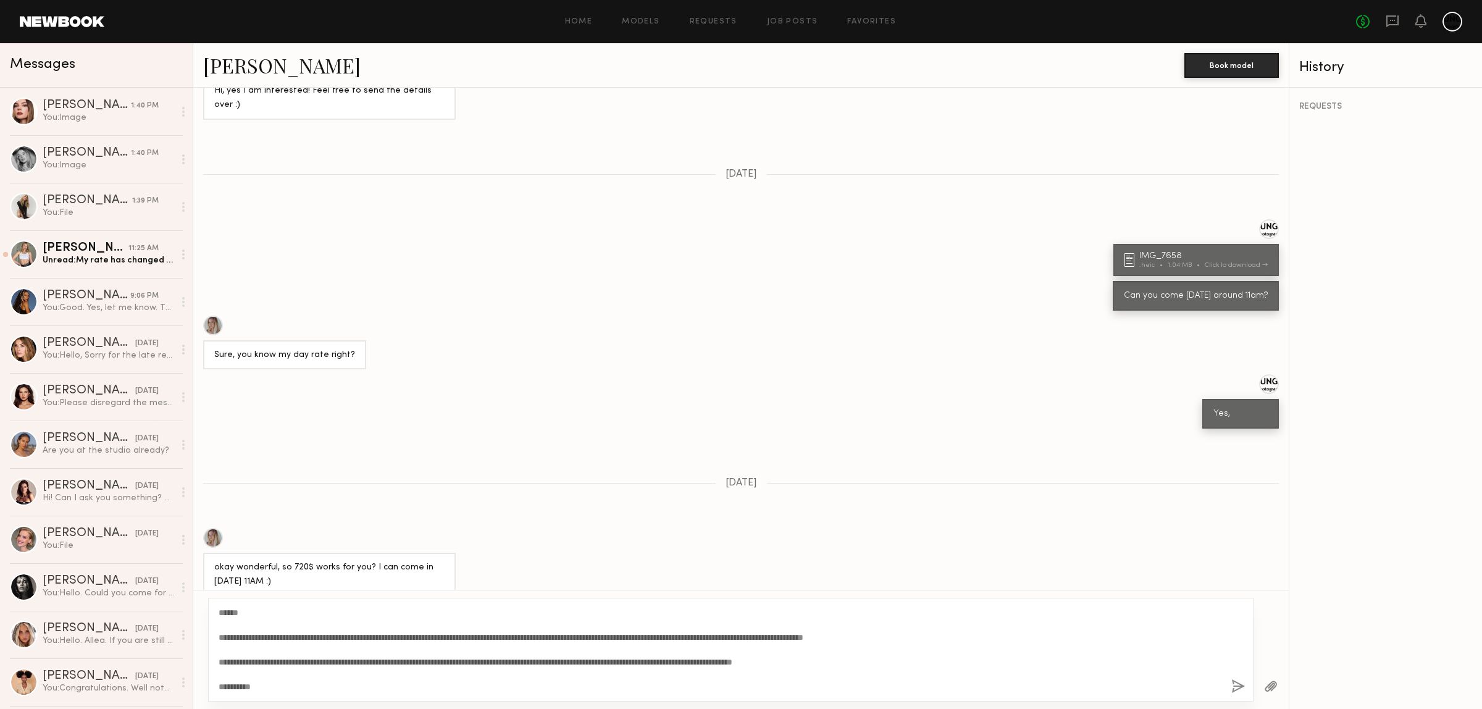
scroll to position [970, 0]
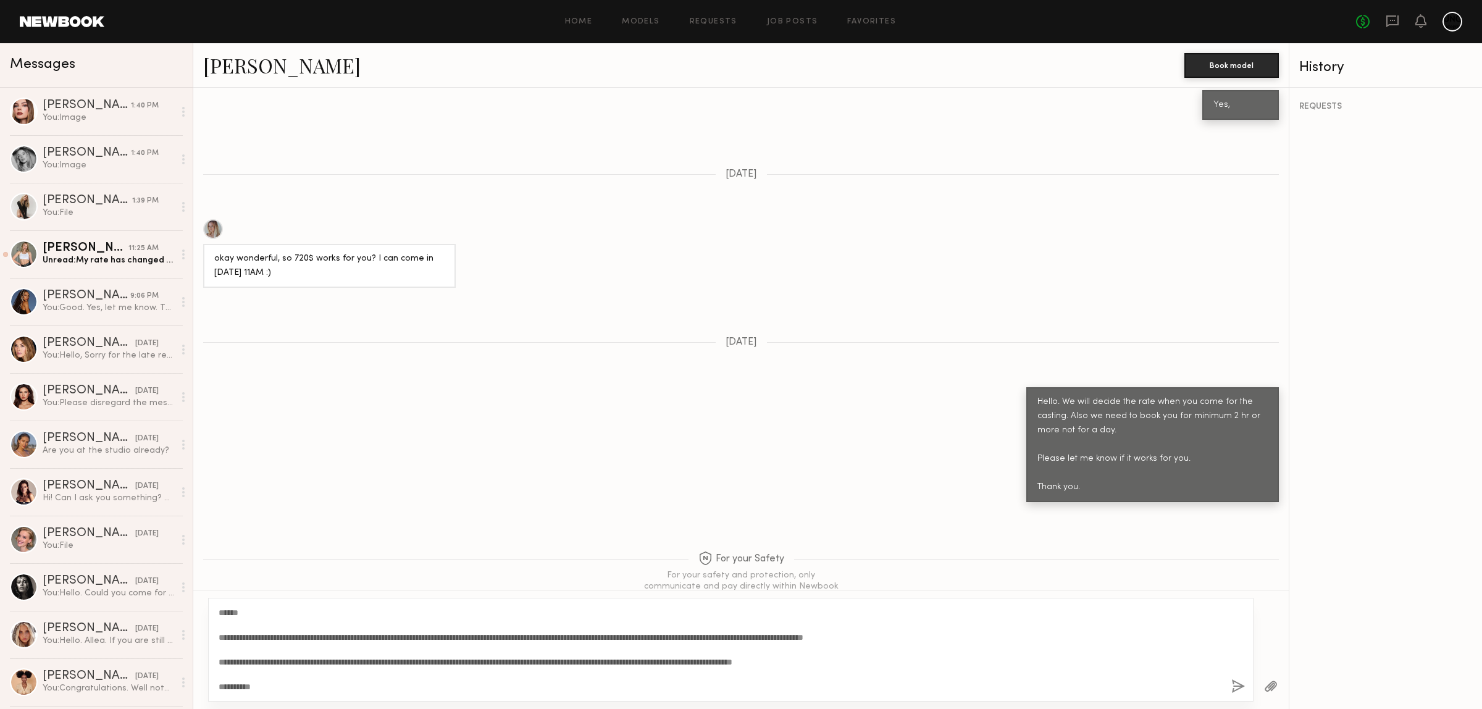
type textarea "**********"
drag, startPoint x: 309, startPoint y: 695, endPoint x: 193, endPoint y: 604, distance: 147.4
click at [193, 604] on div "**********" at bounding box center [741, 649] width 1096 height 119
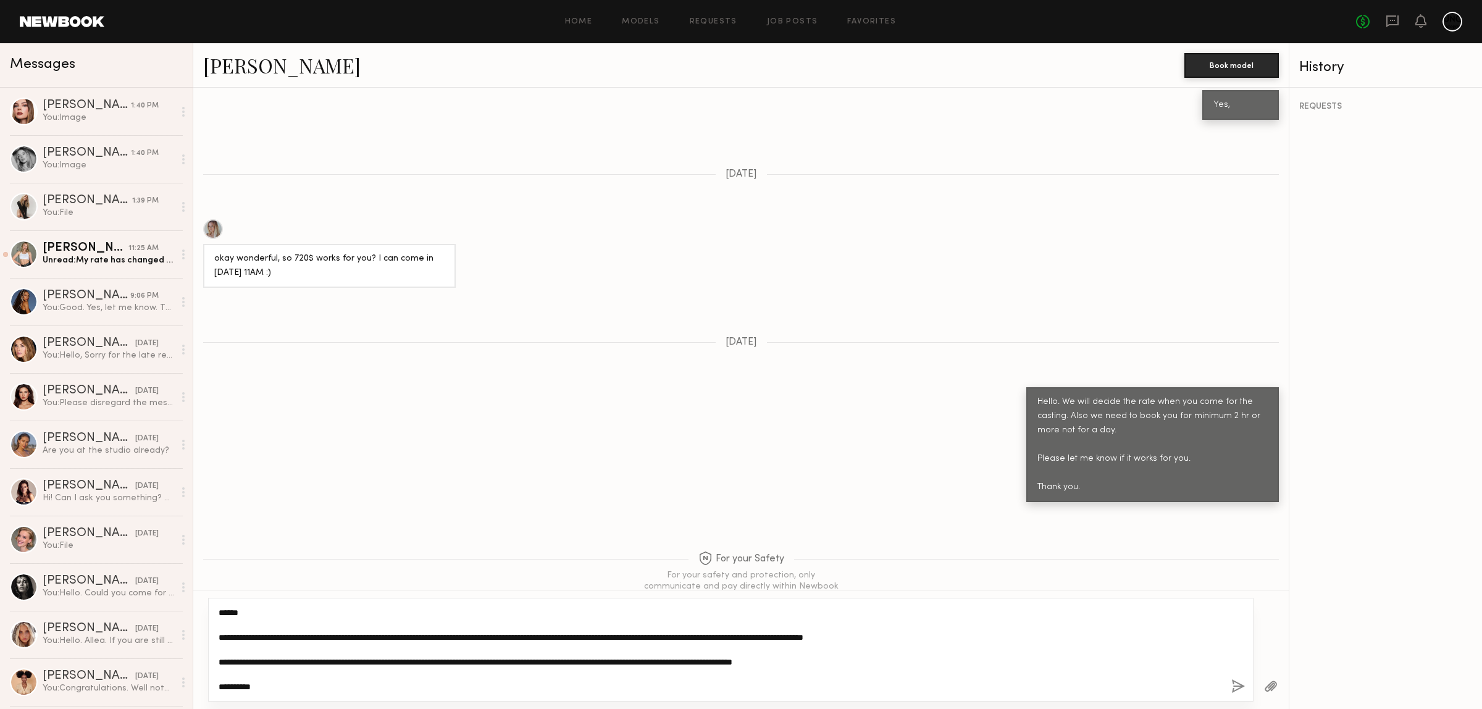
click at [424, 669] on textarea "**********" at bounding box center [720, 650] width 1002 height 86
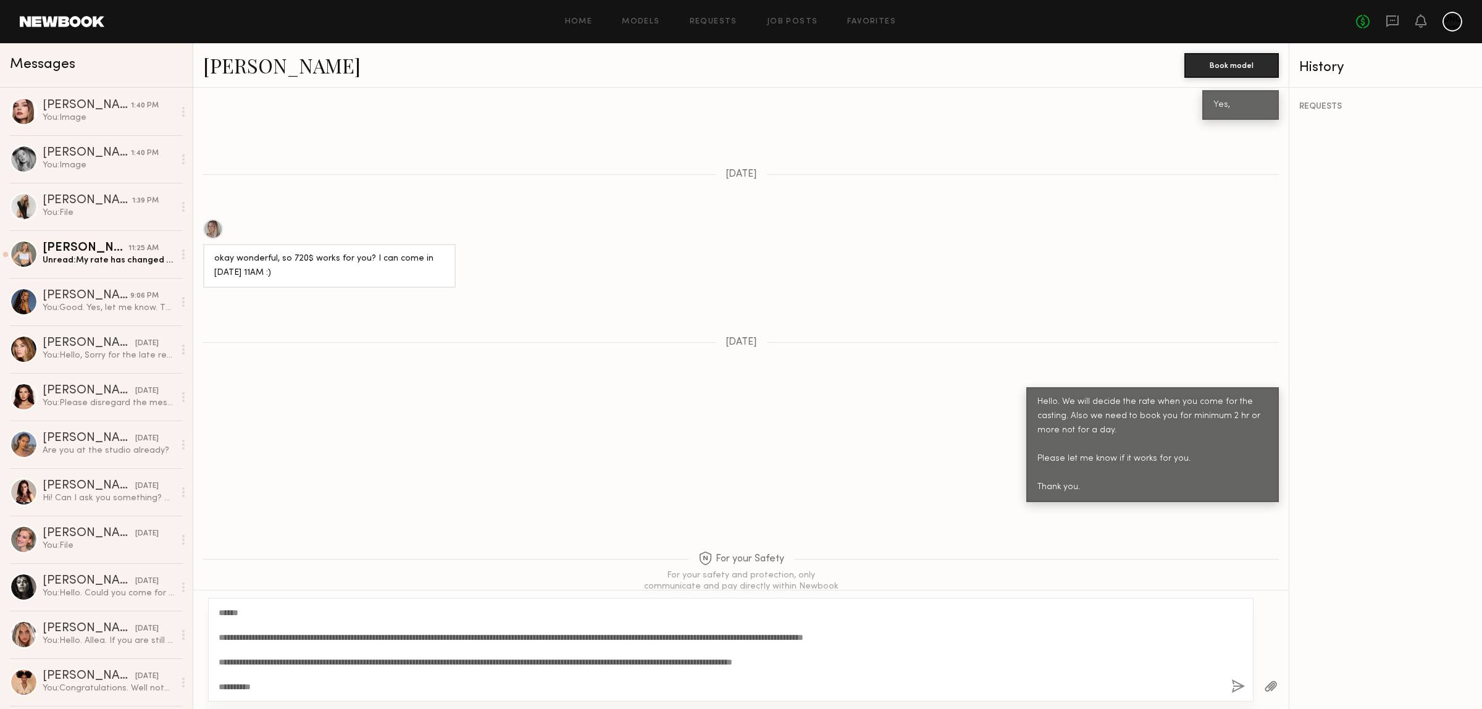
click at [1243, 683] on button "button" at bounding box center [1239, 686] width 14 height 15
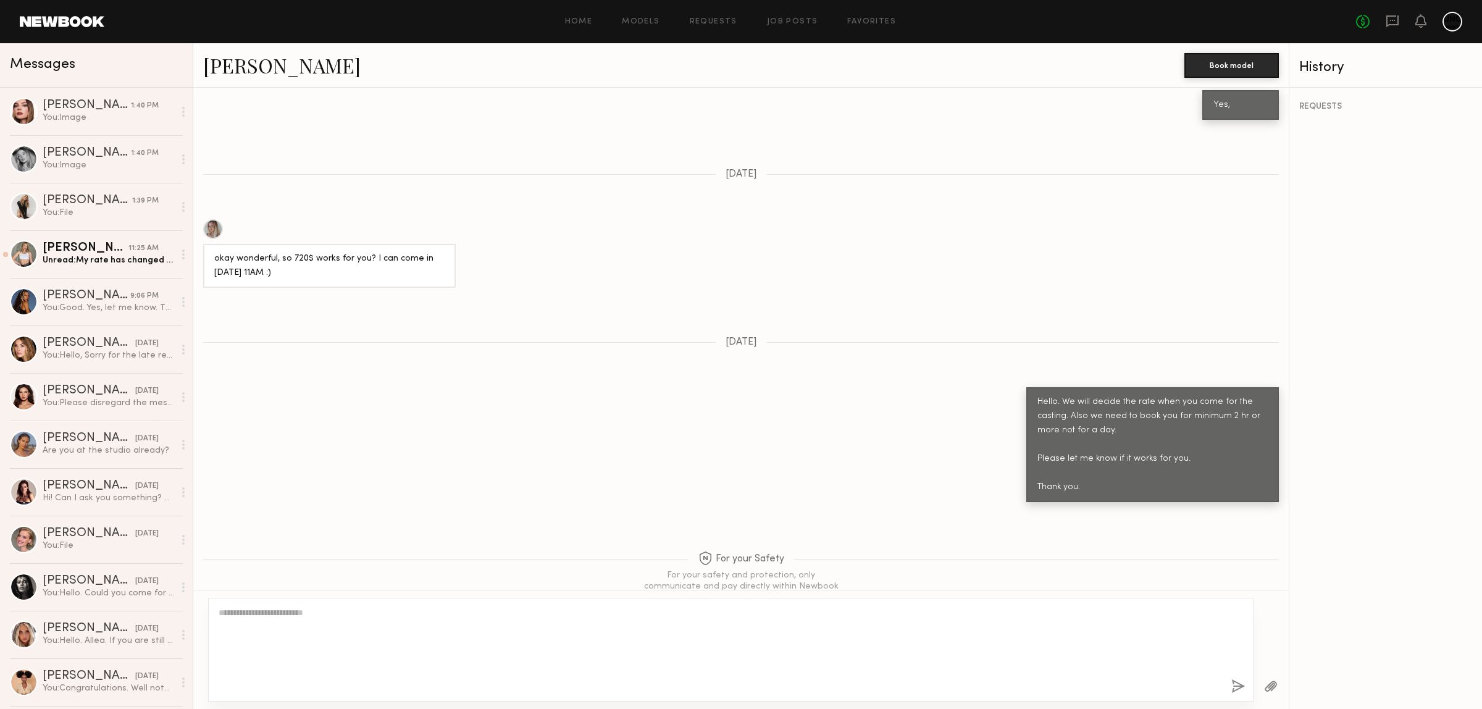
scroll to position [1304, 0]
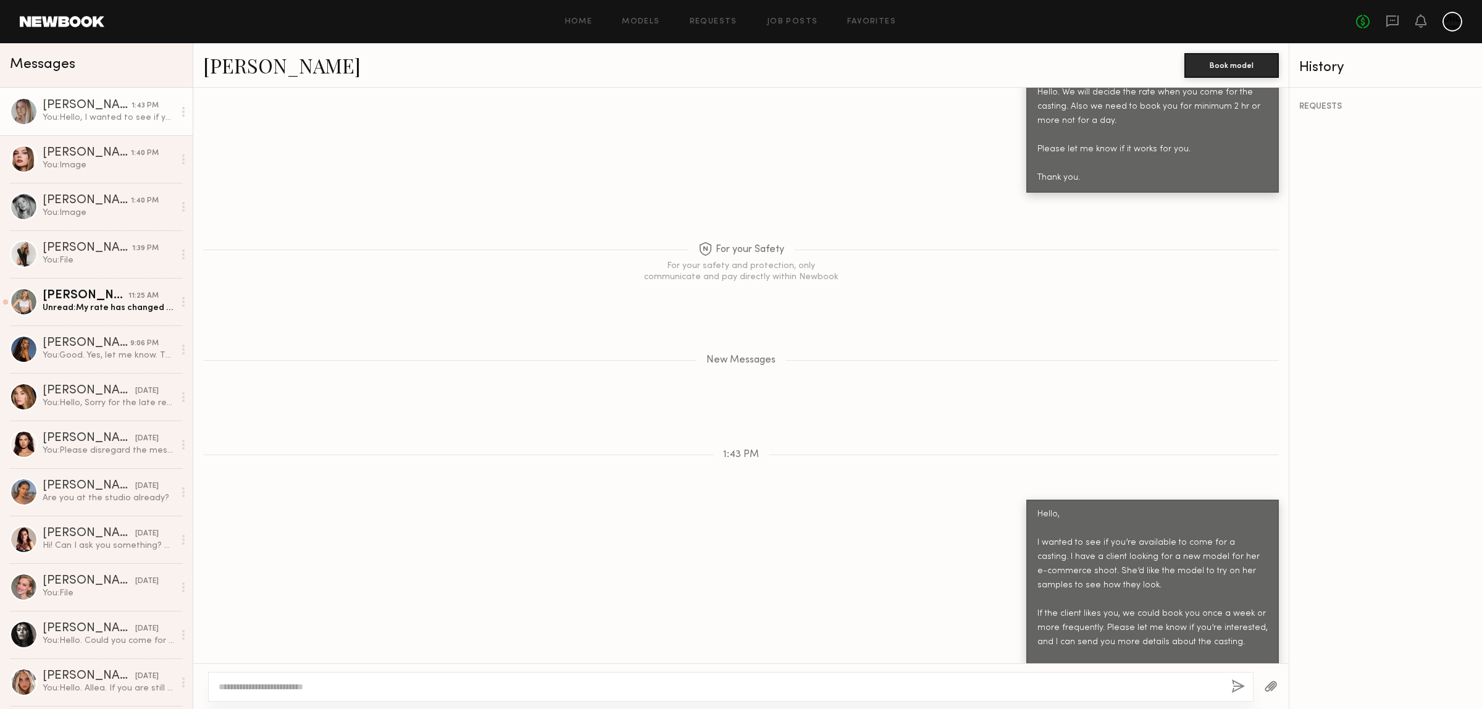
click at [1265, 684] on button "button" at bounding box center [1271, 686] width 14 height 15
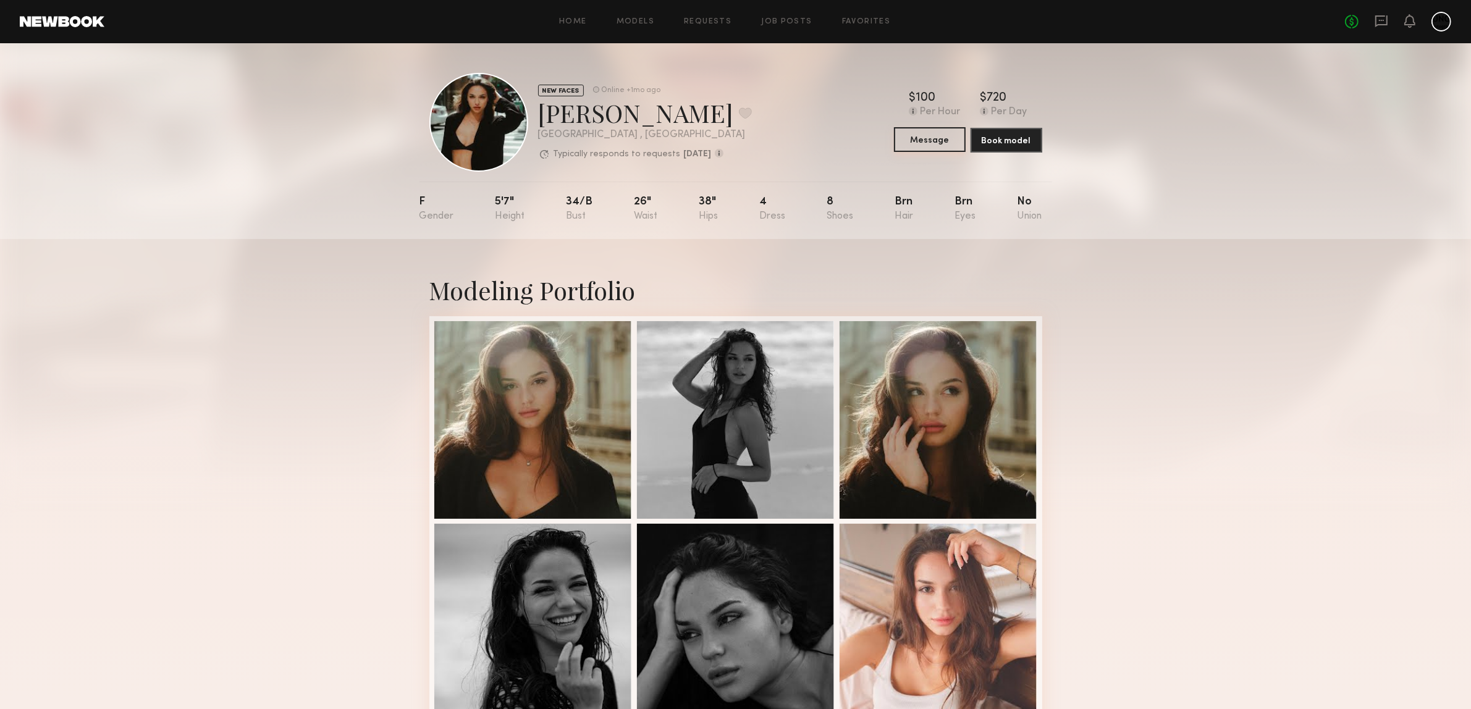
click at [957, 139] on button "Message" at bounding box center [930, 139] width 72 height 25
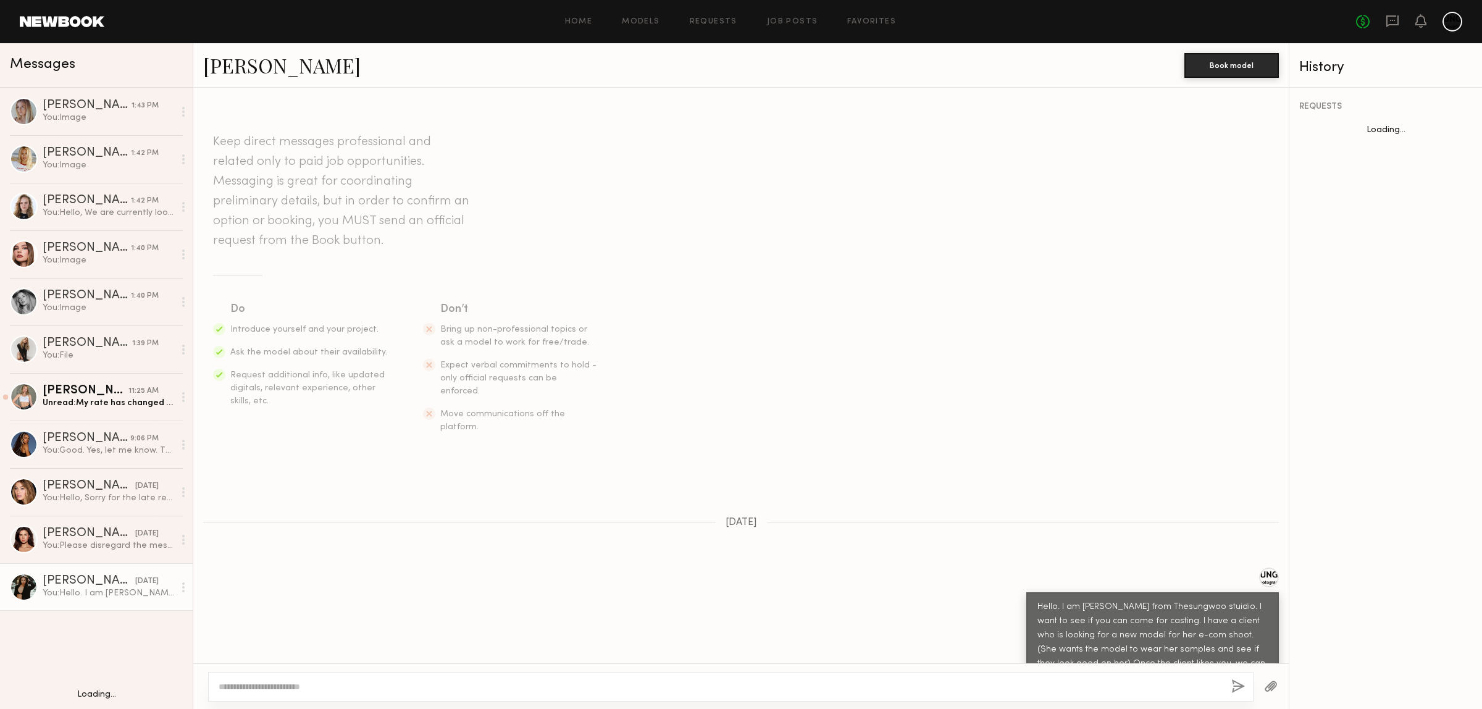
scroll to position [151, 0]
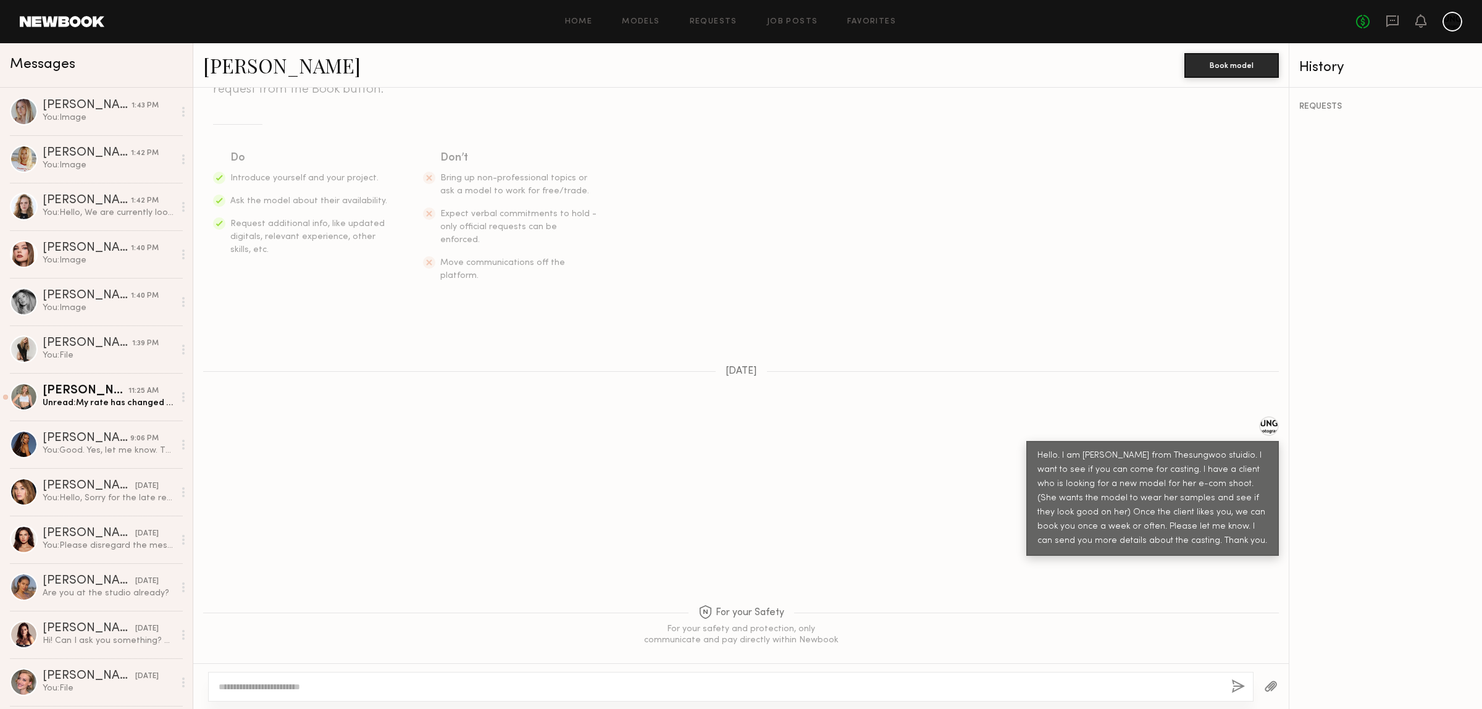
click at [296, 690] on textarea at bounding box center [720, 687] width 1003 height 12
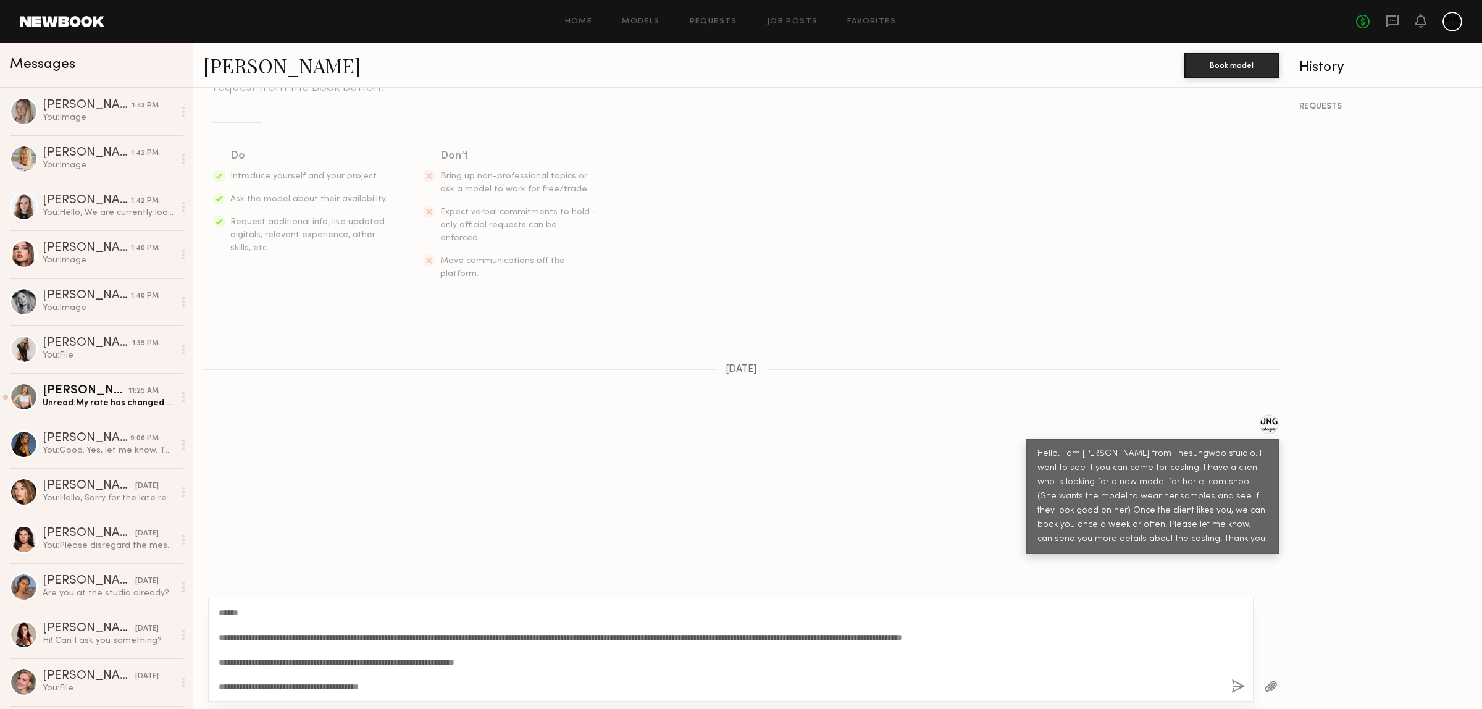
type textarea "**********"
click at [1234, 681] on button "button" at bounding box center [1239, 686] width 14 height 15
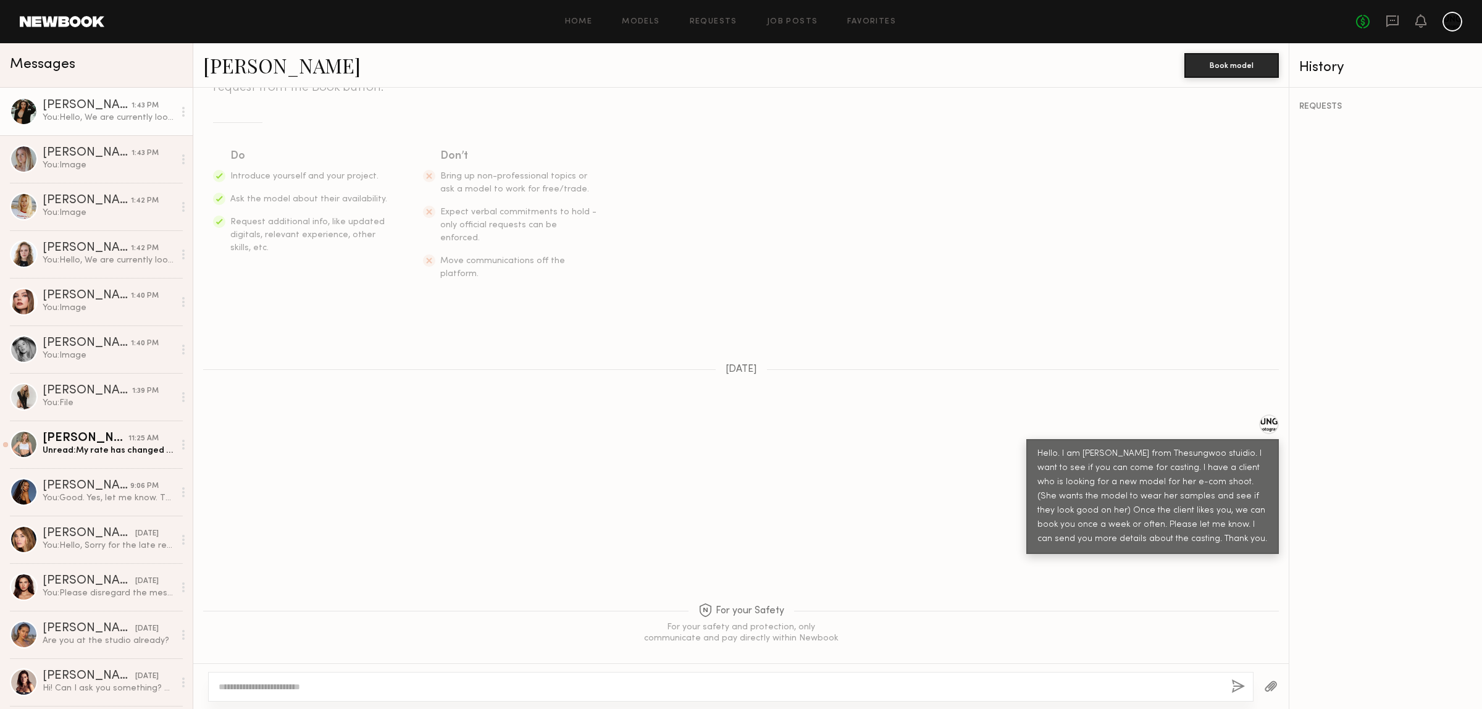
scroll to position [532, 0]
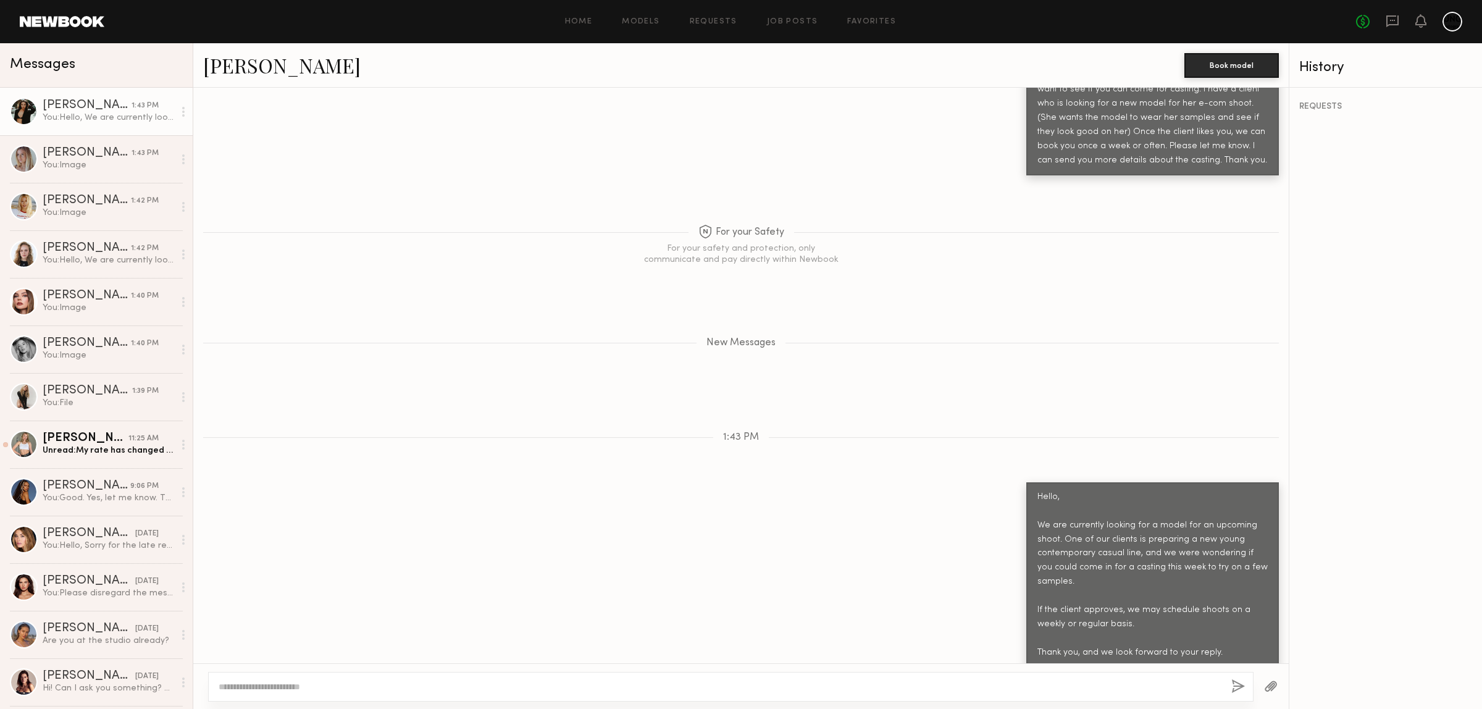
click at [1273, 682] on button "button" at bounding box center [1271, 686] width 14 height 15
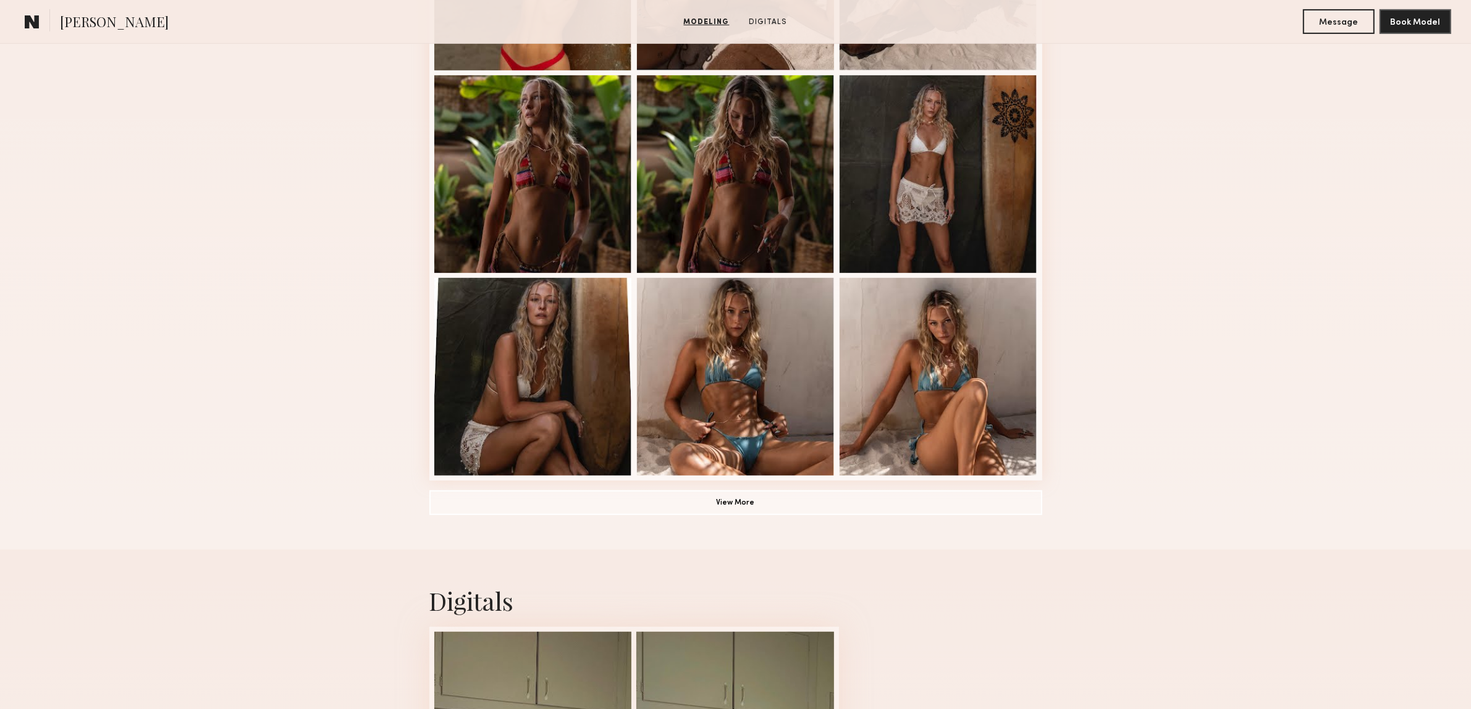
scroll to position [1235, 0]
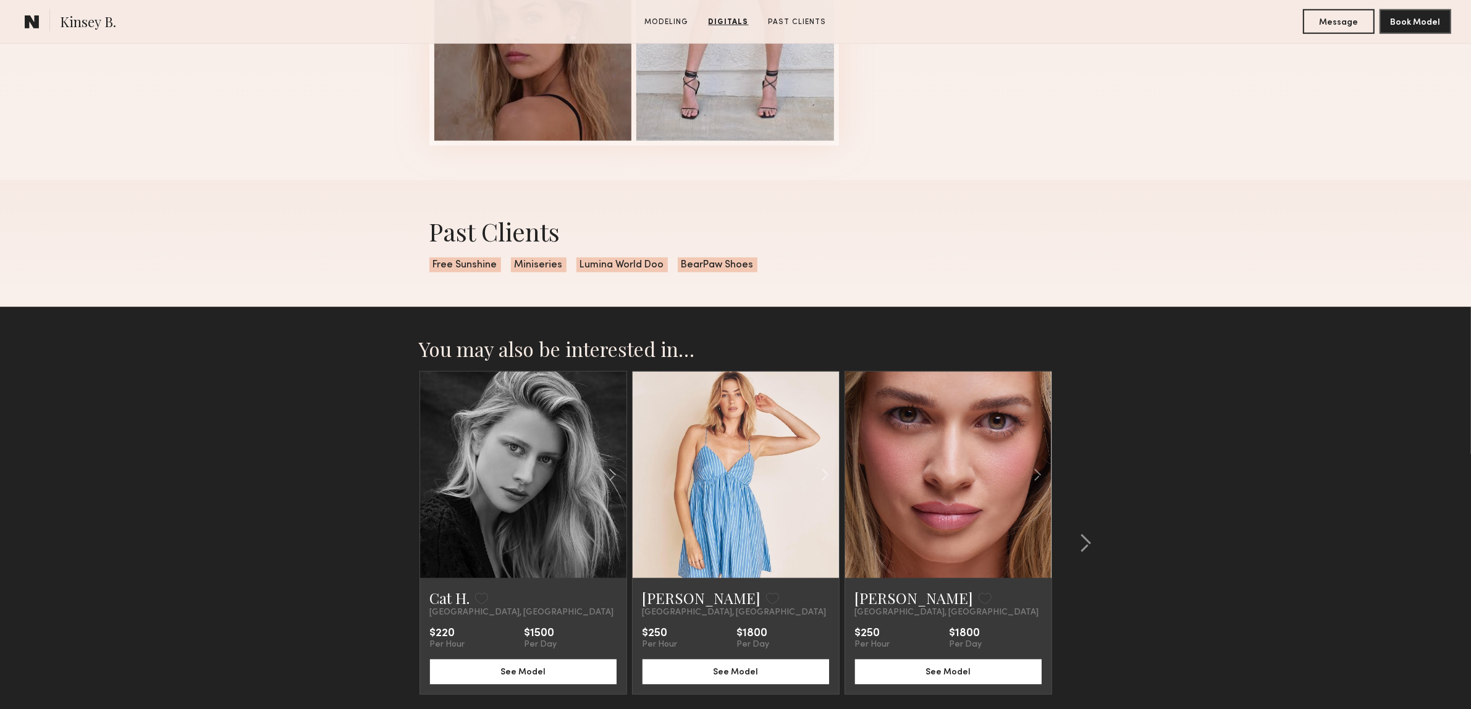
scroll to position [1689, 0]
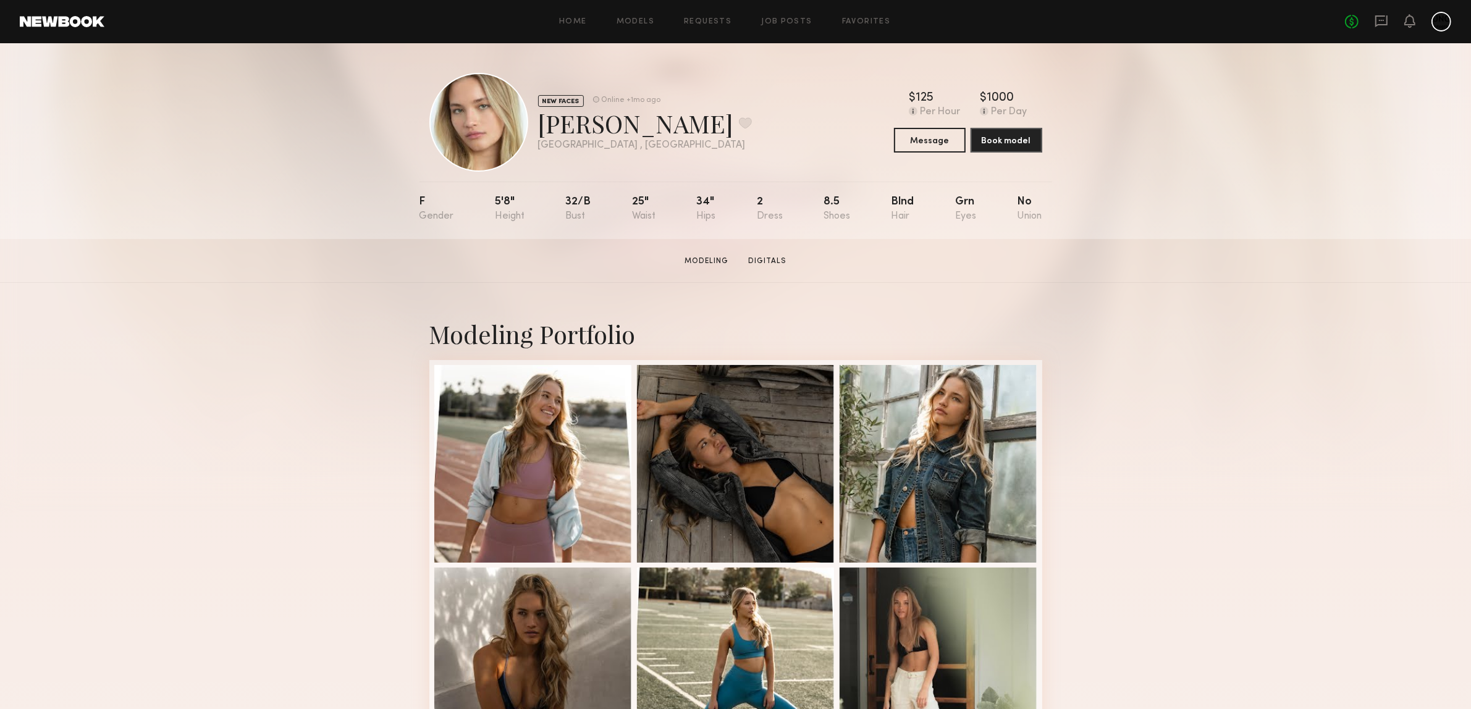
click at [245, 266] on section "[PERSON_NAME] Modeling Digitals Message Book Model" at bounding box center [735, 261] width 1471 height 44
click at [914, 134] on button "Message" at bounding box center [930, 139] width 72 height 25
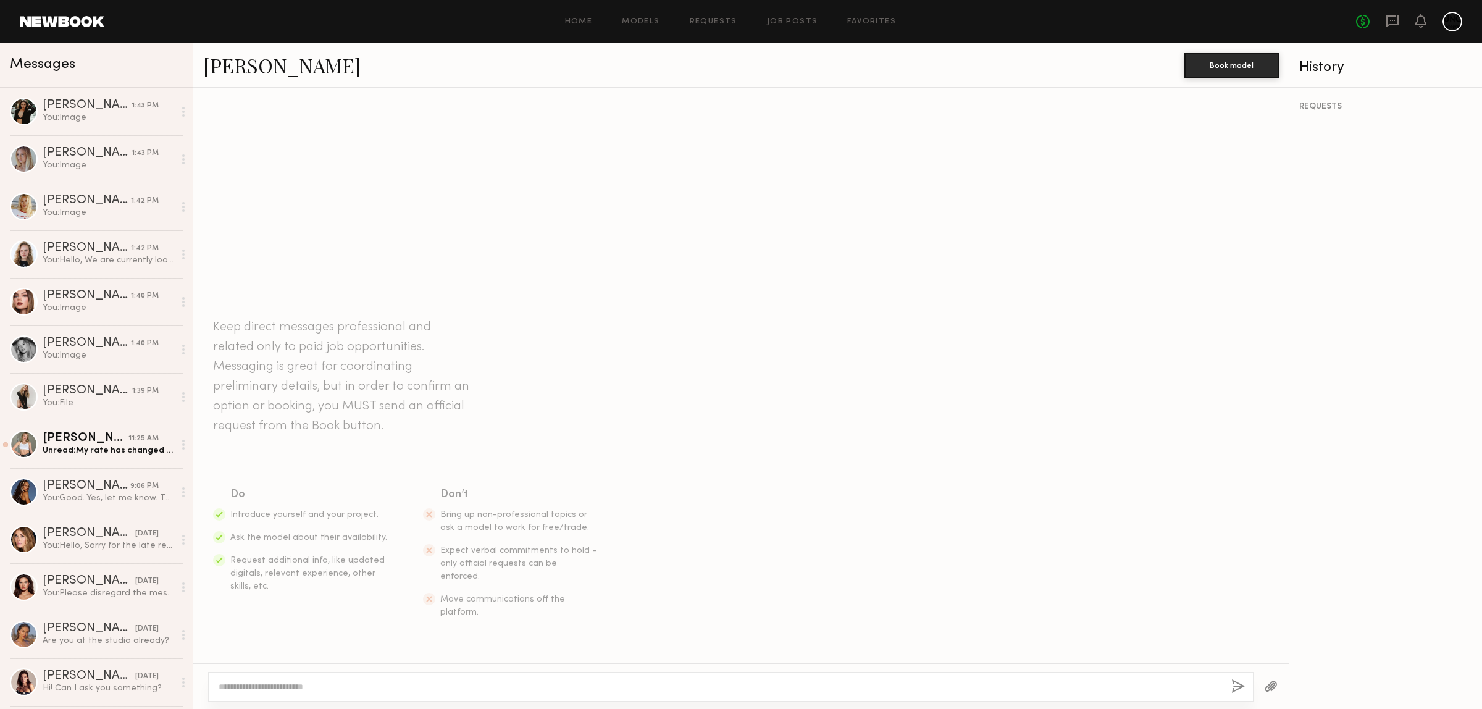
click at [348, 692] on textarea at bounding box center [720, 687] width 1003 height 12
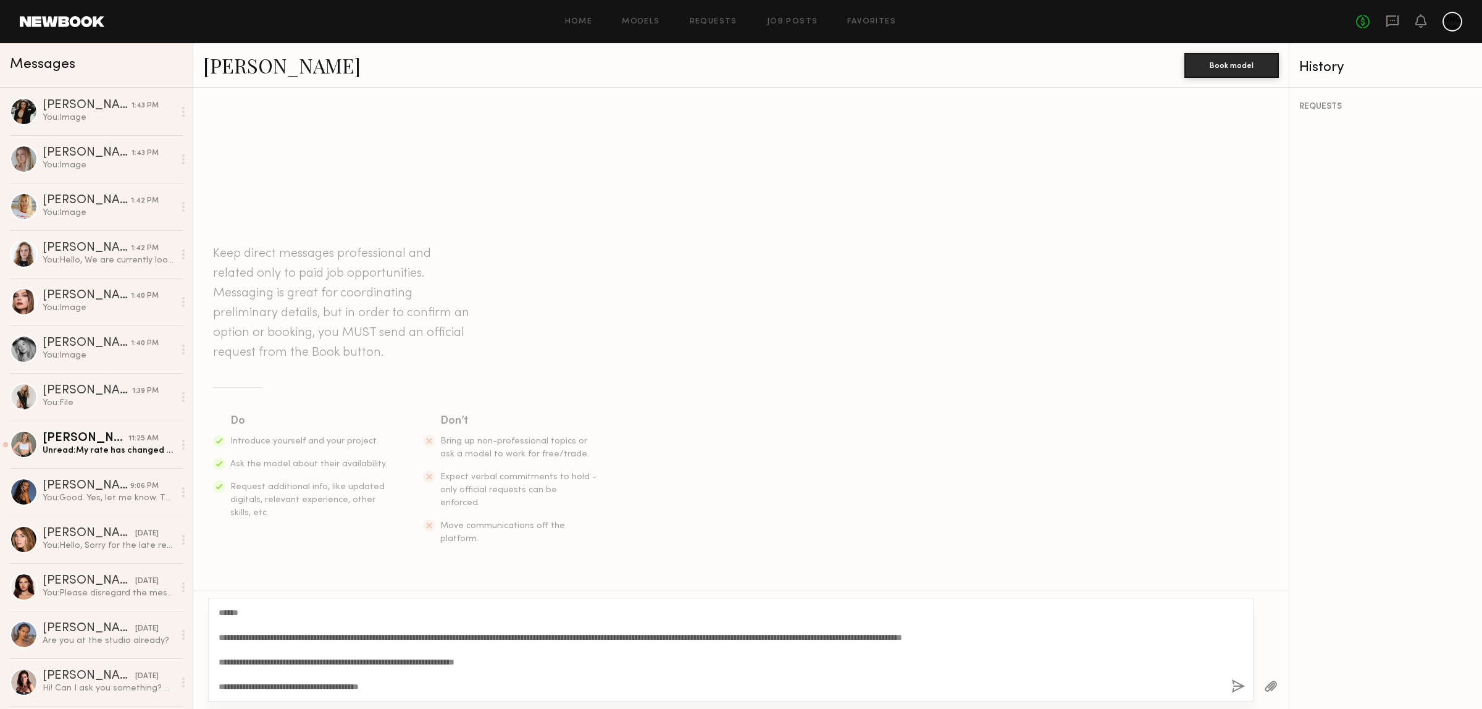
type textarea "**********"
click at [1240, 686] on button "button" at bounding box center [1239, 686] width 14 height 15
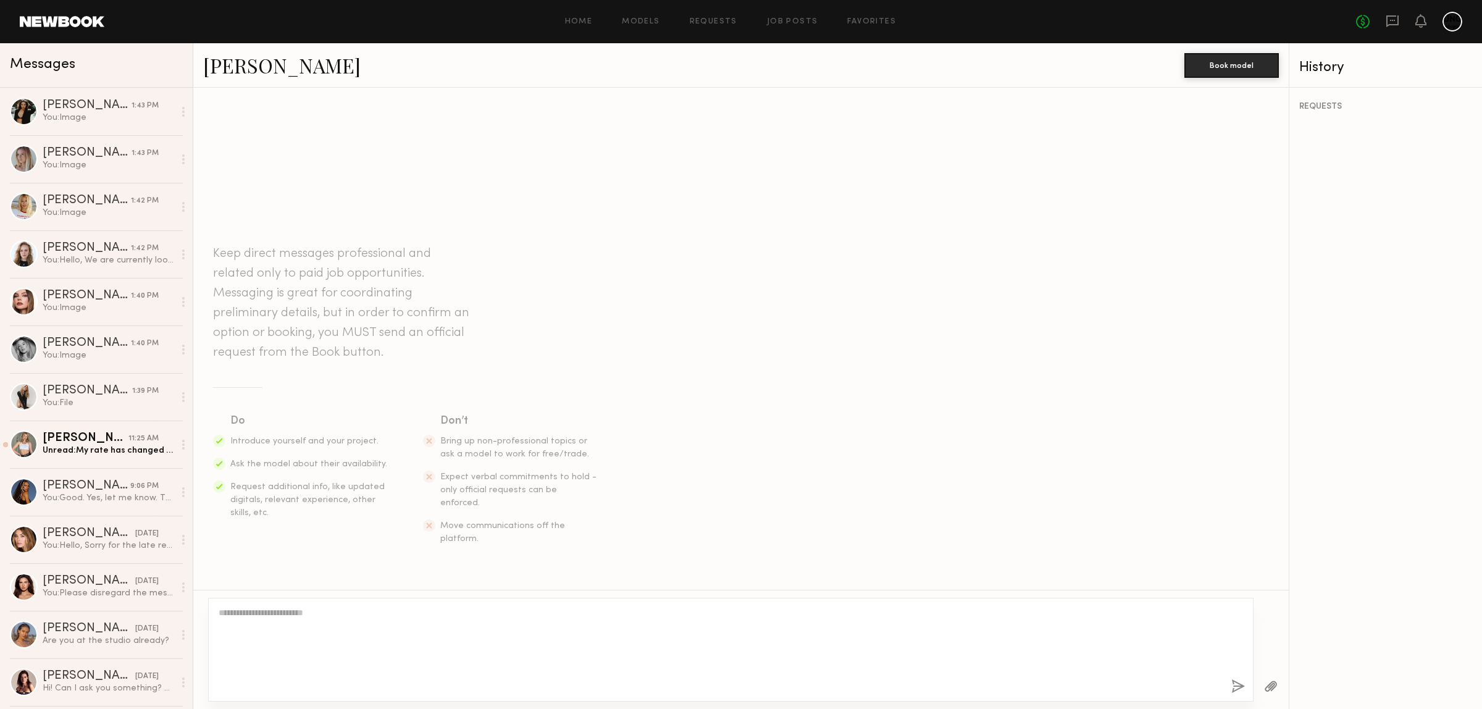
scroll to position [109, 0]
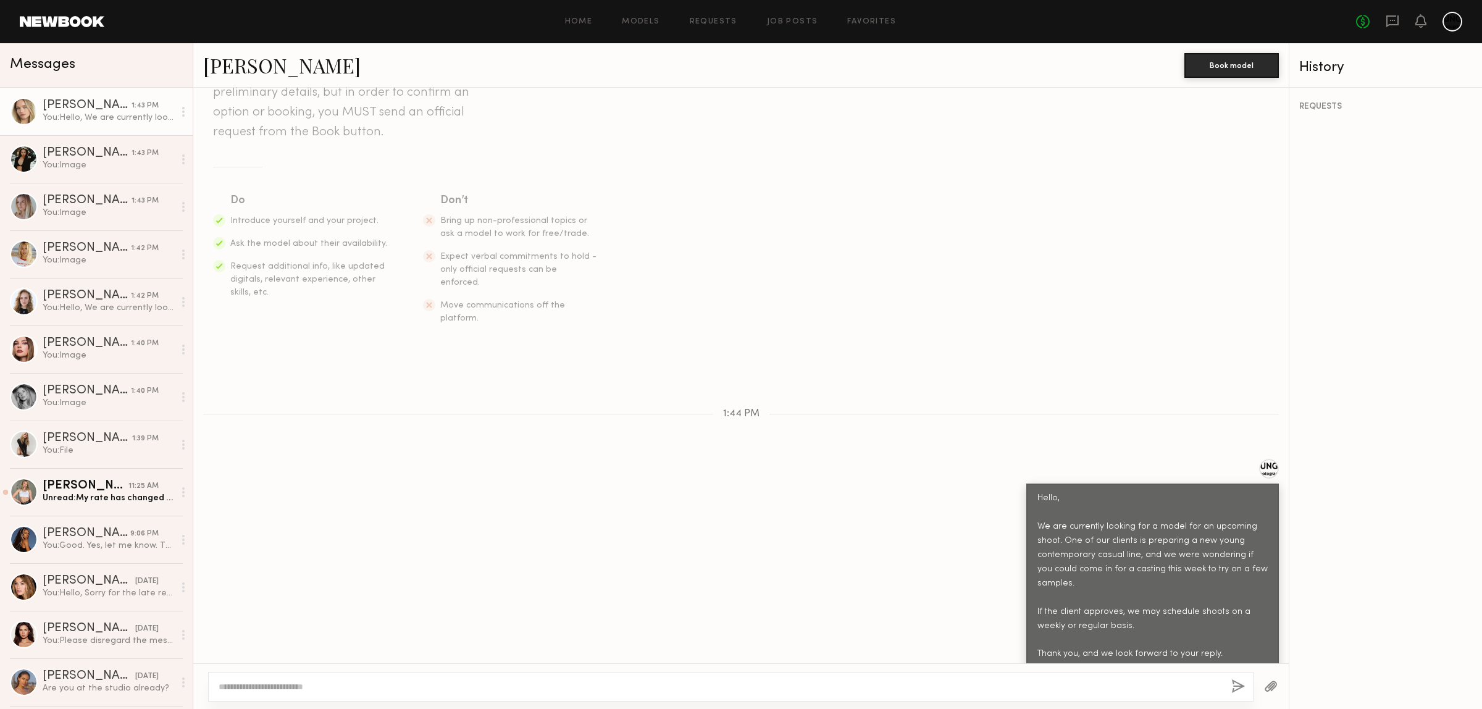
click at [1270, 684] on button "button" at bounding box center [1271, 686] width 14 height 15
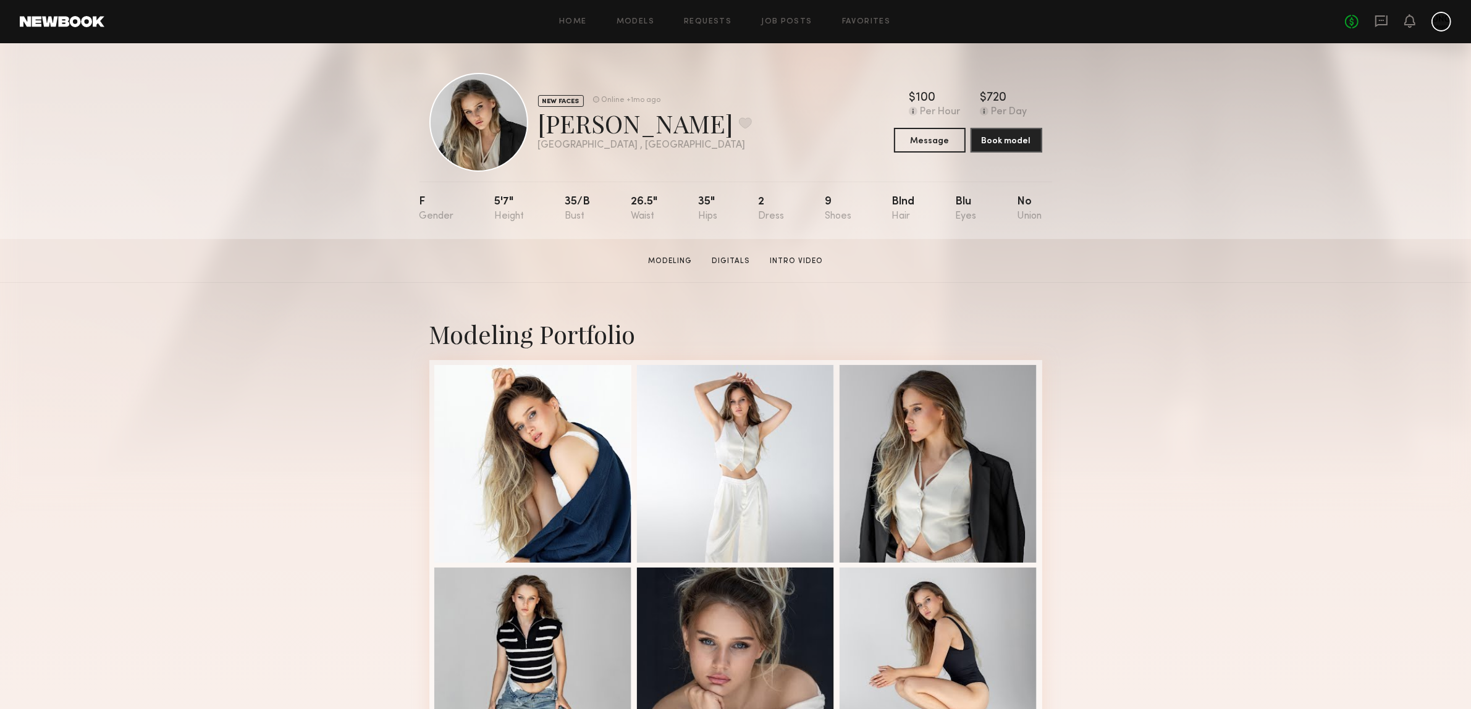
click at [344, 309] on div "Modeling Portfolio" at bounding box center [735, 544] width 1471 height 522
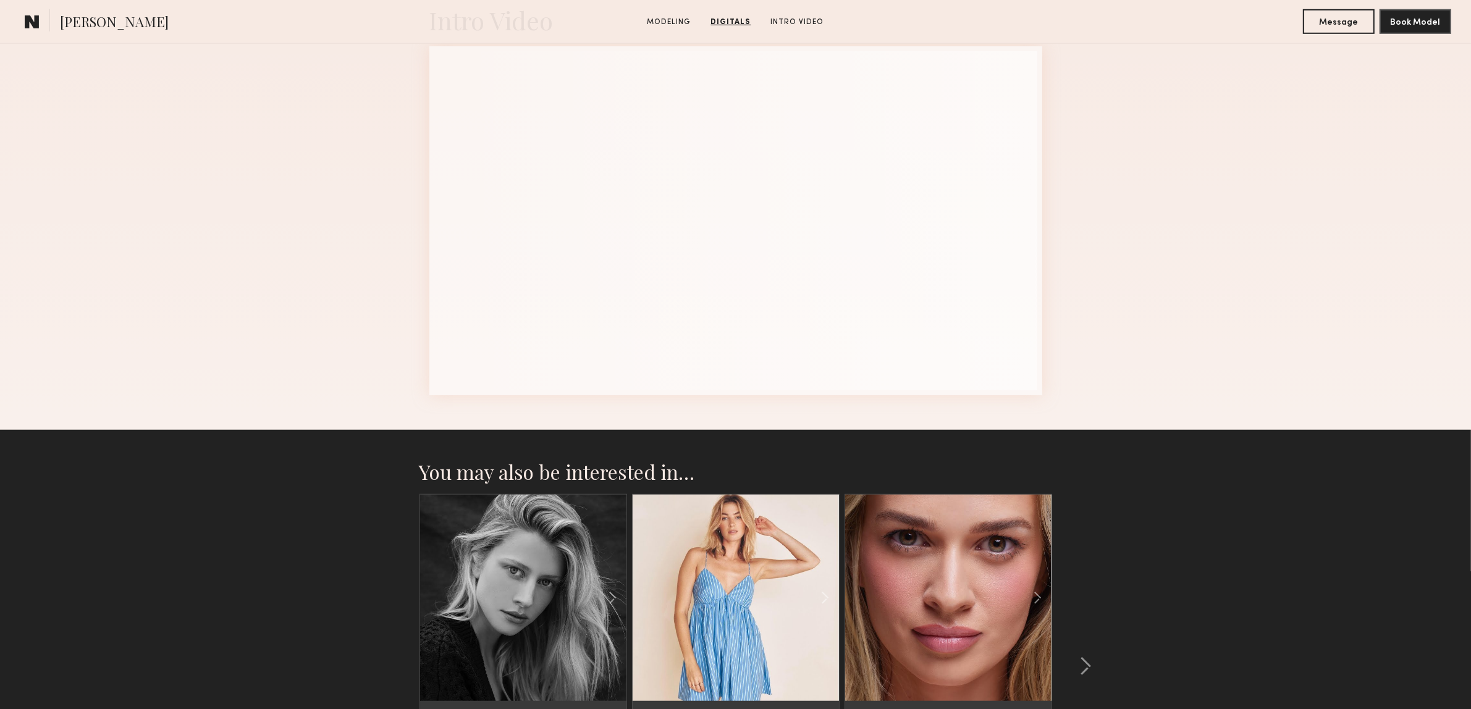
scroll to position [1235, 0]
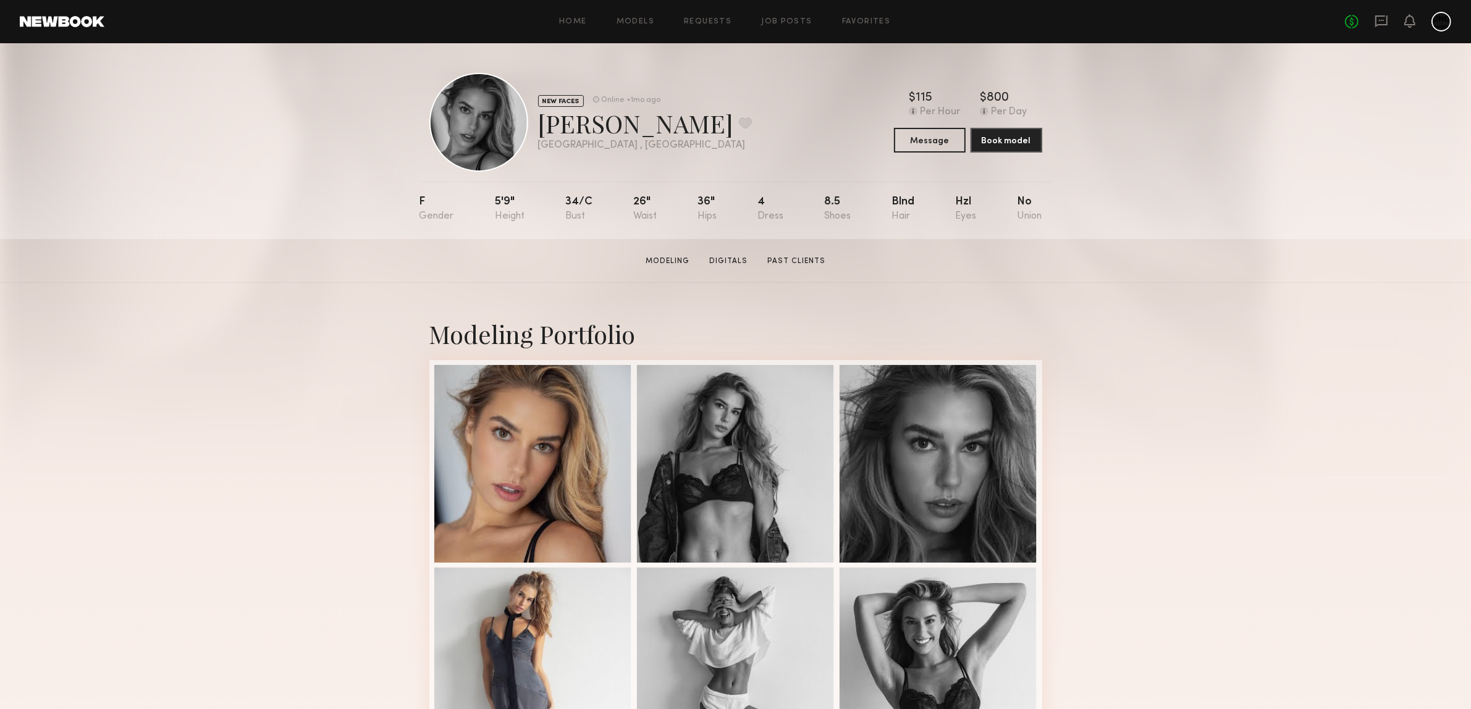
click at [261, 431] on div "Modeling Portfolio" at bounding box center [735, 544] width 1471 height 522
click at [944, 143] on button "Message" at bounding box center [930, 139] width 72 height 25
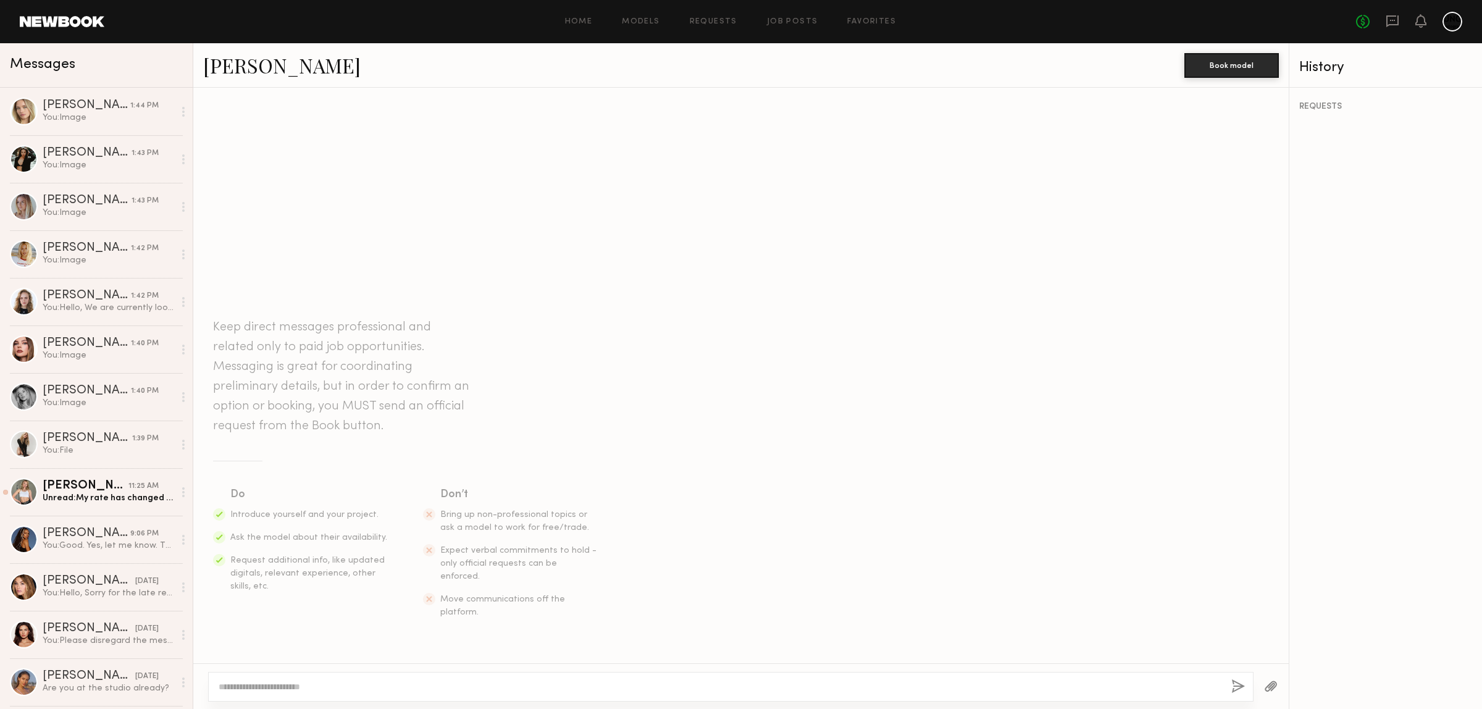
click at [288, 684] on textarea at bounding box center [720, 687] width 1003 height 12
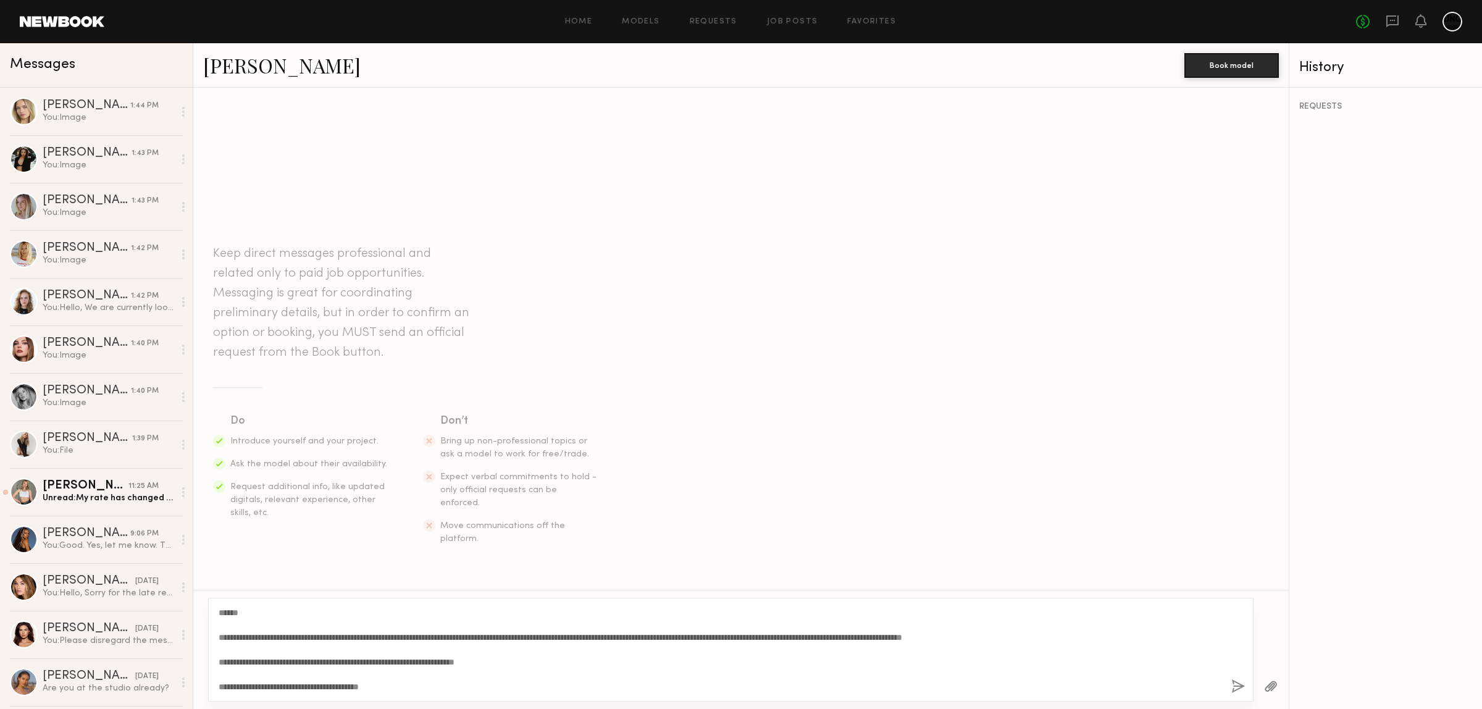
type textarea "**********"
click at [1236, 689] on button "button" at bounding box center [1239, 686] width 14 height 15
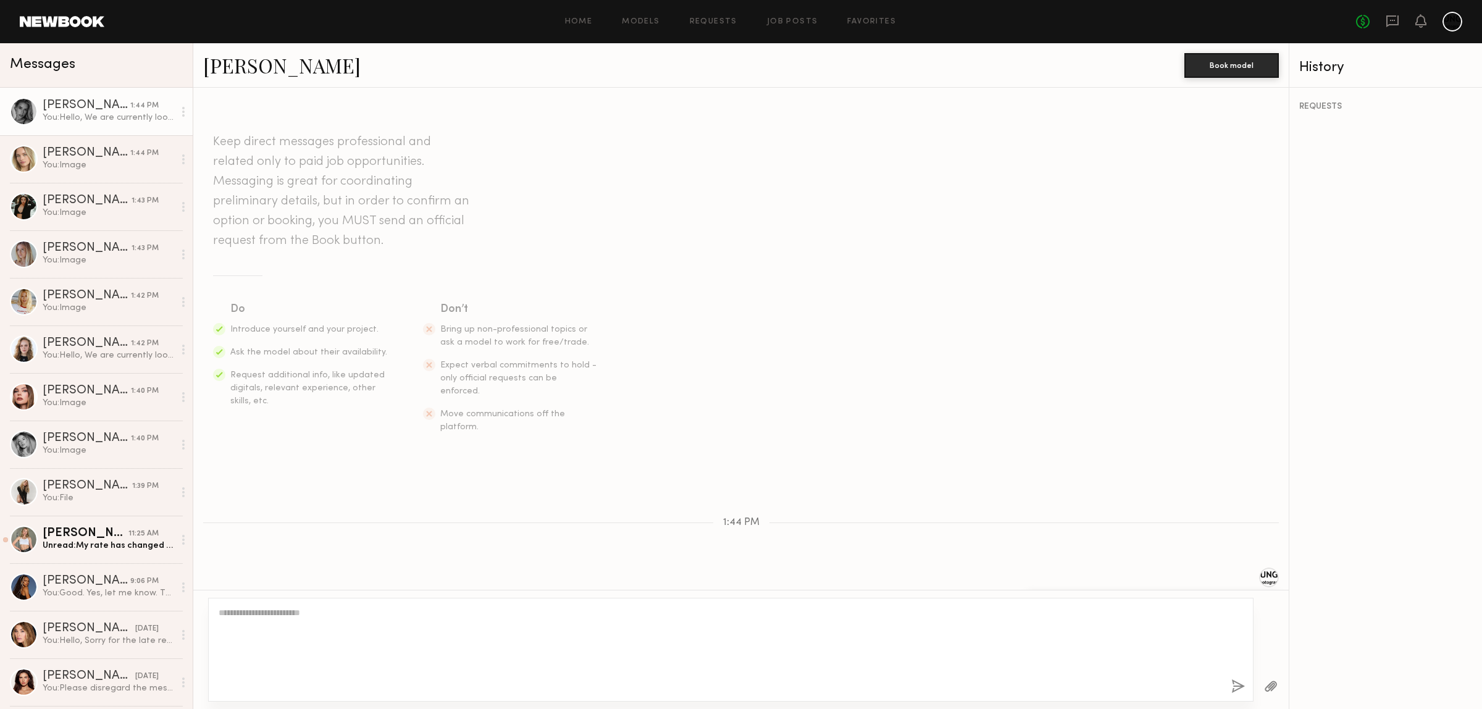
scroll to position [109, 0]
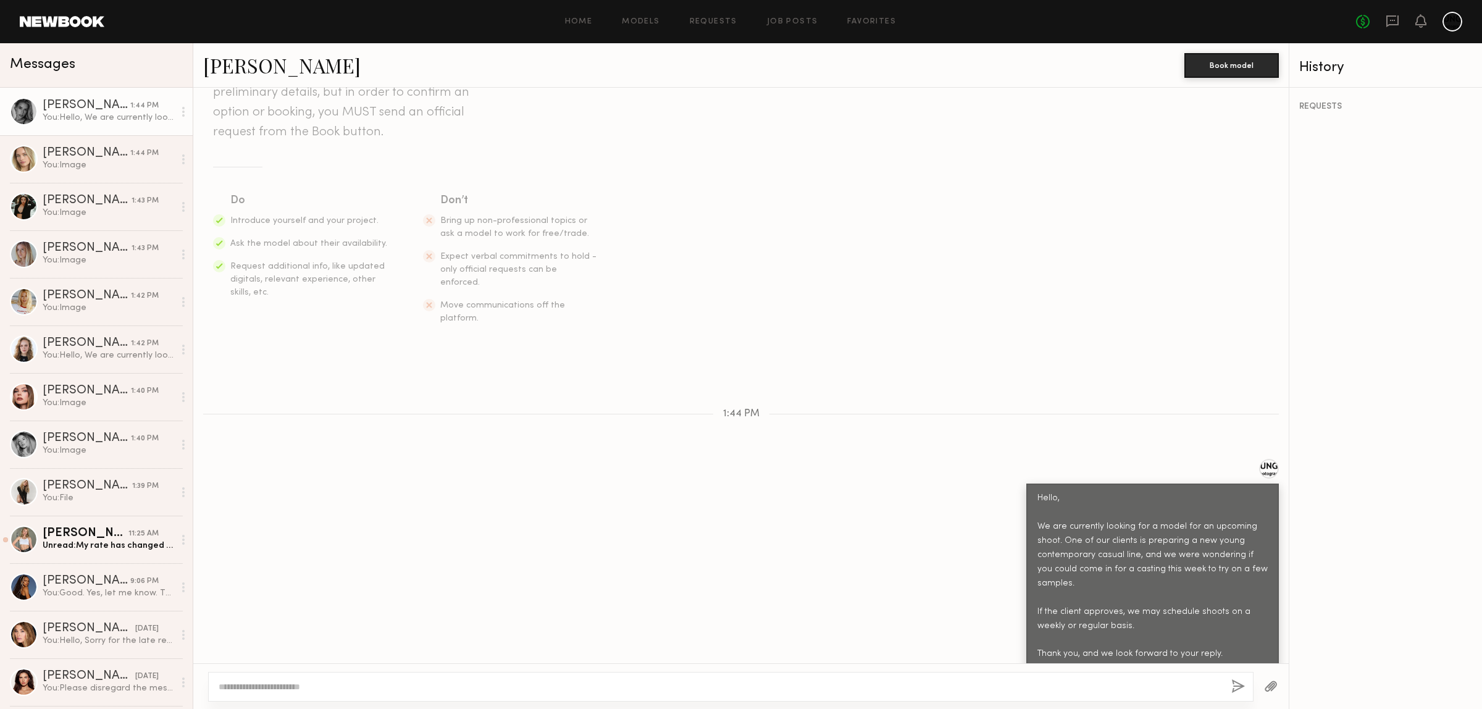
click at [1265, 687] on button "button" at bounding box center [1271, 686] width 14 height 15
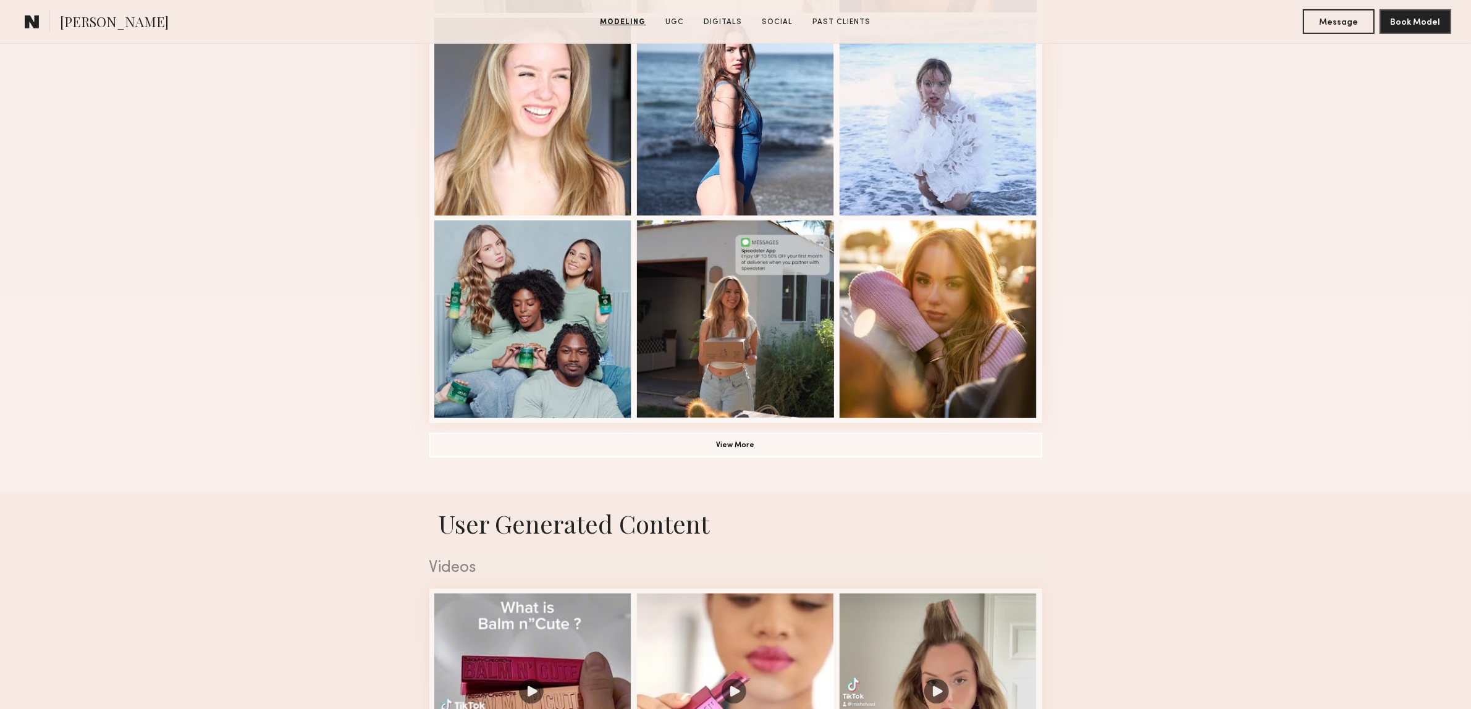
scroll to position [1004, 0]
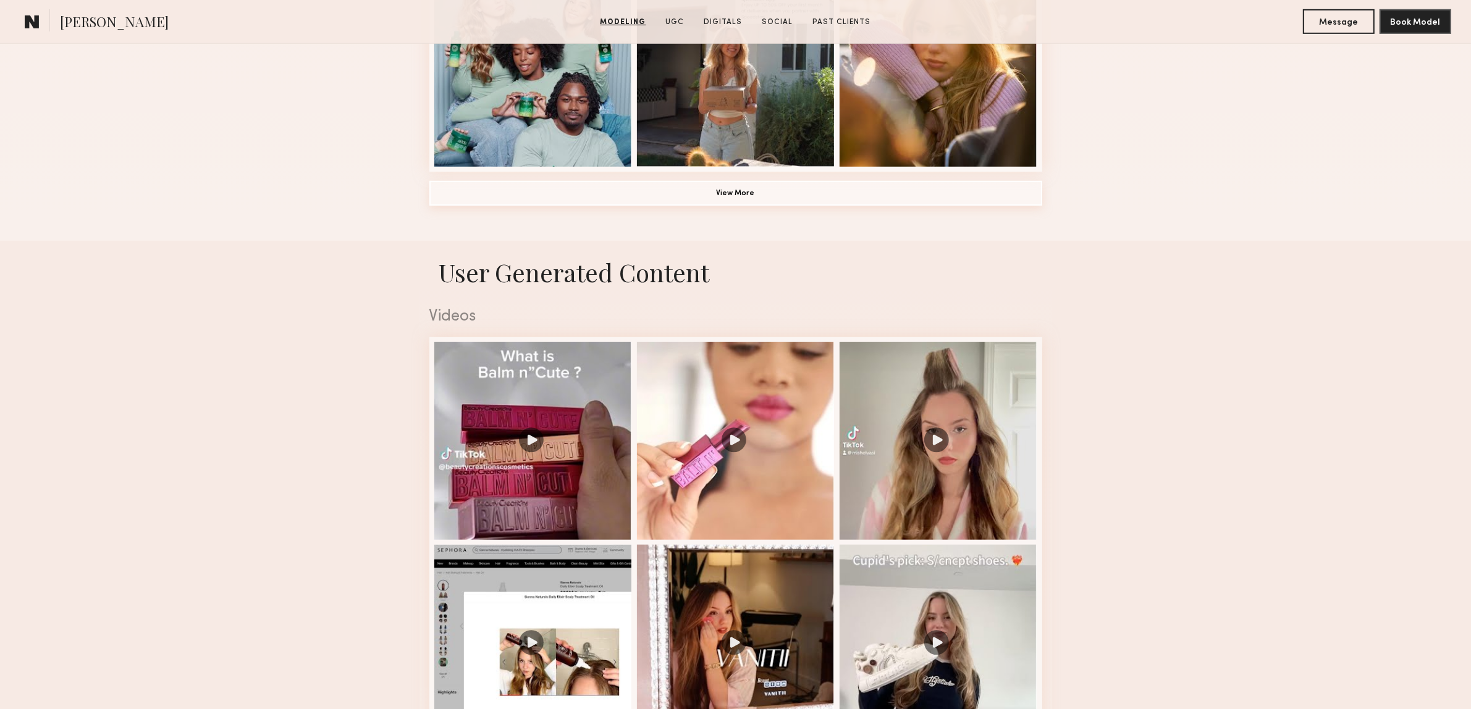
click at [723, 187] on button "View More" at bounding box center [735, 193] width 613 height 25
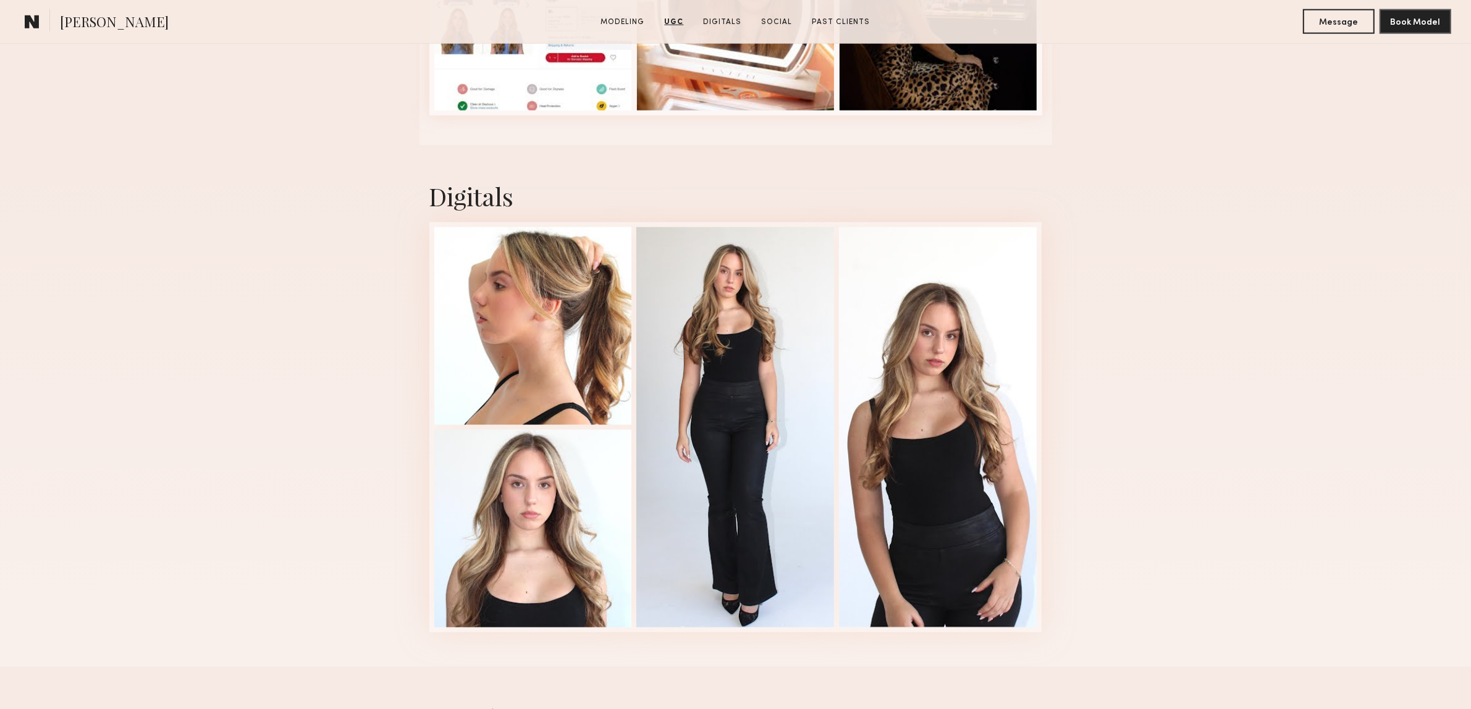
scroll to position [2393, 0]
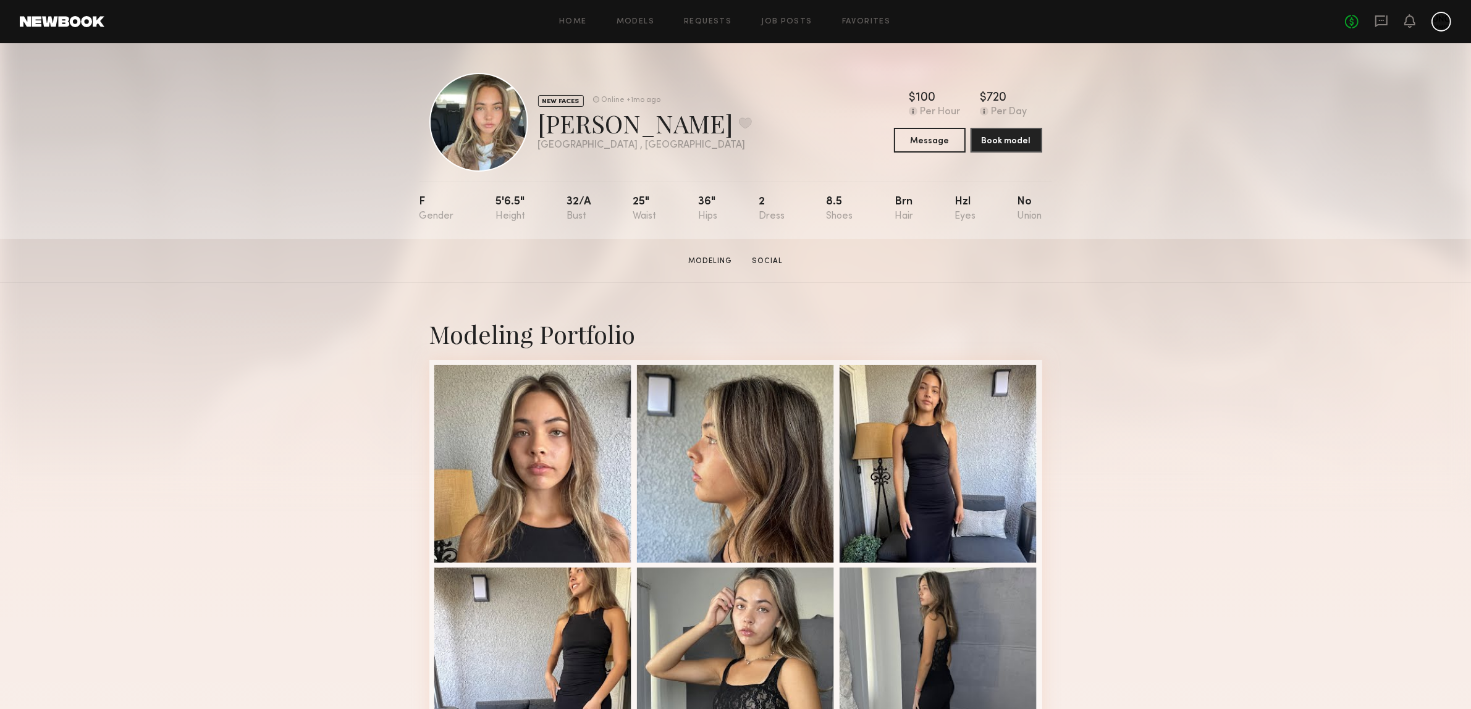
click at [1235, 422] on div "Modeling Portfolio" at bounding box center [735, 645] width 1471 height 724
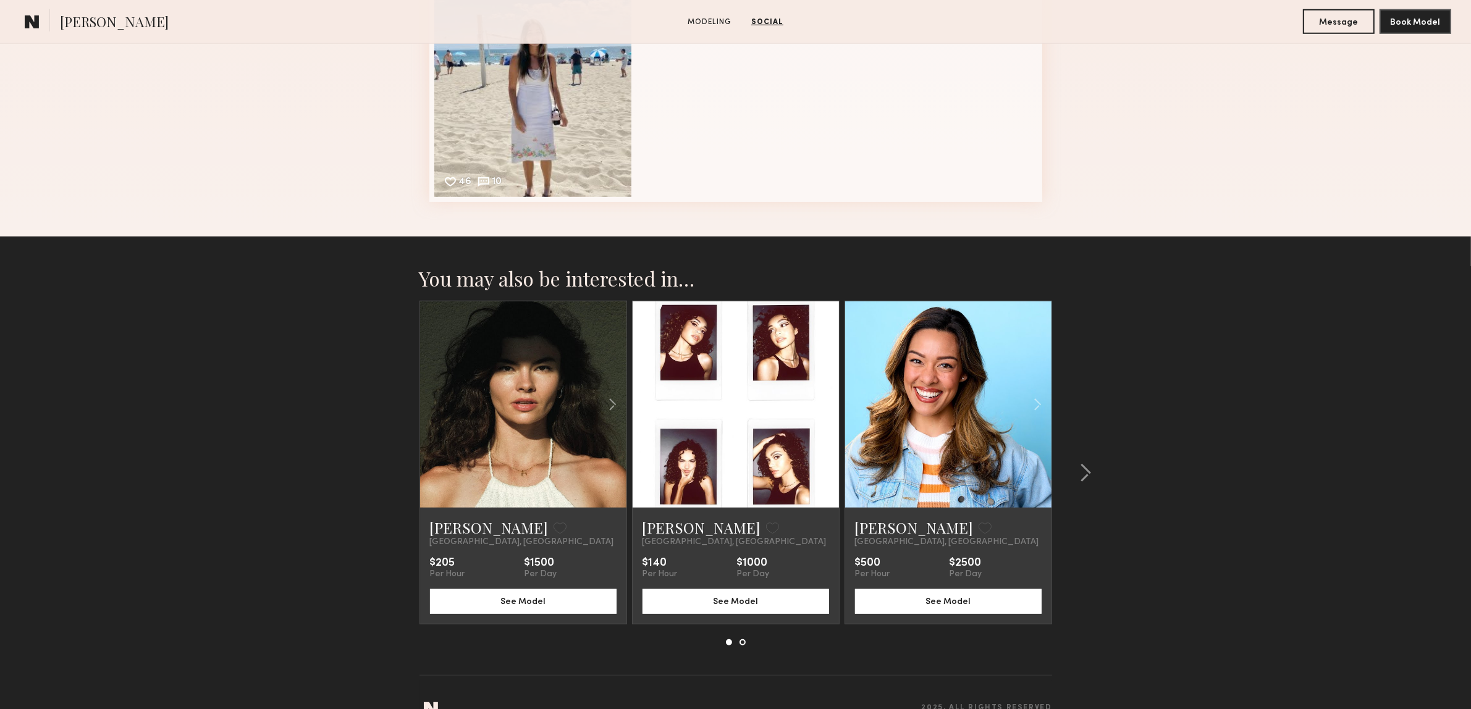
scroll to position [1335, 0]
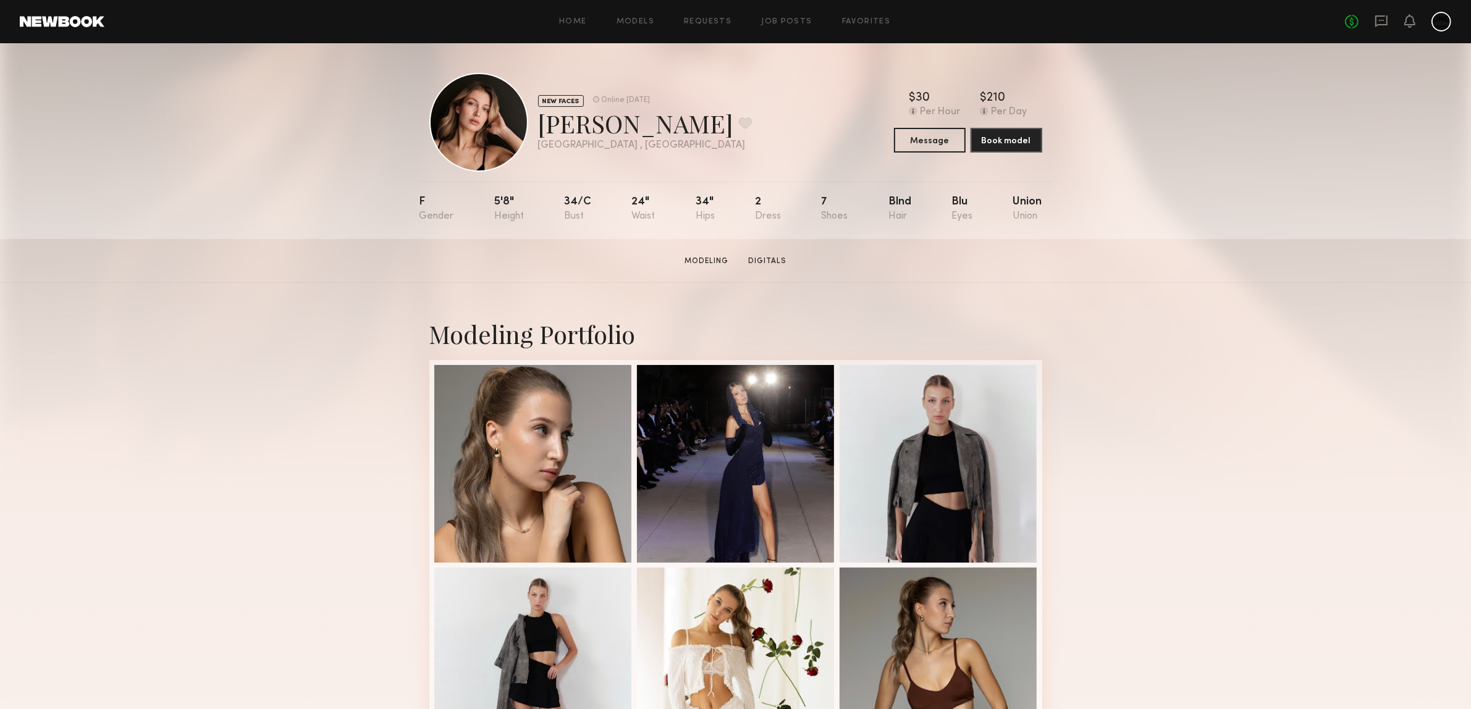
click at [1274, 394] on div "Modeling Portfolio" at bounding box center [735, 544] width 1471 height 522
click at [944, 143] on button "Message" at bounding box center [930, 139] width 72 height 25
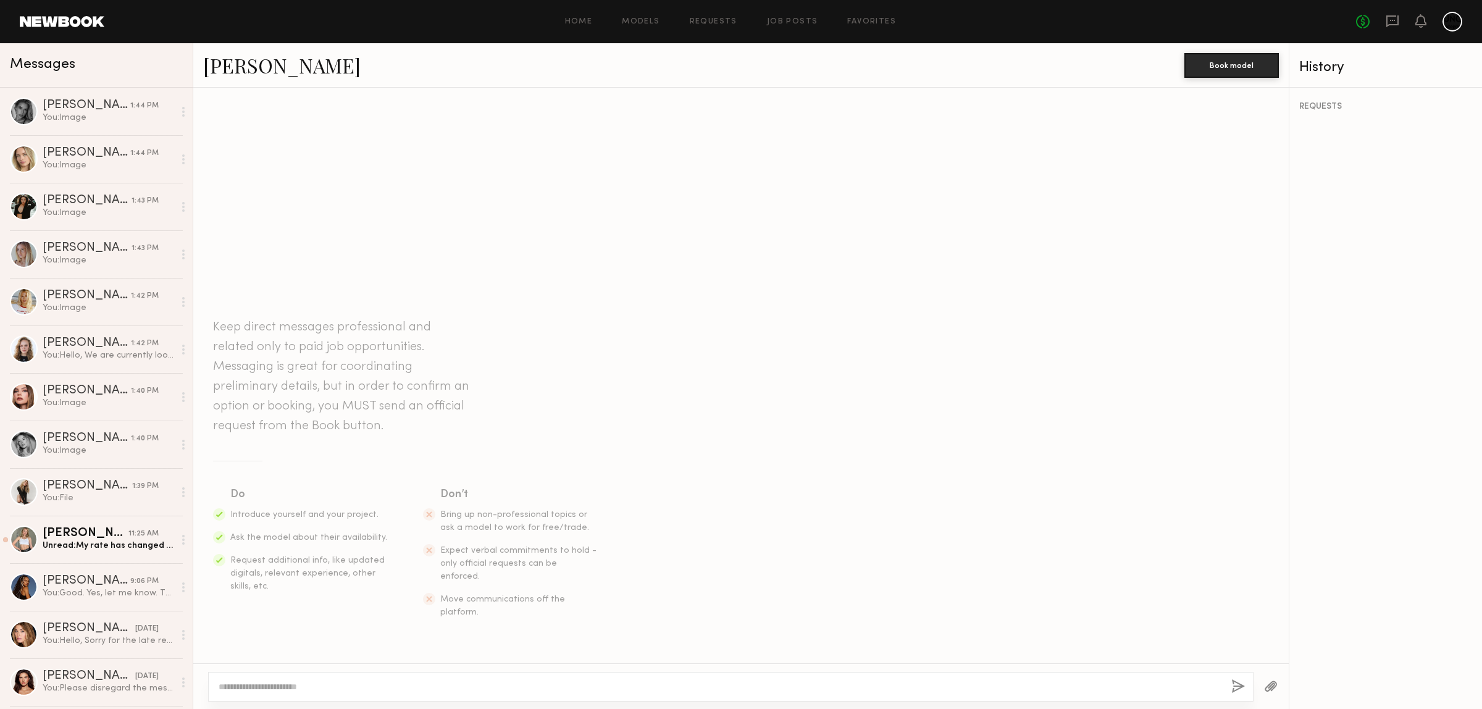
click at [304, 687] on textarea at bounding box center [720, 687] width 1003 height 12
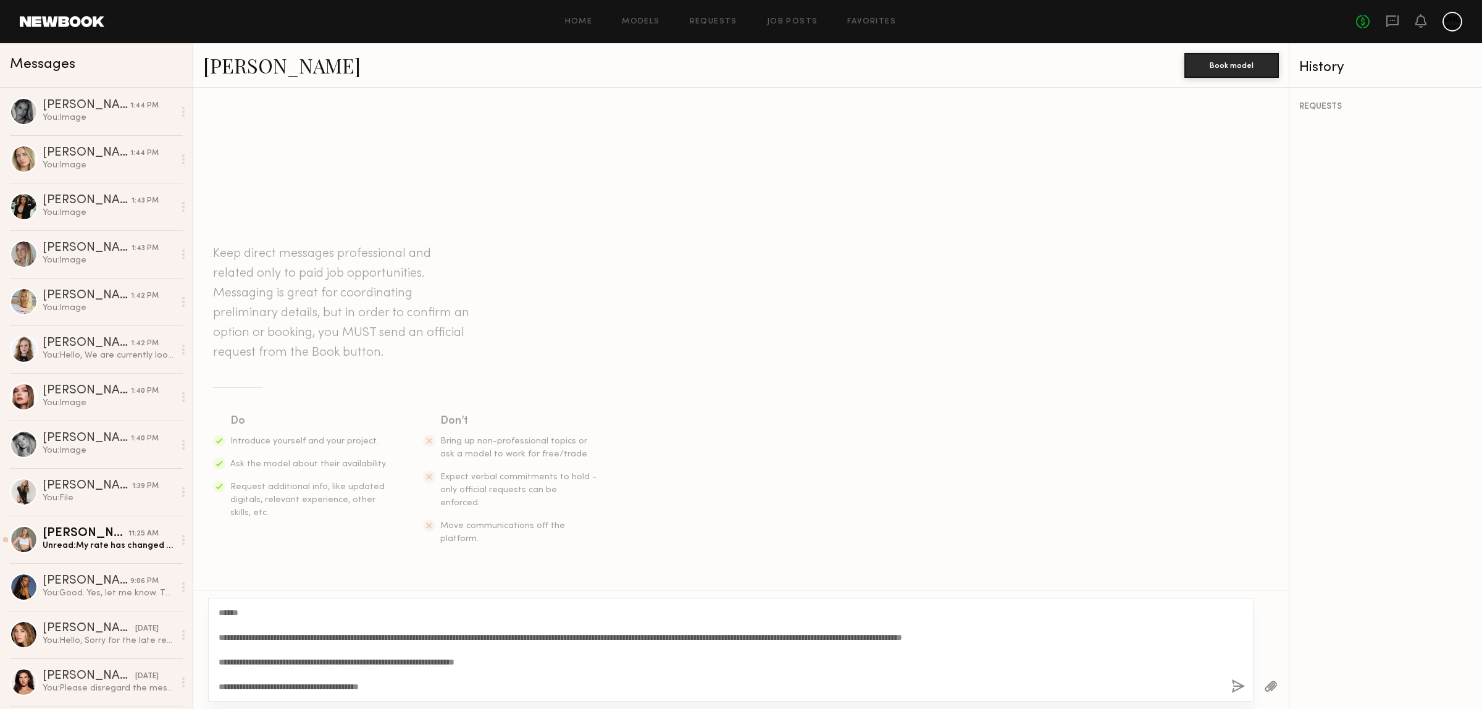
type textarea "**********"
click at [1239, 690] on button "button" at bounding box center [1239, 686] width 14 height 15
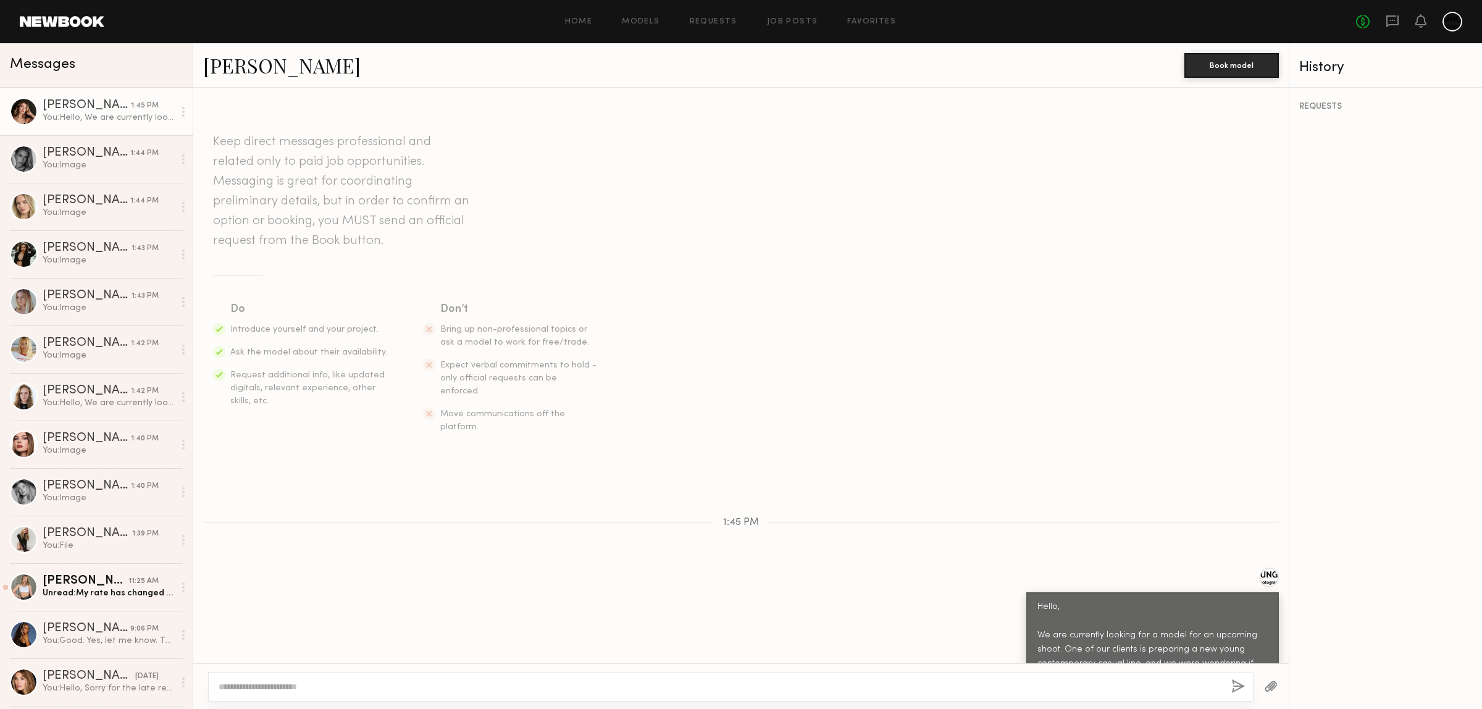
scroll to position [109, 0]
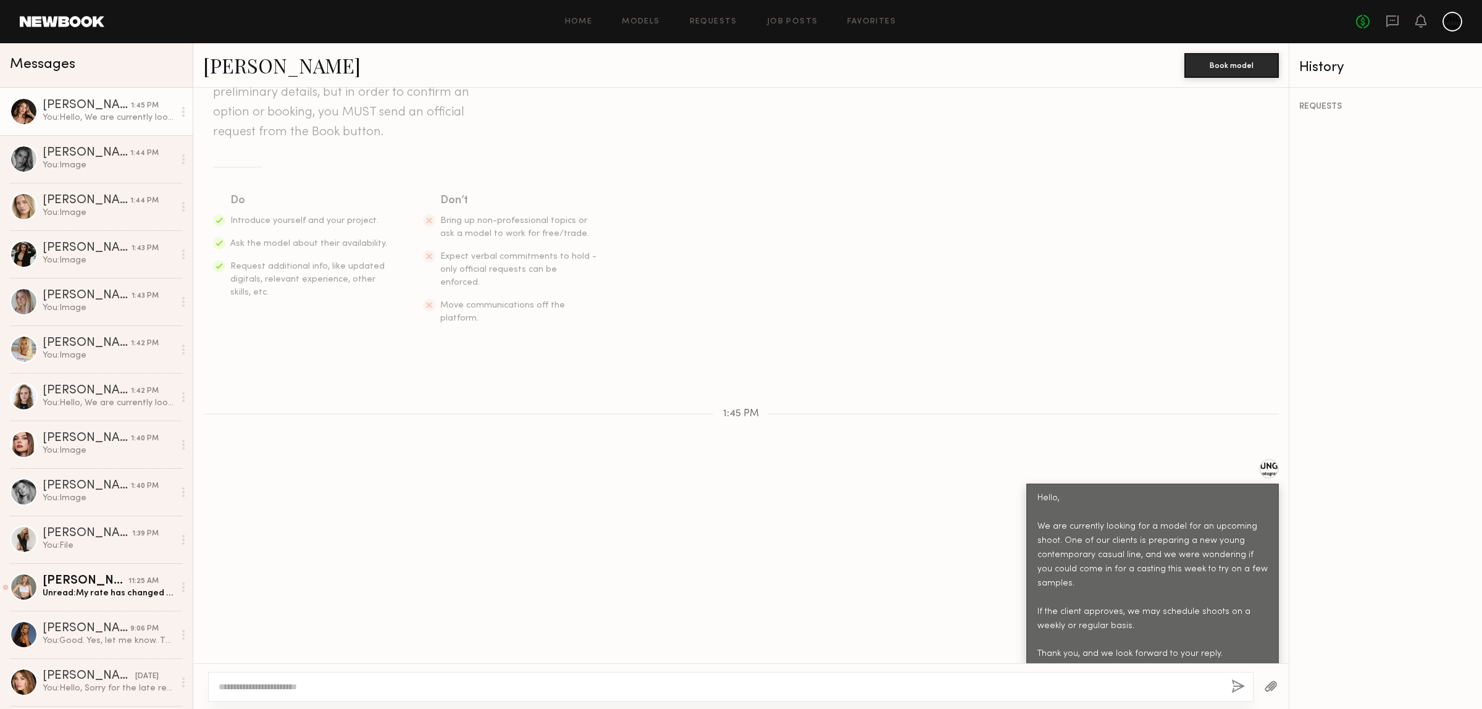
click at [1259, 687] on div at bounding box center [1271, 686] width 35 height 30
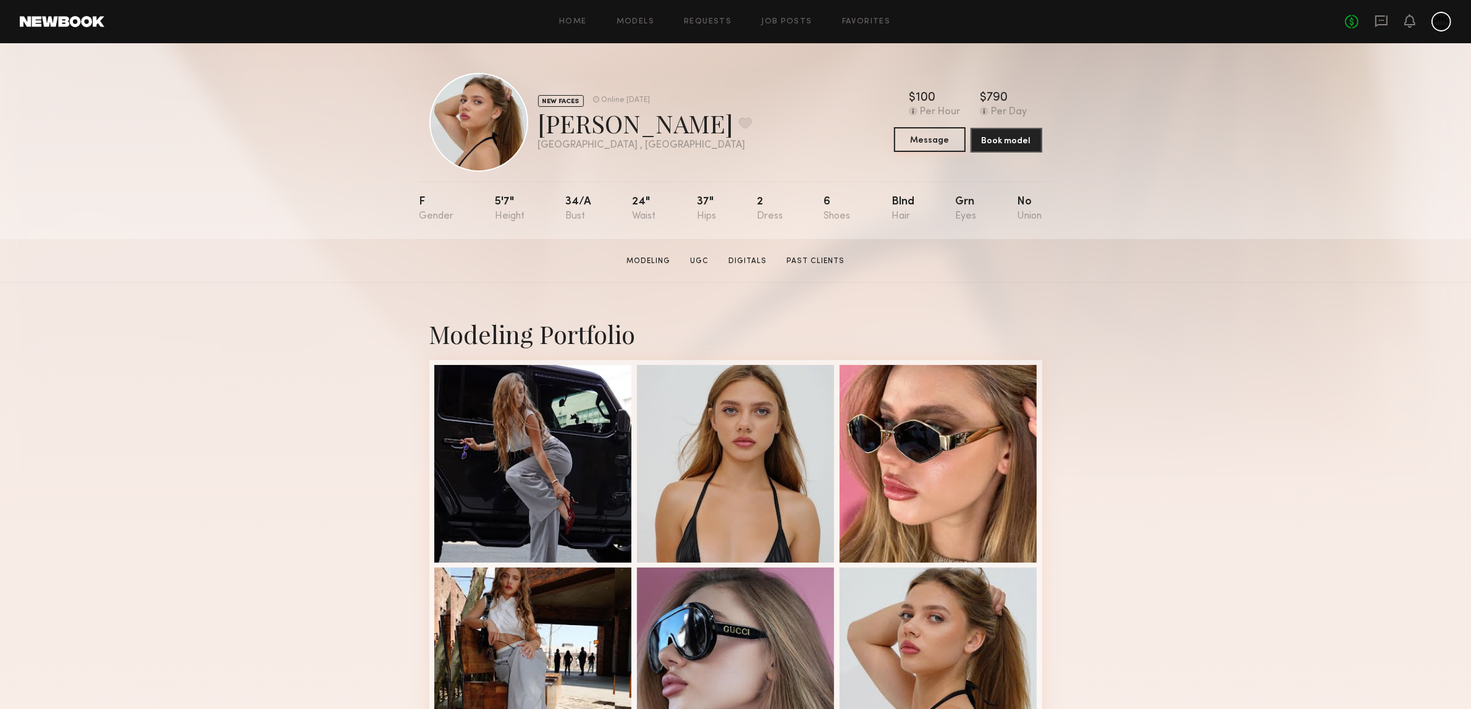
click at [928, 144] on button "Message" at bounding box center [930, 139] width 72 height 25
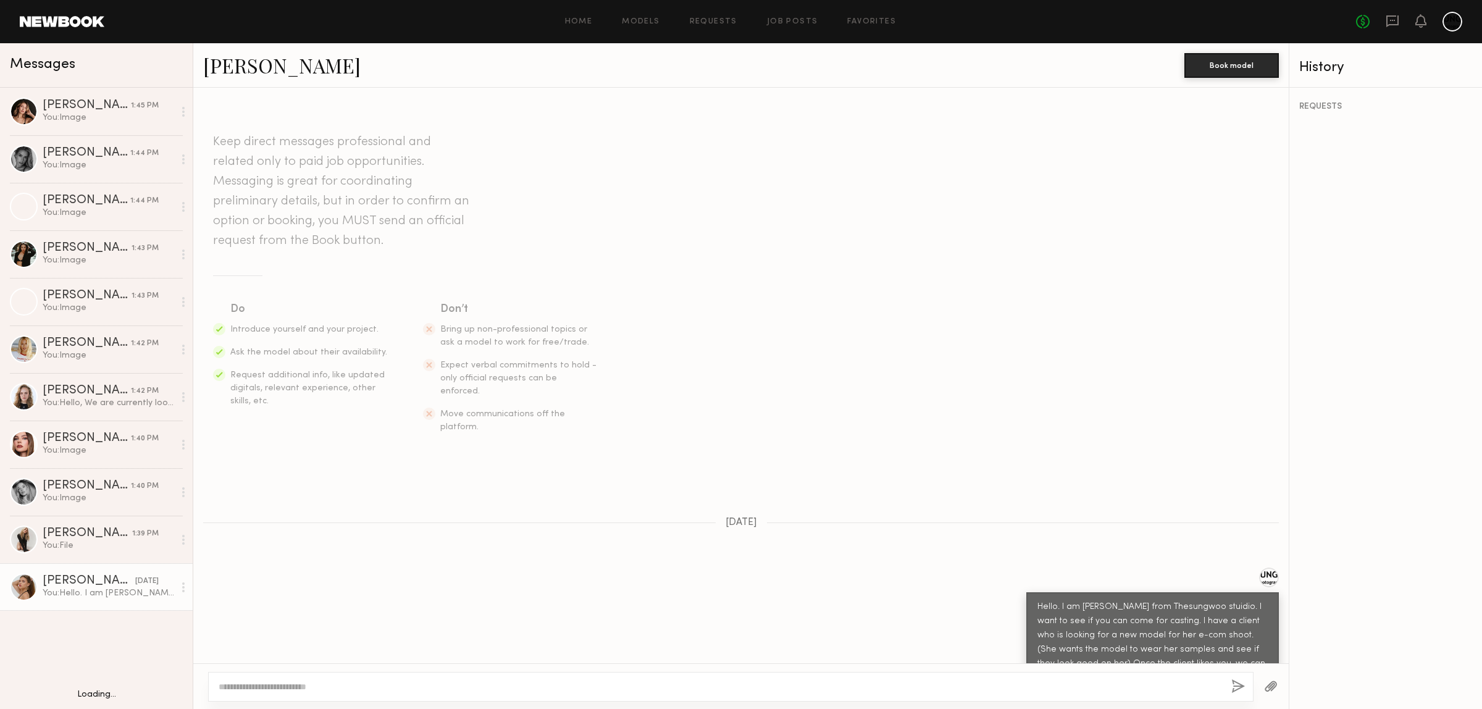
scroll to position [151, 0]
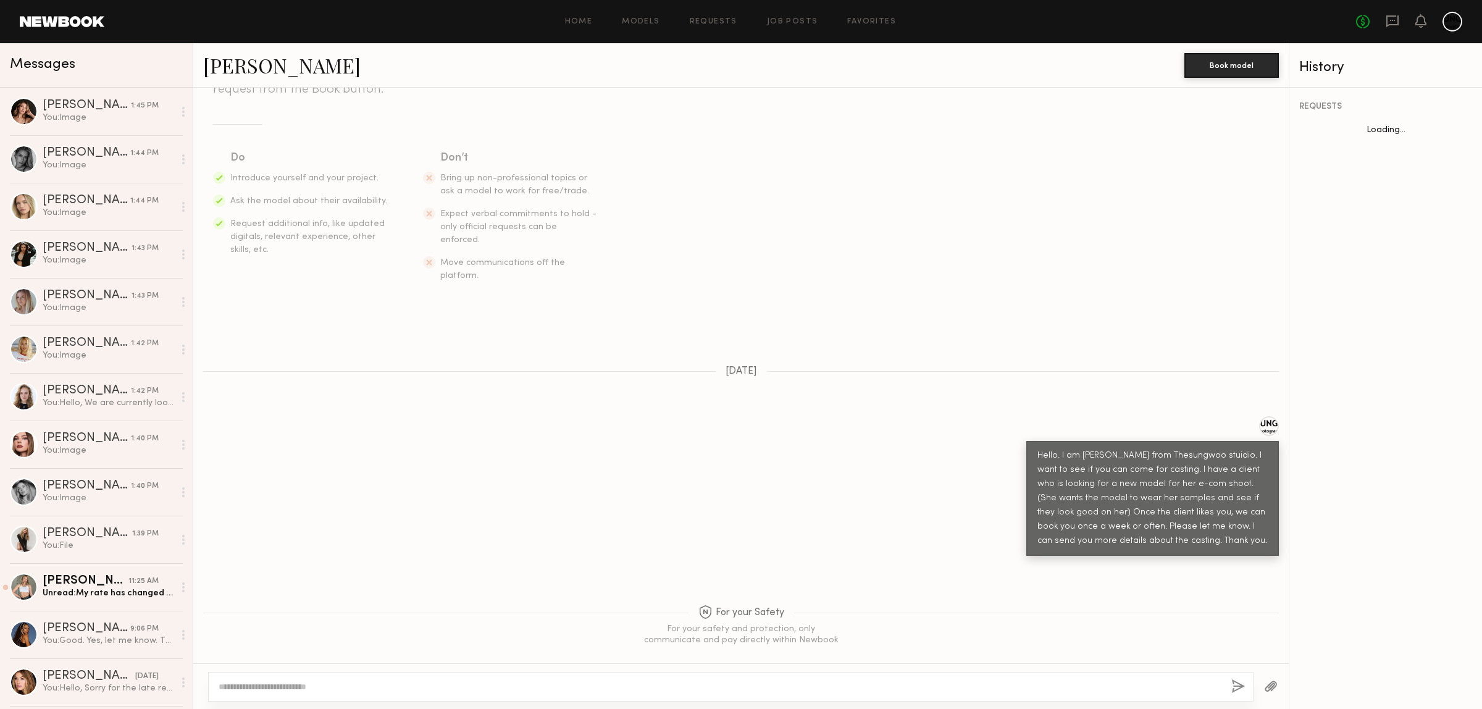
click at [272, 689] on textarea at bounding box center [720, 687] width 1003 height 12
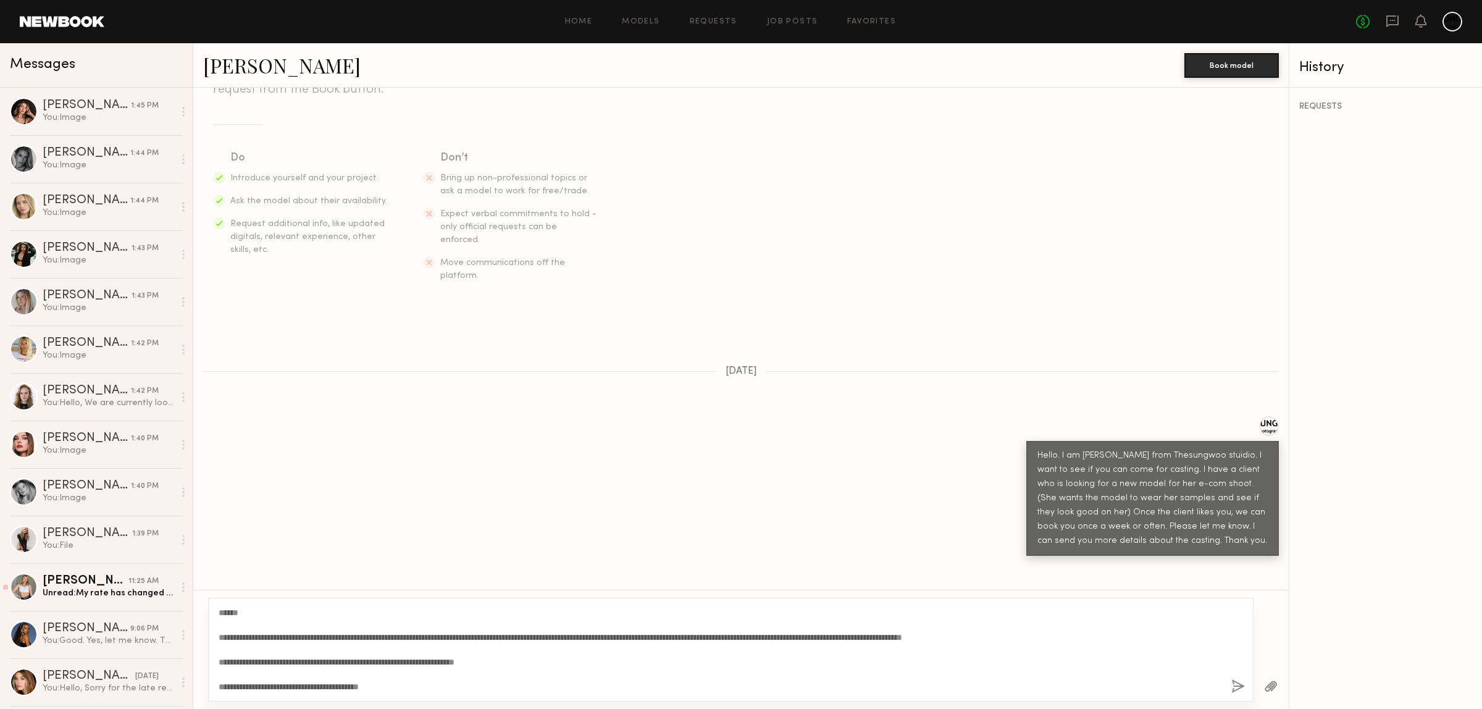
scroll to position [153, 0]
type textarea "**********"
click at [1233, 684] on button "button" at bounding box center [1239, 686] width 14 height 15
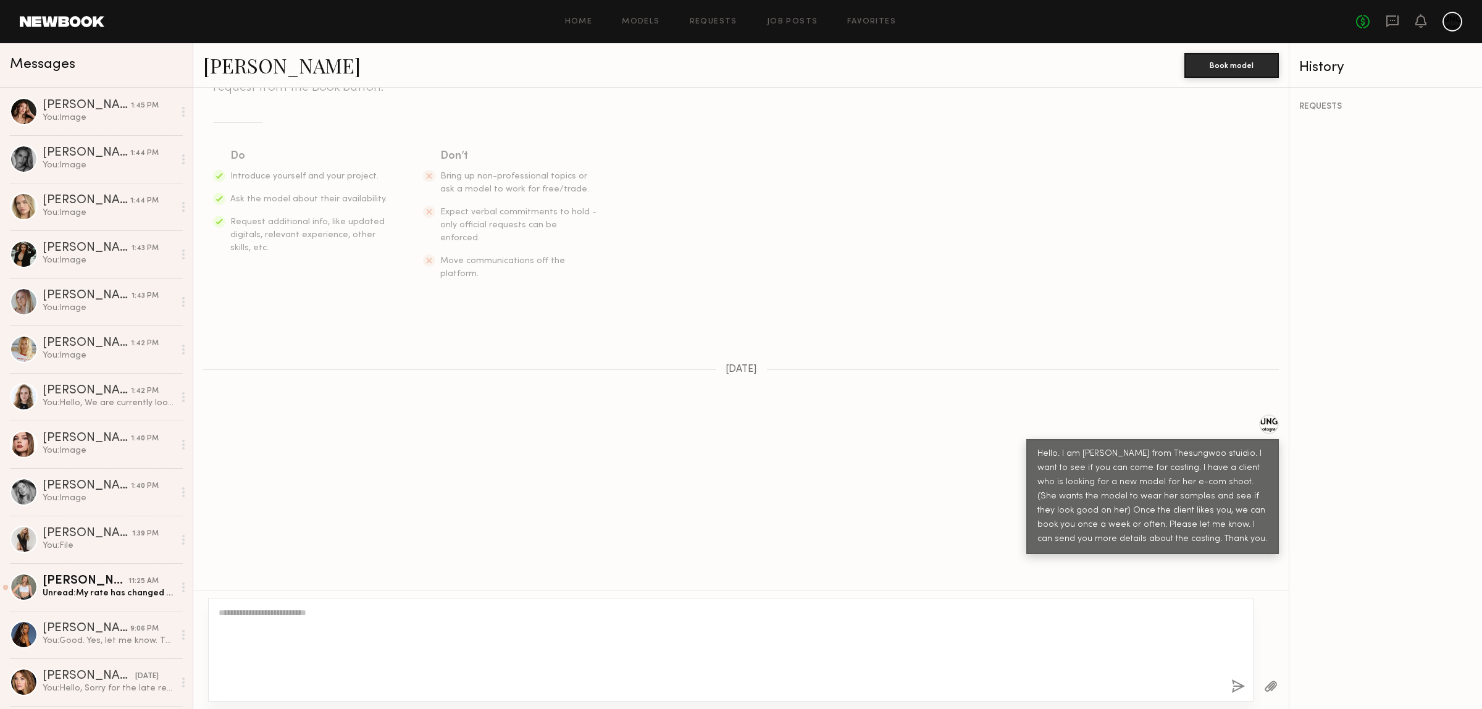
scroll to position [532, 0]
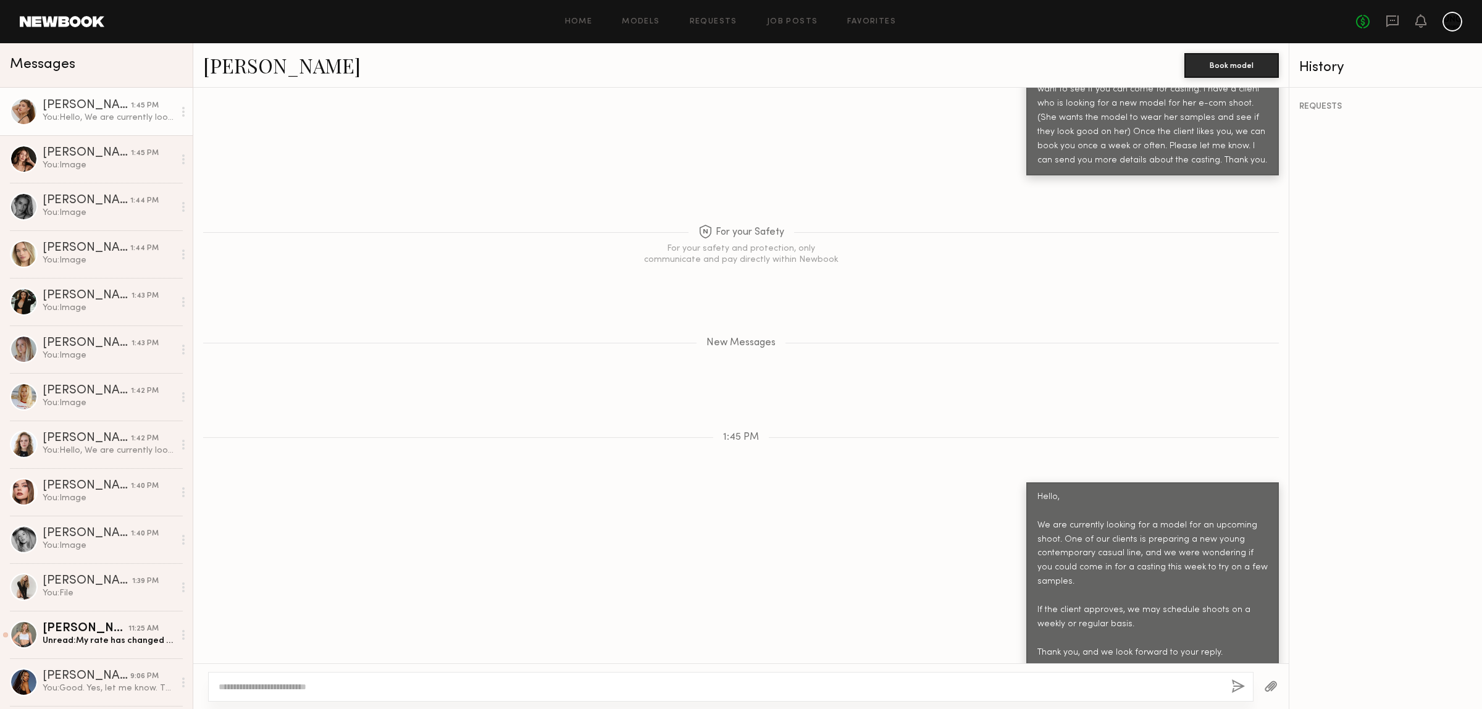
click at [1266, 683] on button "button" at bounding box center [1271, 686] width 14 height 15
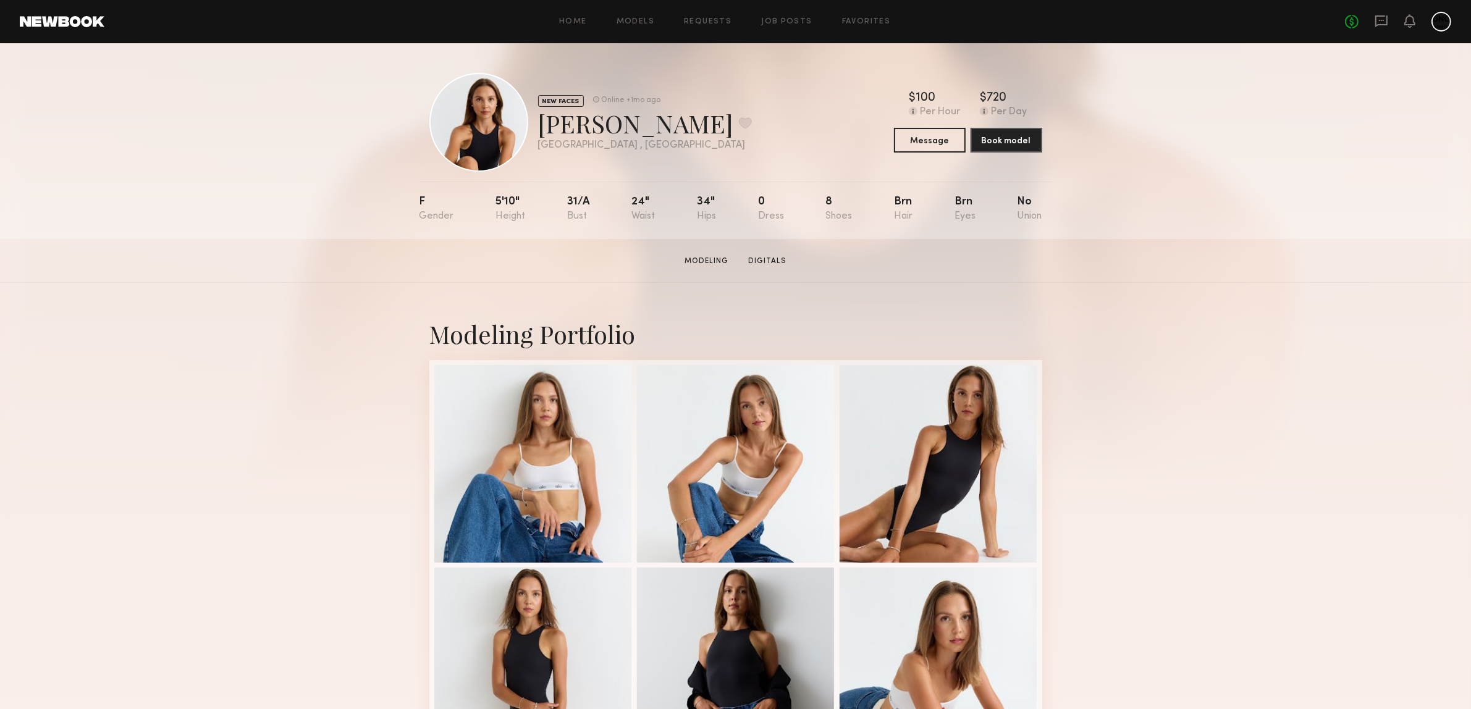
click at [1144, 451] on div "Modeling Portfolio" at bounding box center [735, 544] width 1471 height 522
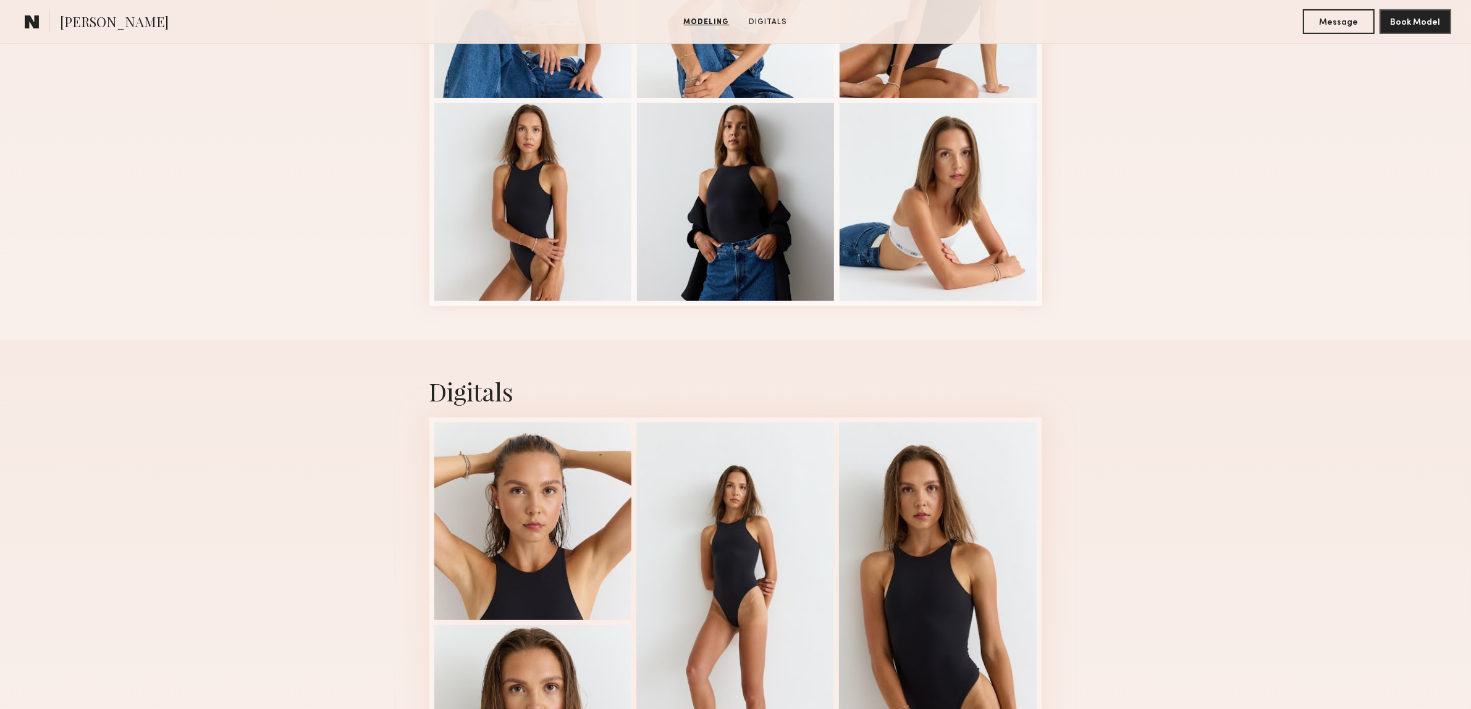
scroll to position [677, 0]
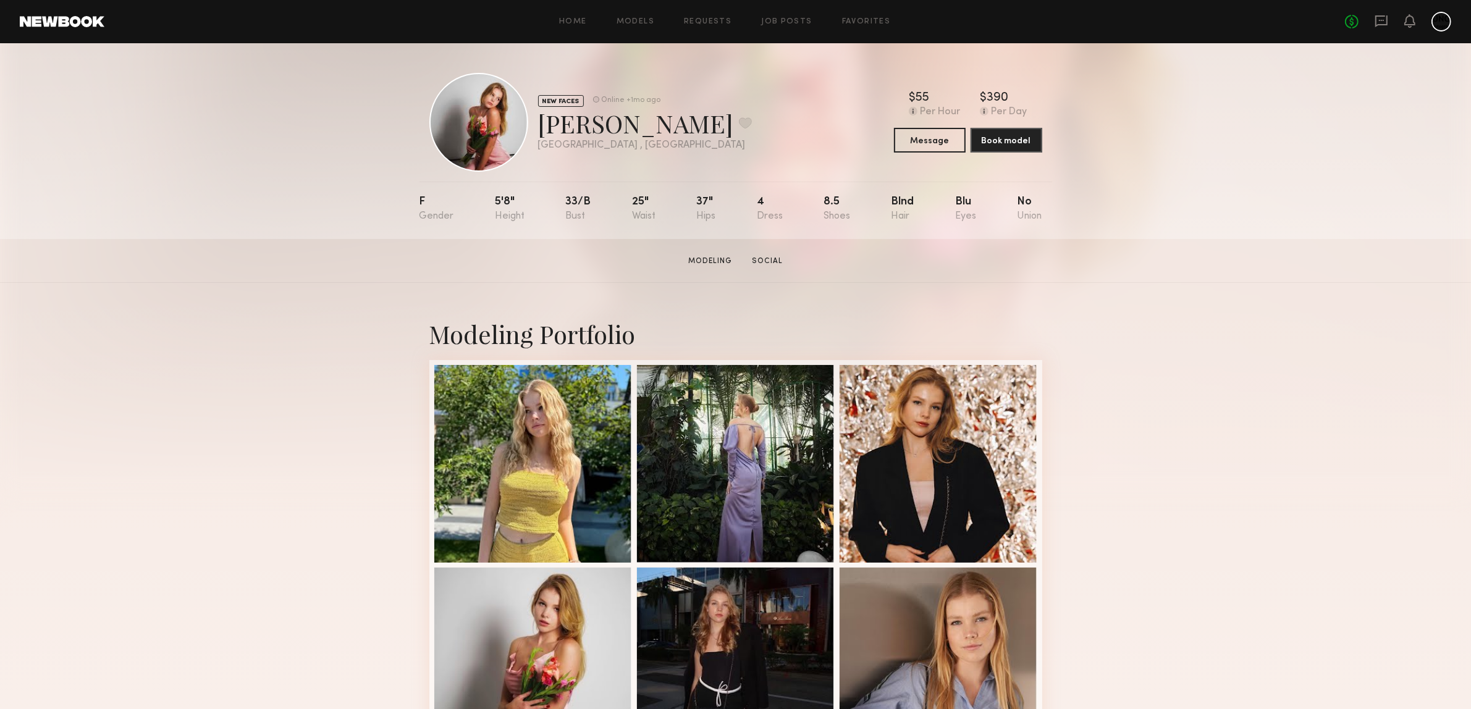
click at [1088, 326] on div "Modeling Portfolio" at bounding box center [735, 544] width 1471 height 522
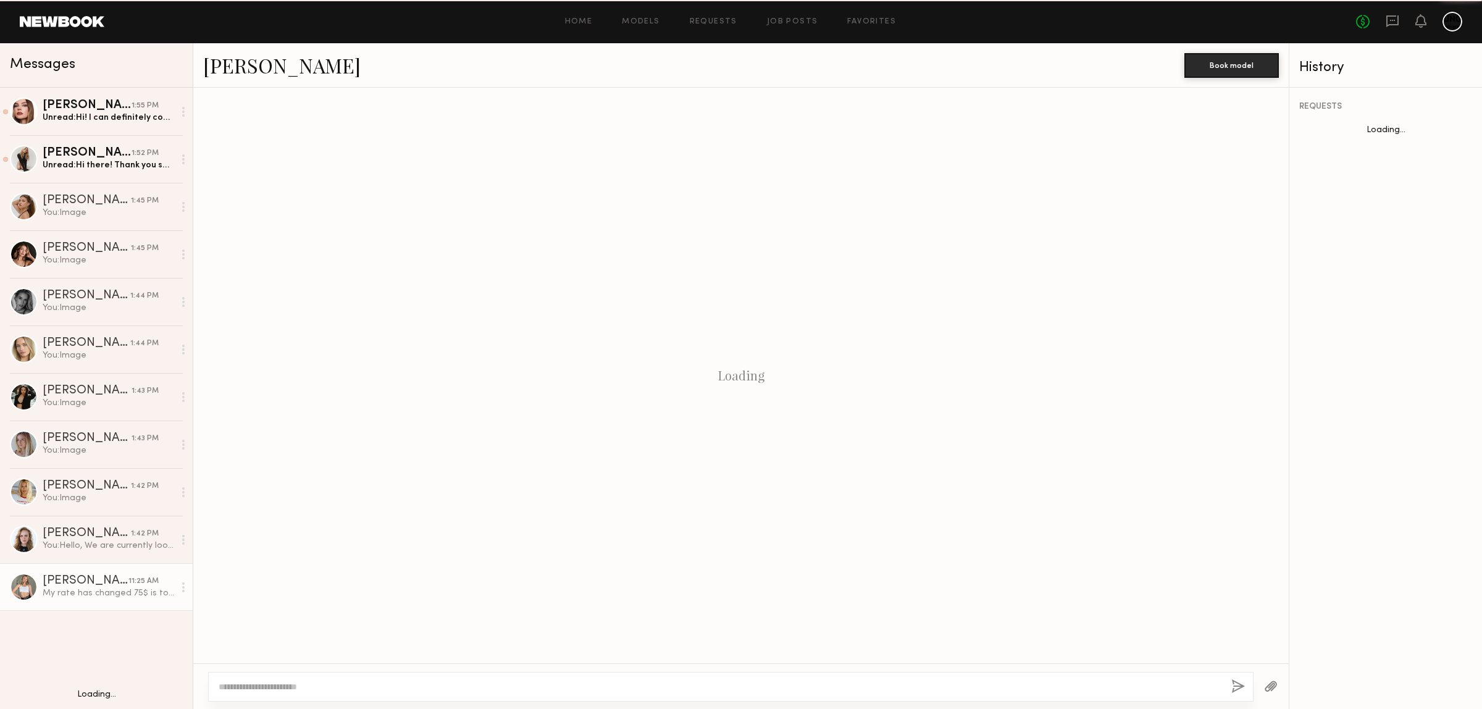
scroll to position [449, 0]
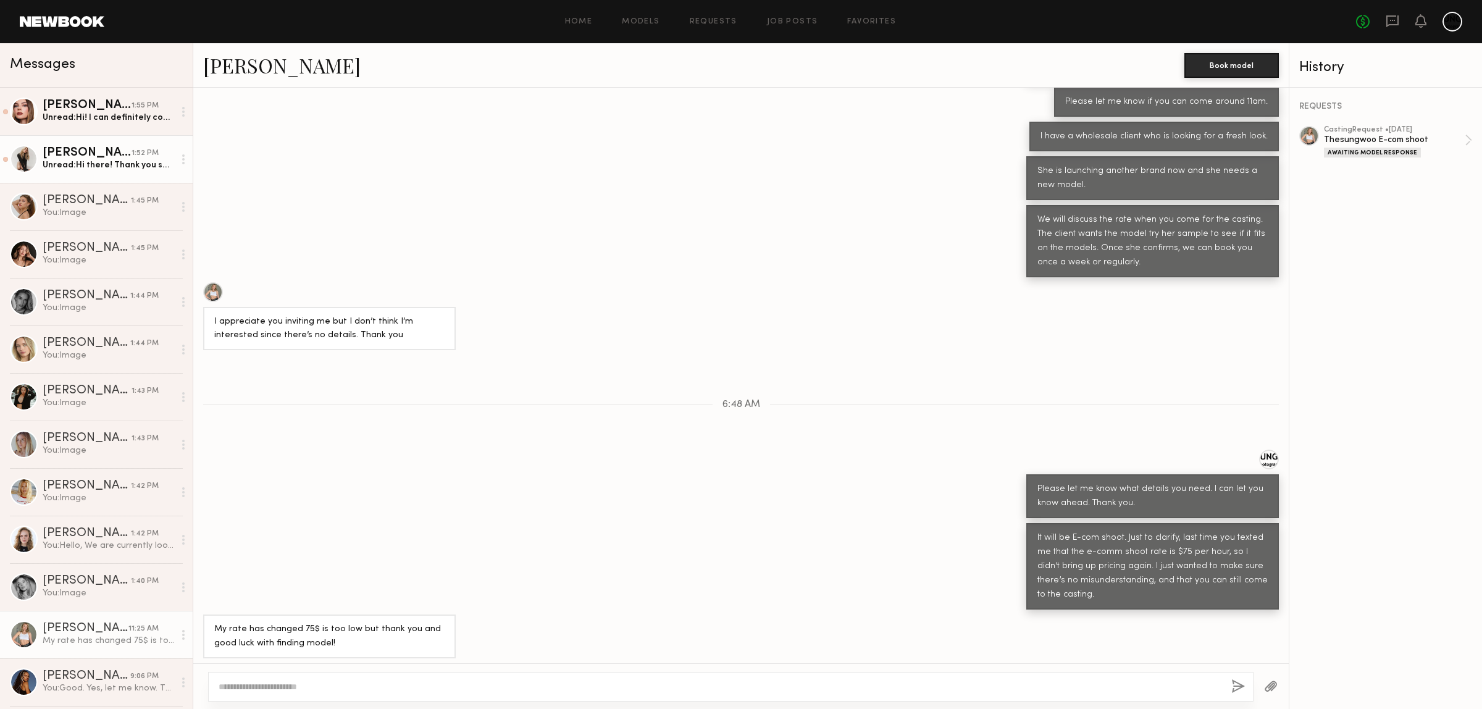
click at [68, 159] on div "[PERSON_NAME]" at bounding box center [87, 153] width 89 height 12
click at [71, 161] on div "Unread: Hi there! Thank you so much for reaching out. That sounds amazing! I am…" at bounding box center [109, 165] width 132 height 12
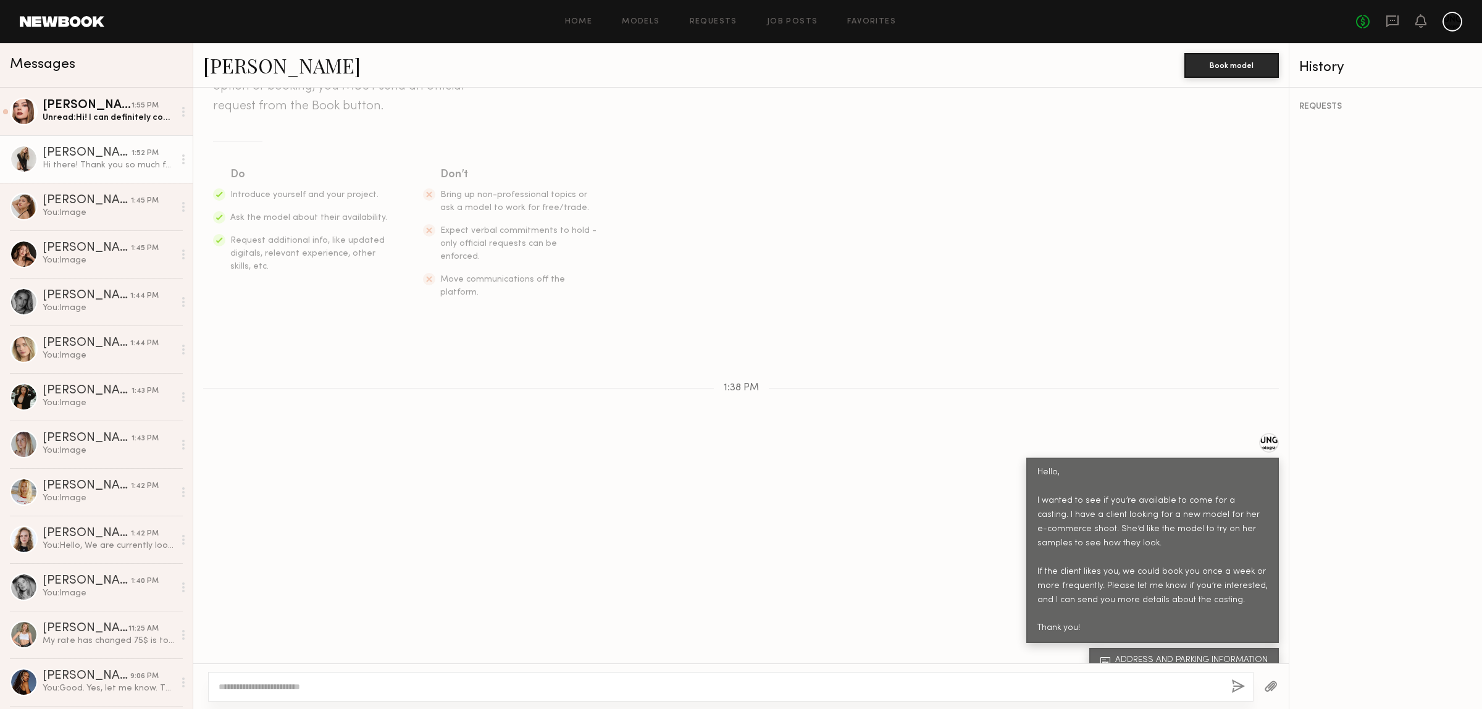
scroll to position [207, 0]
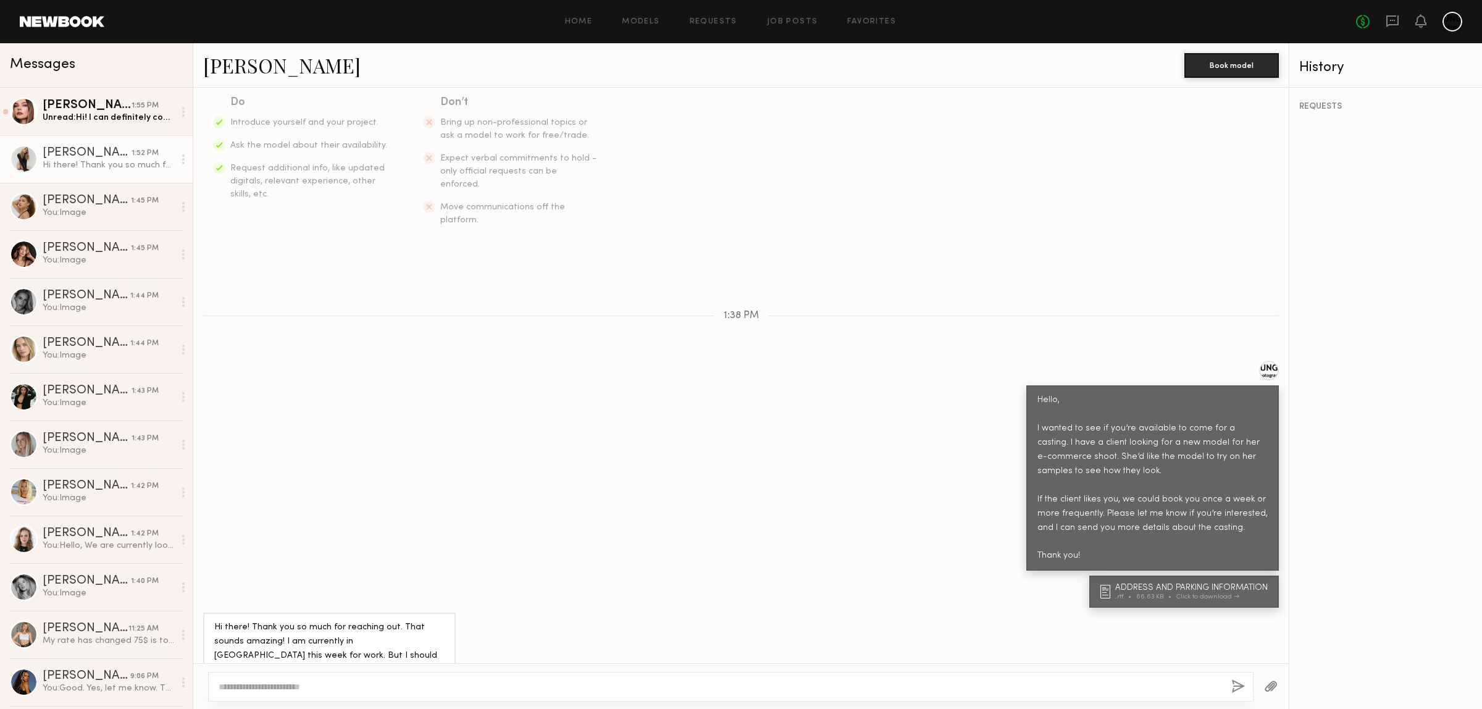
click at [372, 684] on textarea at bounding box center [720, 687] width 1003 height 12
type textarea "*"
type textarea "**********"
click at [1233, 687] on button "button" at bounding box center [1239, 686] width 14 height 15
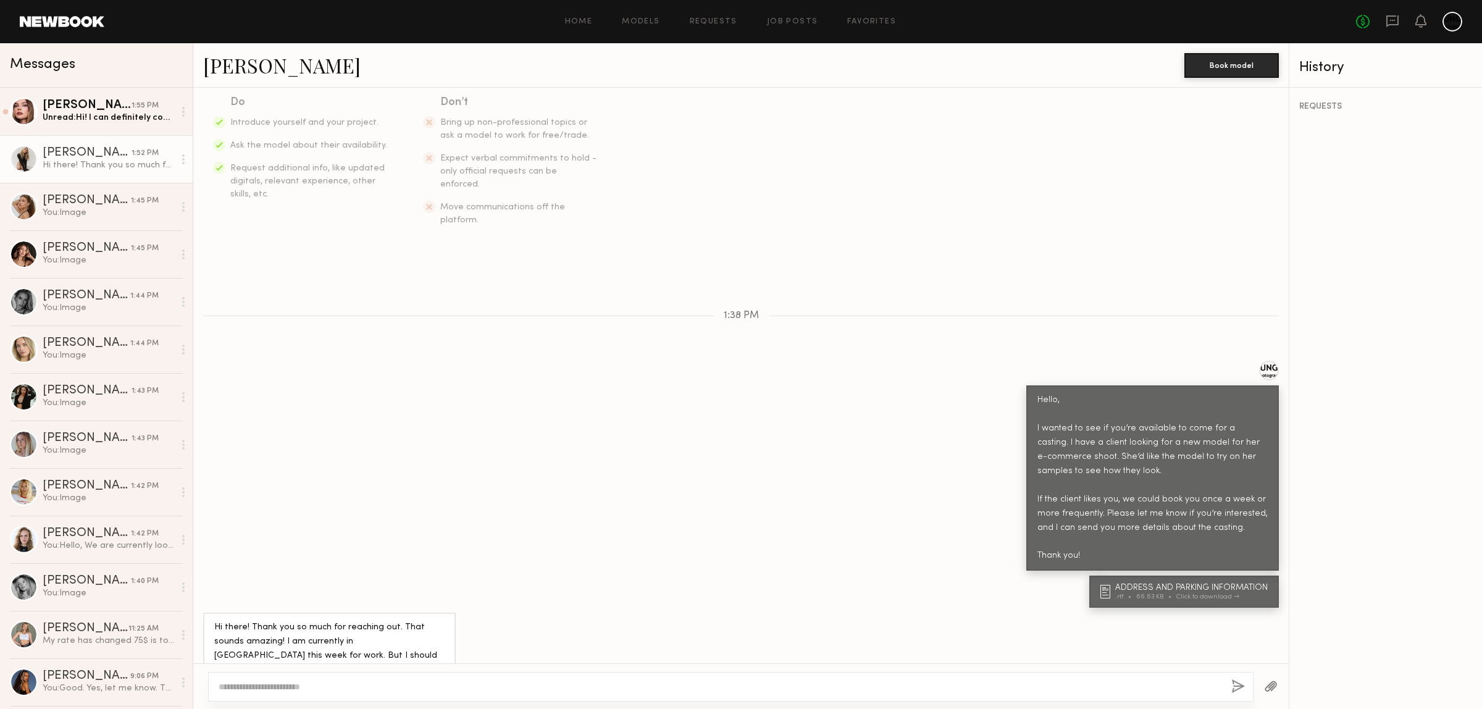
scroll to position [375, 0]
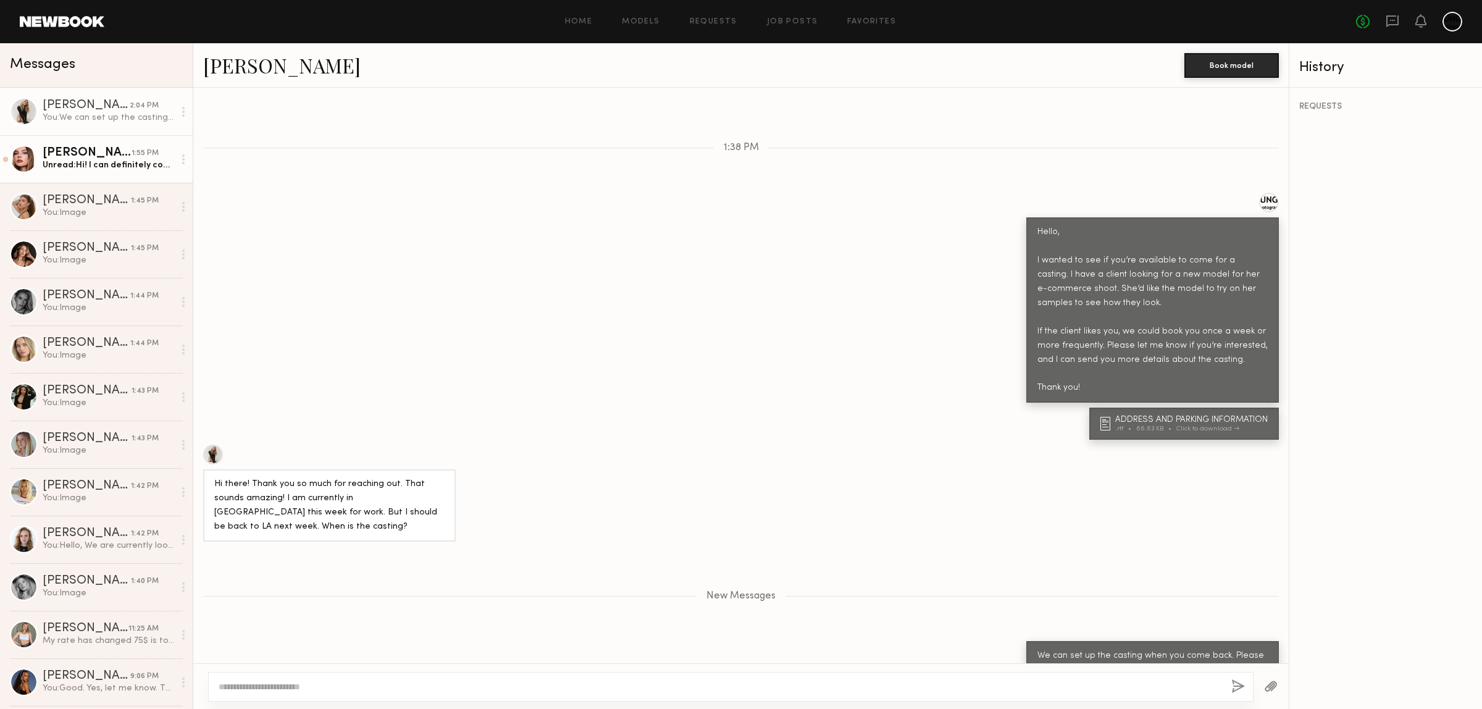
click at [91, 156] on div "[PERSON_NAME]" at bounding box center [87, 153] width 89 height 12
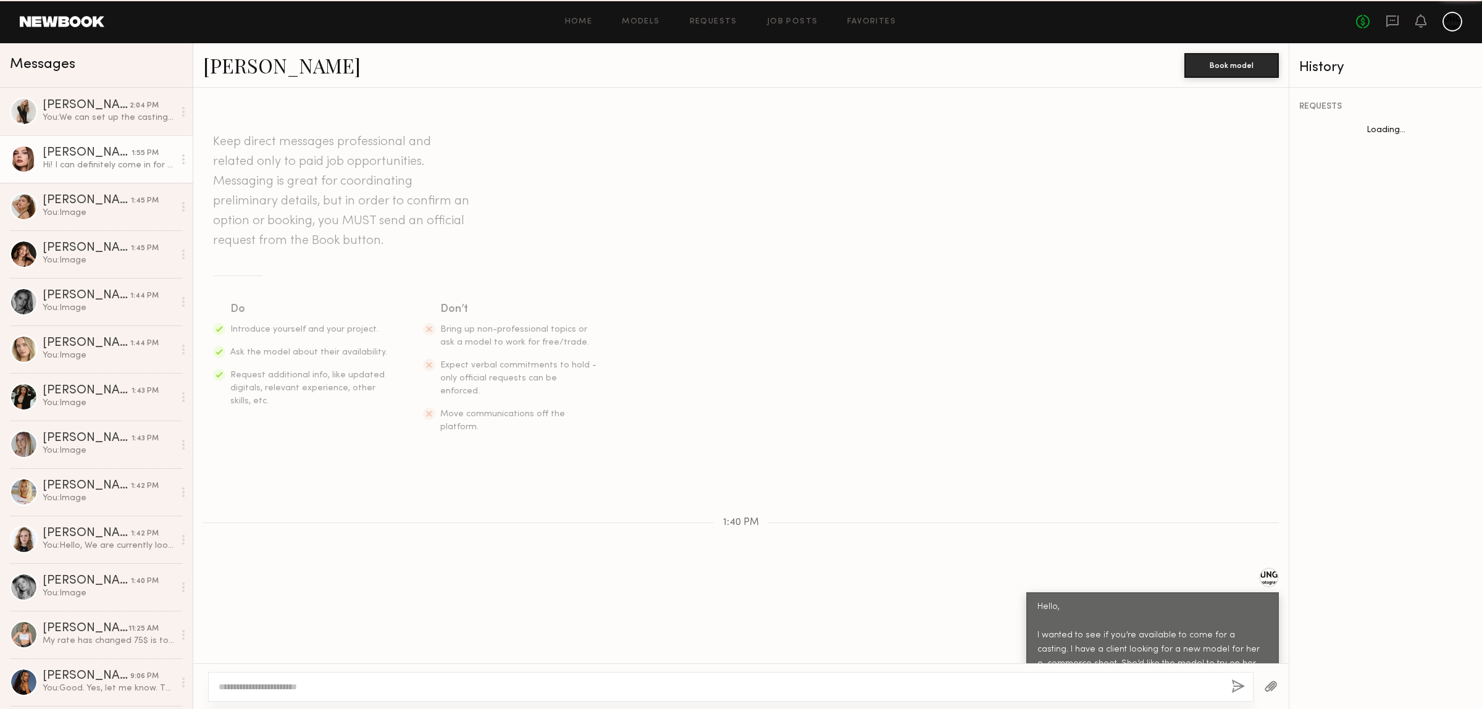
scroll to position [393, 0]
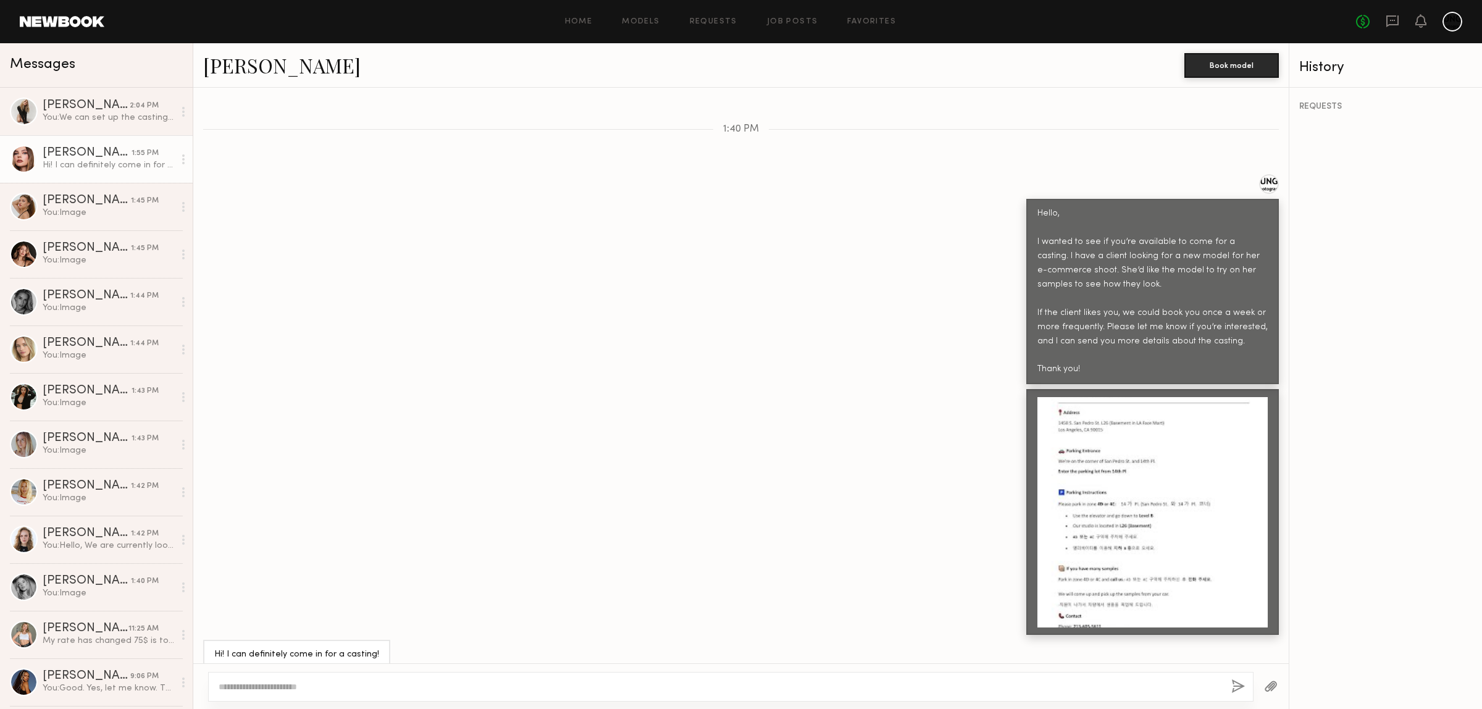
click at [320, 695] on div at bounding box center [731, 687] width 1046 height 30
click at [315, 681] on textarea at bounding box center [720, 687] width 1003 height 12
type textarea "**********"
click at [1232, 684] on button "button" at bounding box center [1239, 686] width 14 height 15
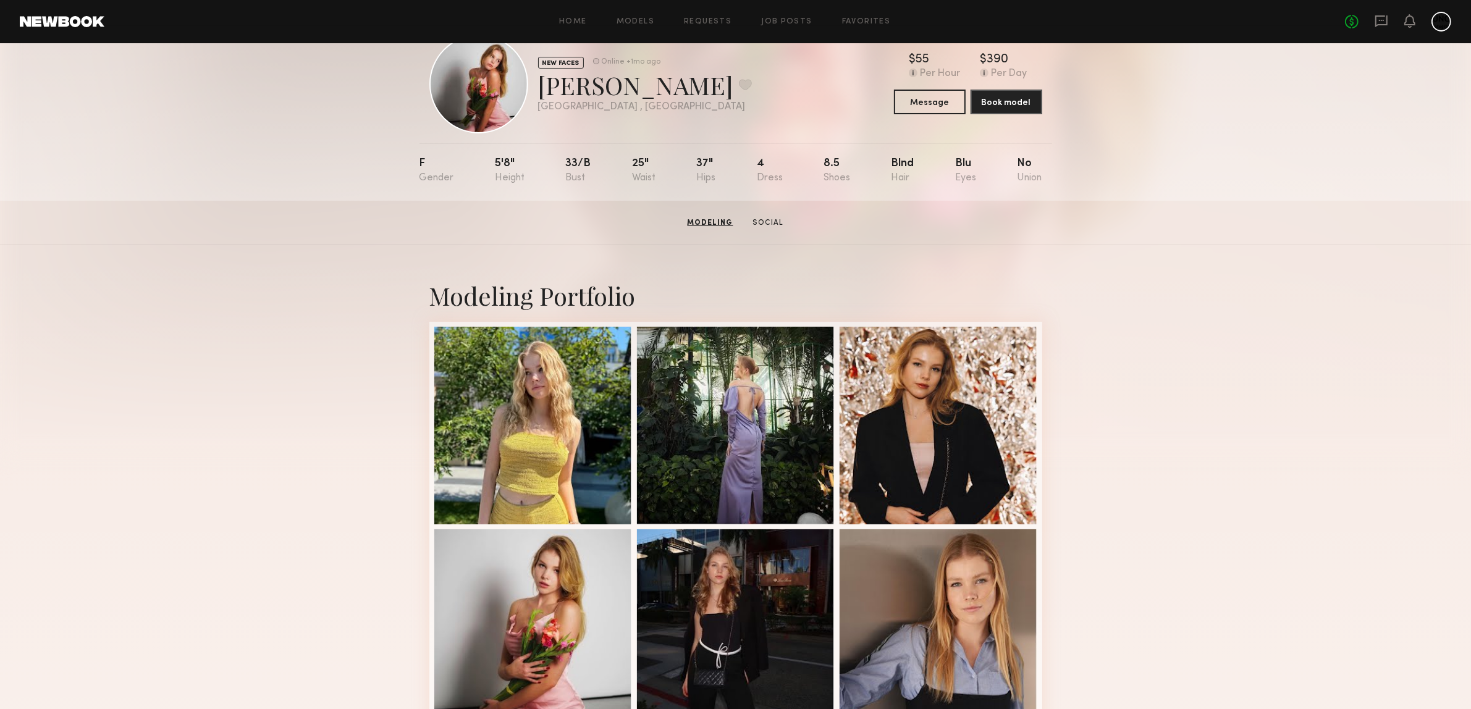
scroll to position [36, 0]
